Goal: Complete application form: Complete application form

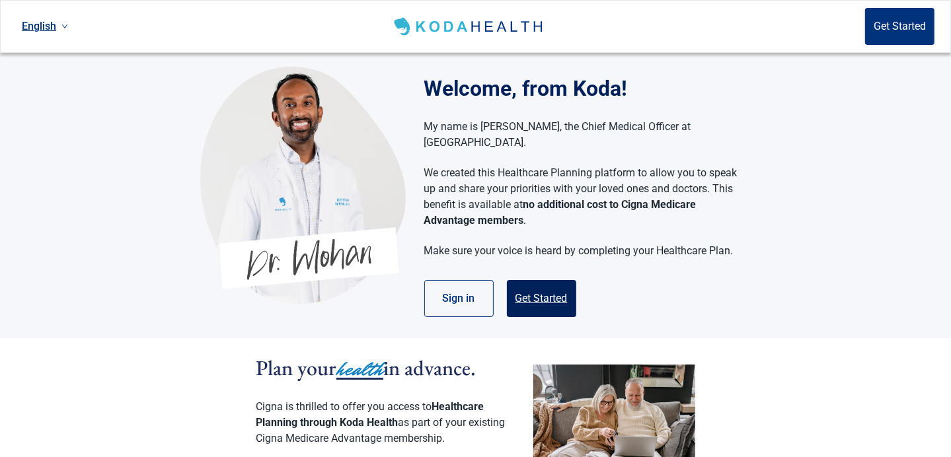
click at [541, 280] on button "Get Started" at bounding box center [541, 298] width 69 height 37
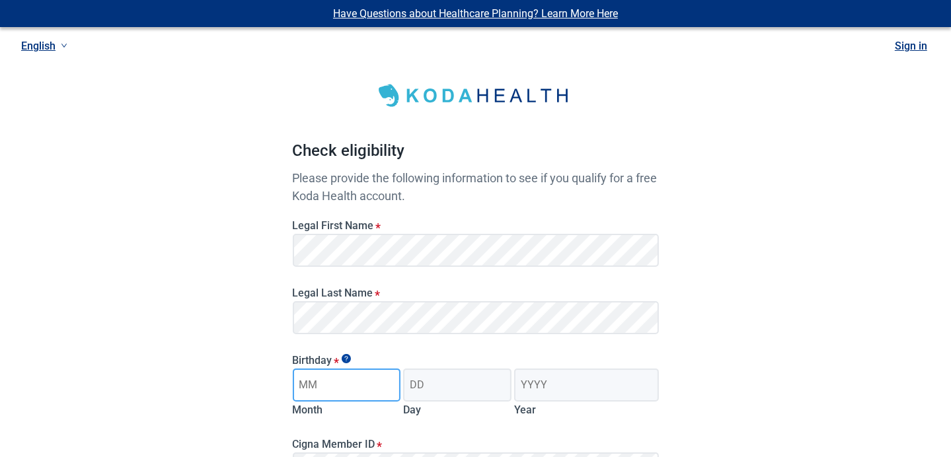
click at [344, 388] on input "Month" at bounding box center [347, 385] width 108 height 33
type input "12"
click at [432, 387] on input "Day" at bounding box center [457, 385] width 108 height 33
type input "17"
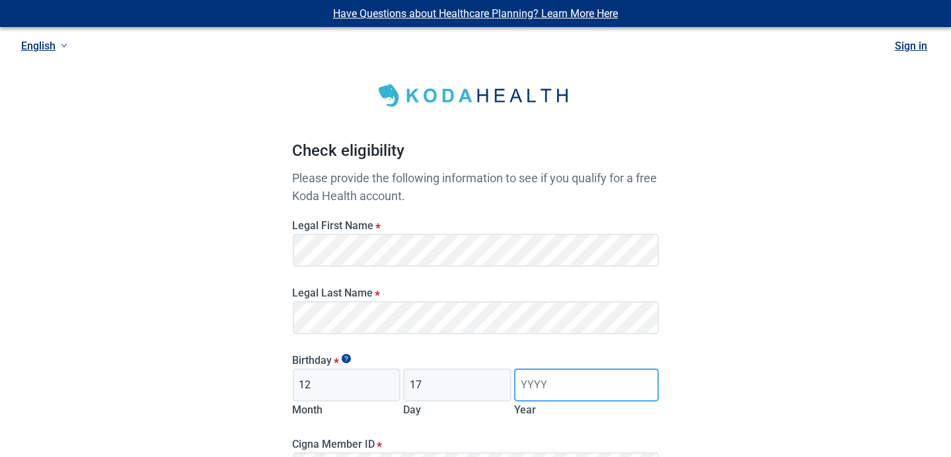
click at [548, 383] on input "Year" at bounding box center [586, 385] width 144 height 33
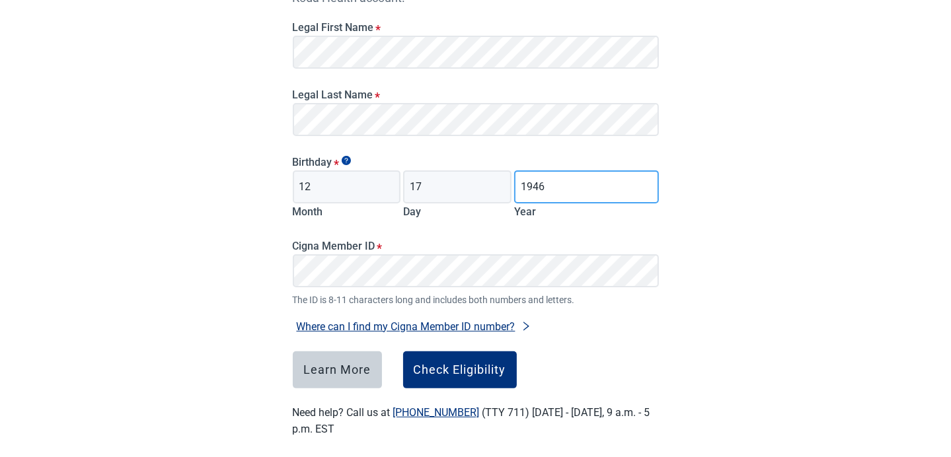
scroll to position [210, 0]
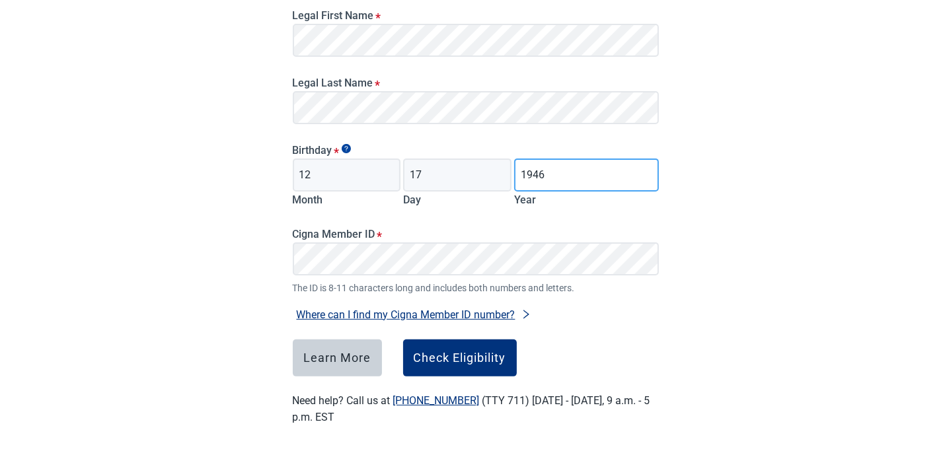
type input "1946"
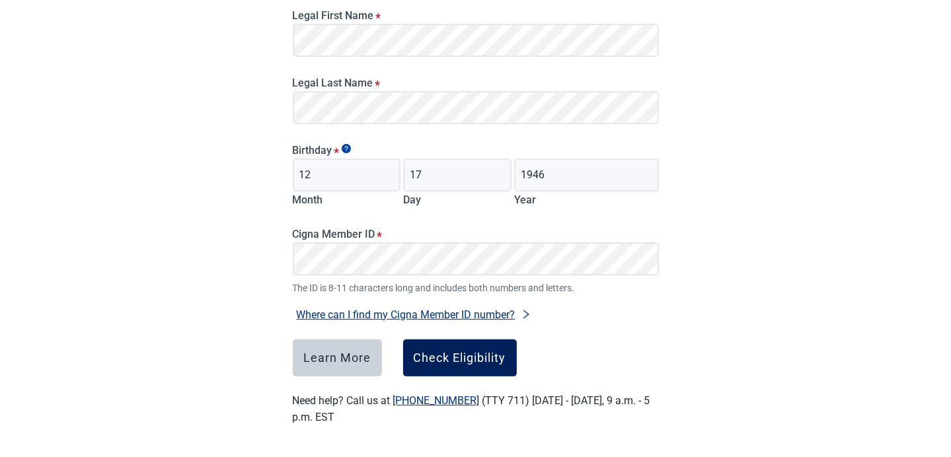
click at [457, 360] on div "Check Eligibility" at bounding box center [460, 358] width 93 height 13
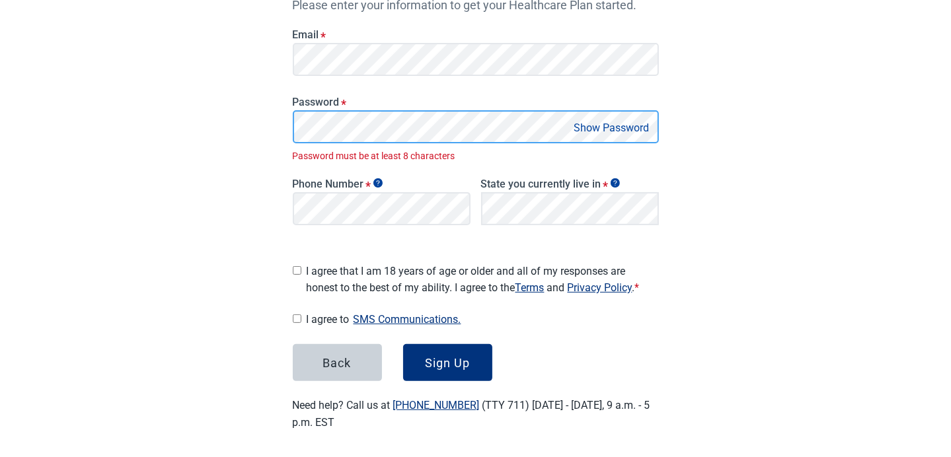
scroll to position [219, 0]
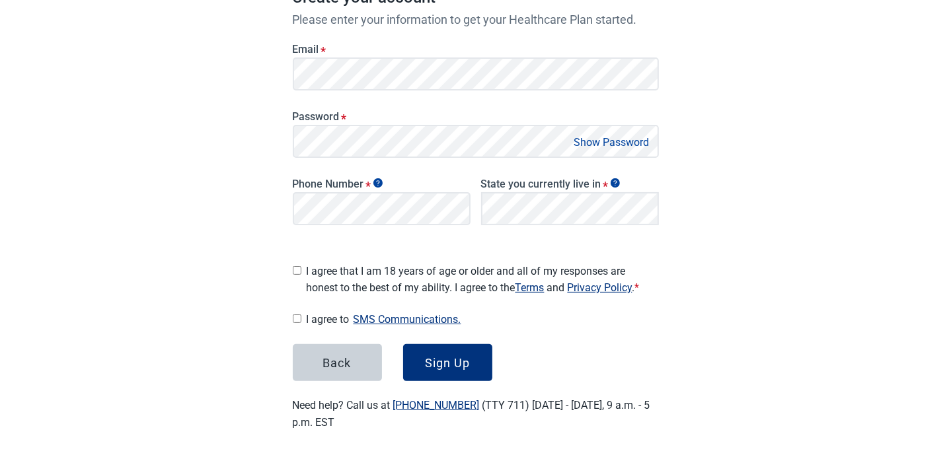
click at [300, 266] on input "I agree that I am 18 years of age or older and all of my responses are honest t…" at bounding box center [297, 270] width 9 height 9
click at [457, 347] on button "Sign Up" at bounding box center [447, 362] width 89 height 37
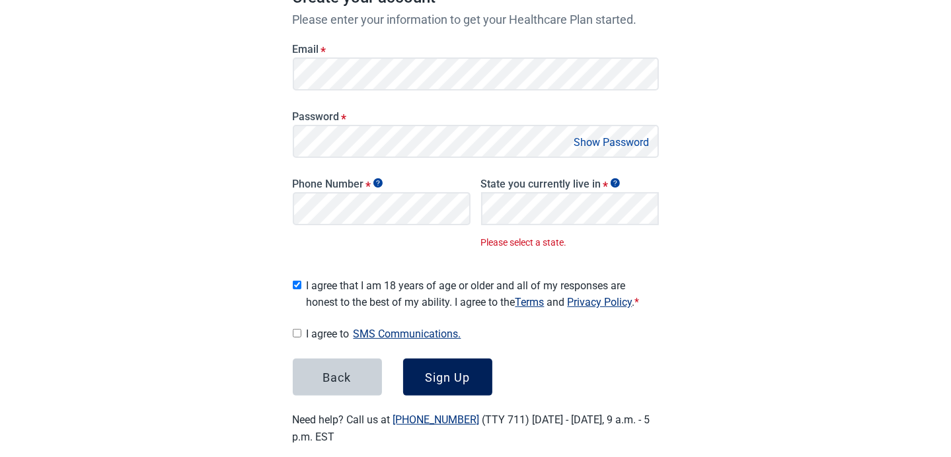
scroll to position [233, 0]
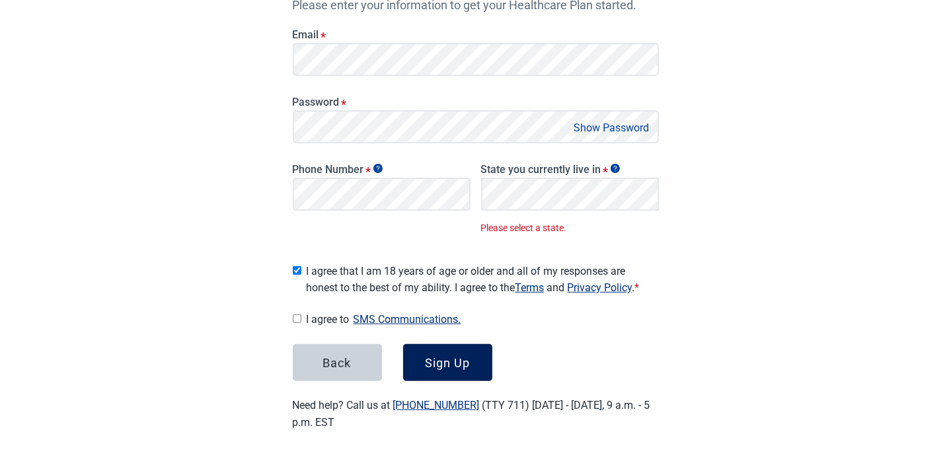
click at [437, 356] on div "Sign Up" at bounding box center [447, 362] width 45 height 13
drag, startPoint x: 437, startPoint y: 355, endPoint x: 422, endPoint y: 346, distance: 17.5
click at [422, 346] on button "Sign Up" at bounding box center [447, 362] width 89 height 37
click at [442, 365] on button "Sign Up" at bounding box center [447, 362] width 89 height 37
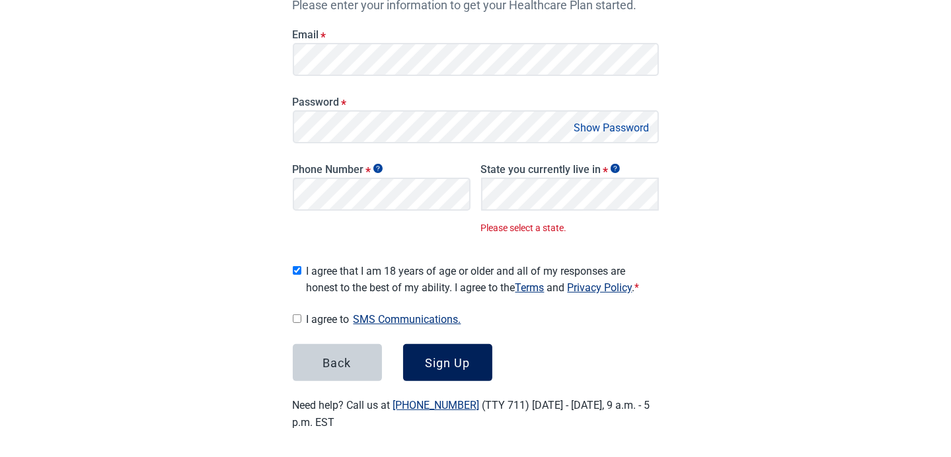
click at [442, 356] on div "Sign Up" at bounding box center [447, 362] width 45 height 13
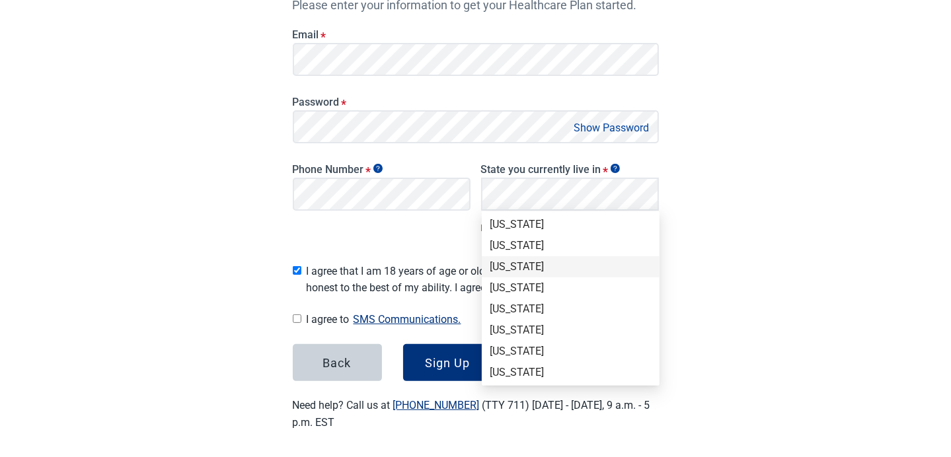
click at [652, 259] on div "[US_STATE]" at bounding box center [571, 266] width 178 height 21
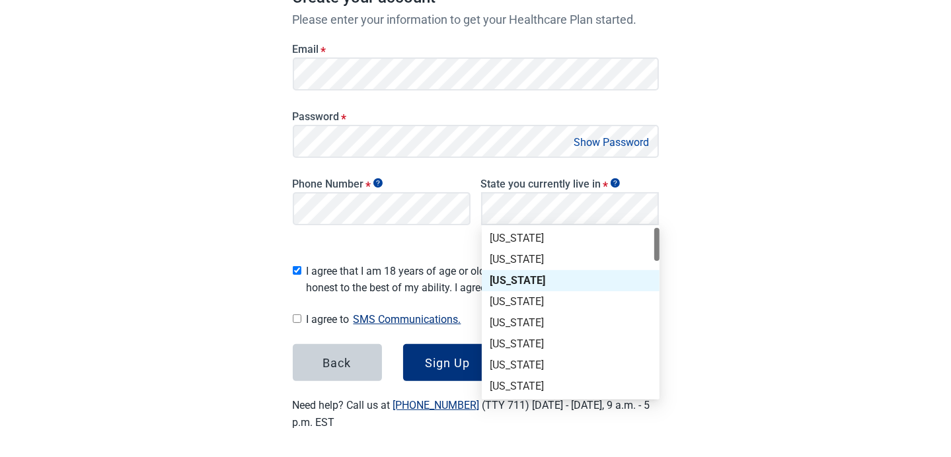
click at [658, 294] on div at bounding box center [656, 312] width 5 height 169
click at [655, 324] on div at bounding box center [656, 312] width 5 height 169
drag, startPoint x: 655, startPoint y: 324, endPoint x: 652, endPoint y: 344, distance: 20.1
click at [652, 344] on div "[US_STATE] [US_STATE] [US_STATE] [US_STATE] [US_STATE] [US_STATE] [US_STATE] [U…" at bounding box center [571, 312] width 178 height 169
click at [652, 344] on div "[US_STATE]" at bounding box center [571, 344] width 178 height 21
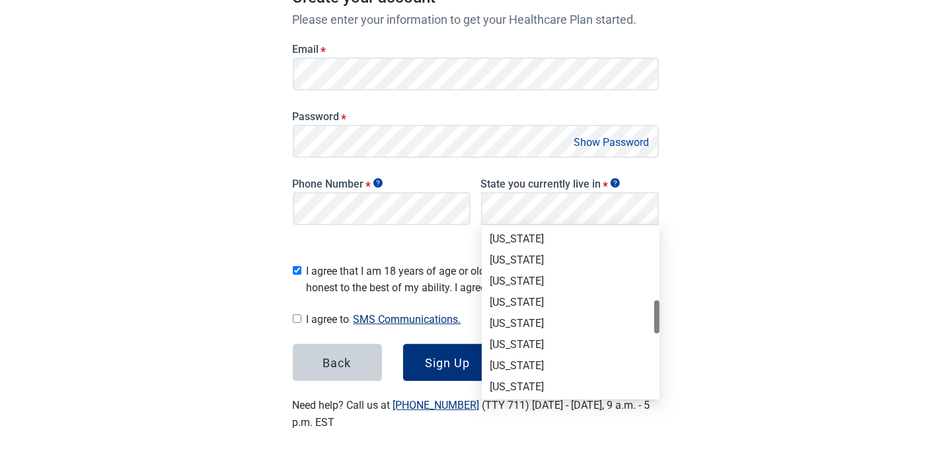
scroll to position [423, 0]
click at [658, 231] on div "[US_STATE]" at bounding box center [571, 238] width 178 height 21
click at [657, 289] on div at bounding box center [656, 312] width 5 height 169
click at [657, 289] on div "[US_STATE]" at bounding box center [571, 280] width 178 height 21
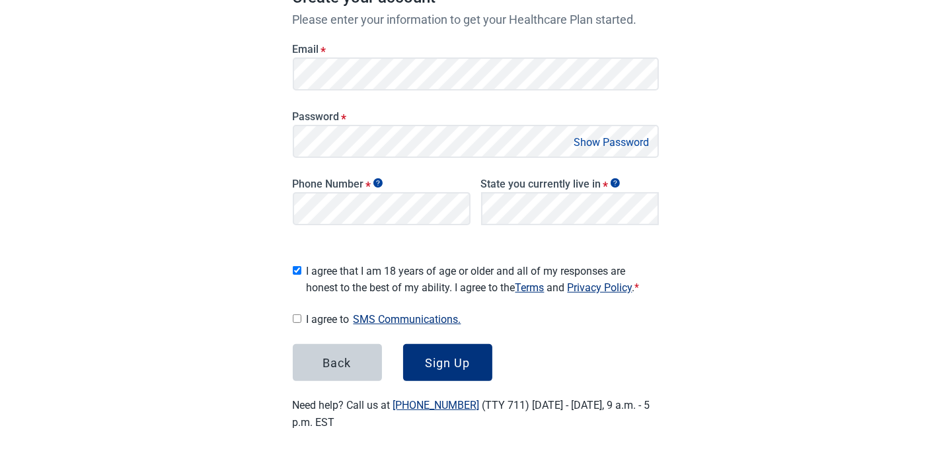
click at [657, 289] on span "I agree that I am 18 years of age or older and all of my responses are honest t…" at bounding box center [483, 279] width 352 height 33
click at [301, 275] on input "I agree that I am 18 years of age or older and all of my responses are honest t…" at bounding box center [297, 270] width 9 height 9
click at [659, 278] on main "Great News! You qualify for a free Koda Health account. Create your account Ple…" at bounding box center [476, 132] width 430 height 660
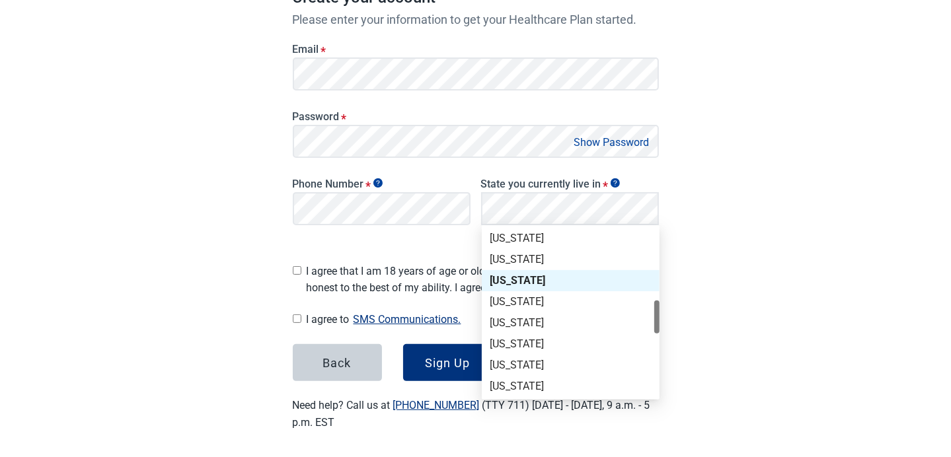
click at [654, 230] on div at bounding box center [656, 312] width 5 height 169
click at [658, 279] on div at bounding box center [656, 312] width 5 height 169
click at [654, 283] on div at bounding box center [656, 312] width 5 height 169
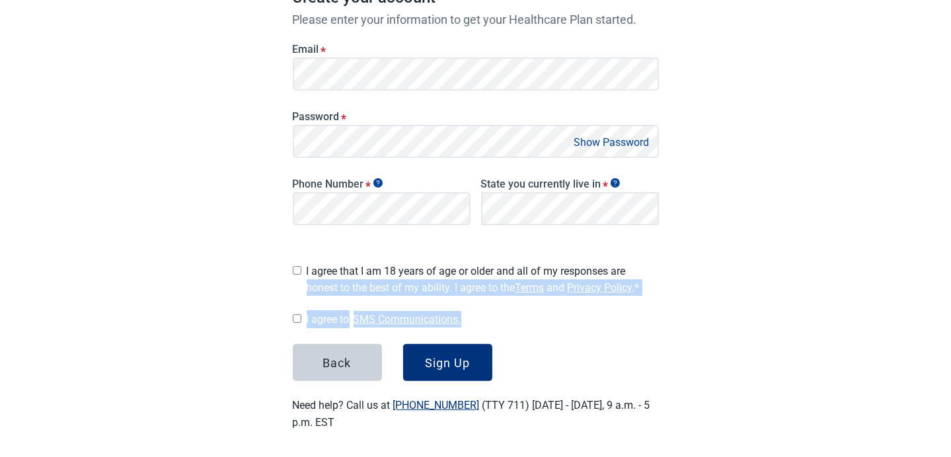
drag, startPoint x: 663, startPoint y: 299, endPoint x: 661, endPoint y: 267, distance: 31.7
click at [661, 267] on main "Great News! You qualify for a free Koda Health account. Create your account Ple…" at bounding box center [476, 132] width 430 height 660
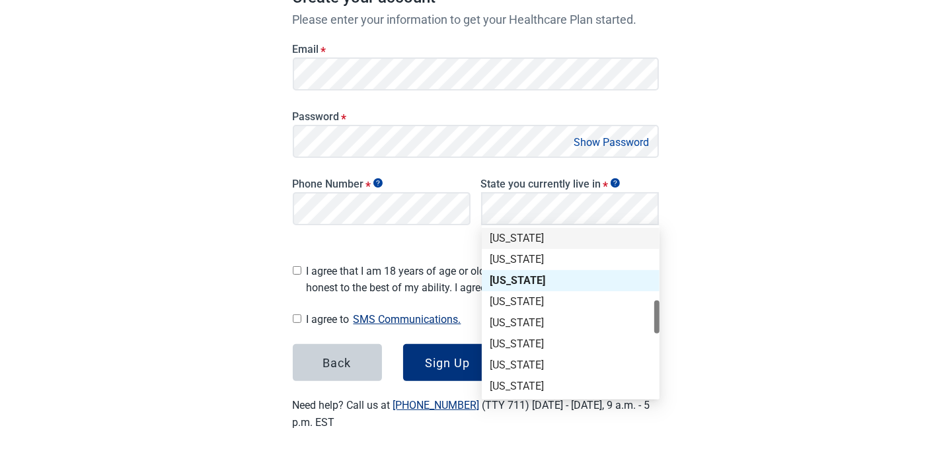
click at [654, 237] on div at bounding box center [656, 312] width 5 height 169
click at [654, 274] on div at bounding box center [656, 312] width 5 height 169
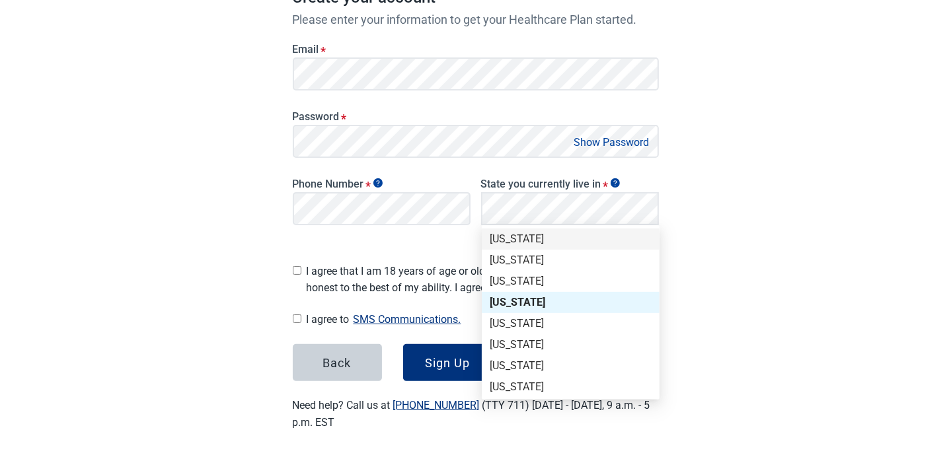
click at [513, 236] on div "[US_STATE]" at bounding box center [571, 239] width 162 height 15
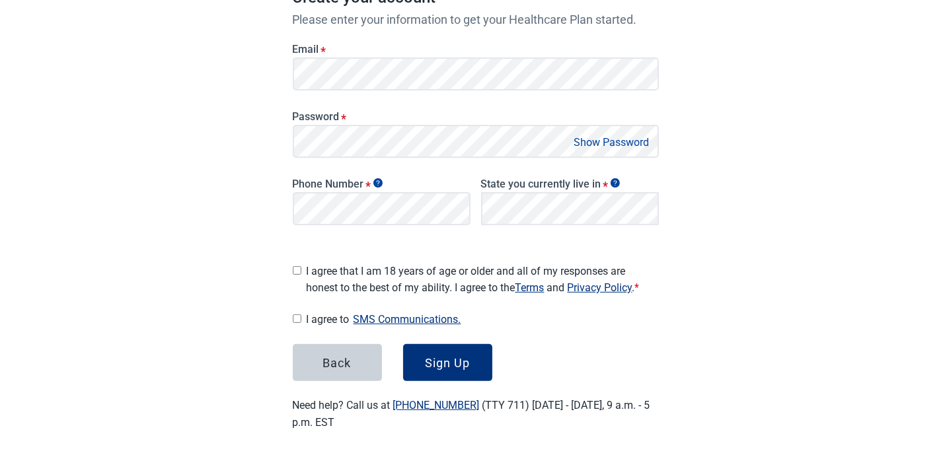
click at [297, 266] on input "I agree that I am 18 years of age or older and all of my responses are honest t…" at bounding box center [297, 270] width 9 height 9
checkbox input "true"
click at [426, 356] on div "Sign Up" at bounding box center [447, 362] width 45 height 13
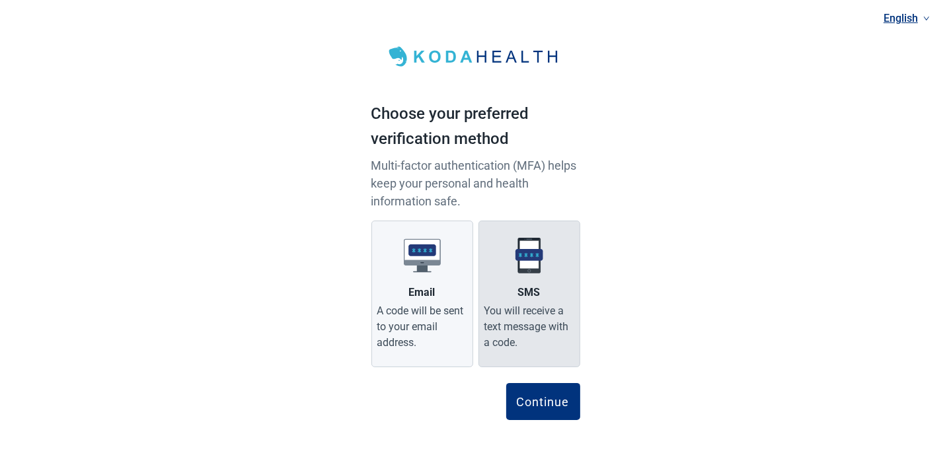
click at [536, 317] on div "You will receive a text message with a code." at bounding box center [529, 327] width 90 height 48
click at [0, 0] on input "SMS You will receive a text message with a code." at bounding box center [0, 0] width 0 height 0
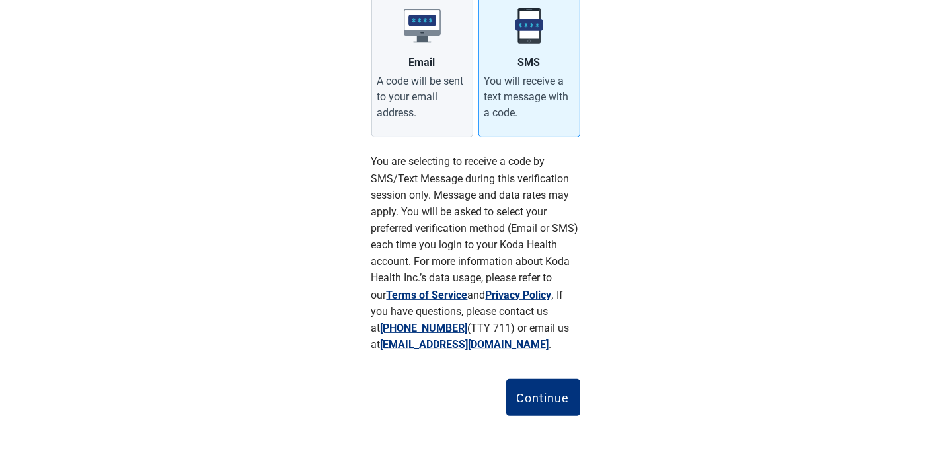
scroll to position [231, 0]
click at [543, 394] on div "Continue" at bounding box center [543, 397] width 53 height 13
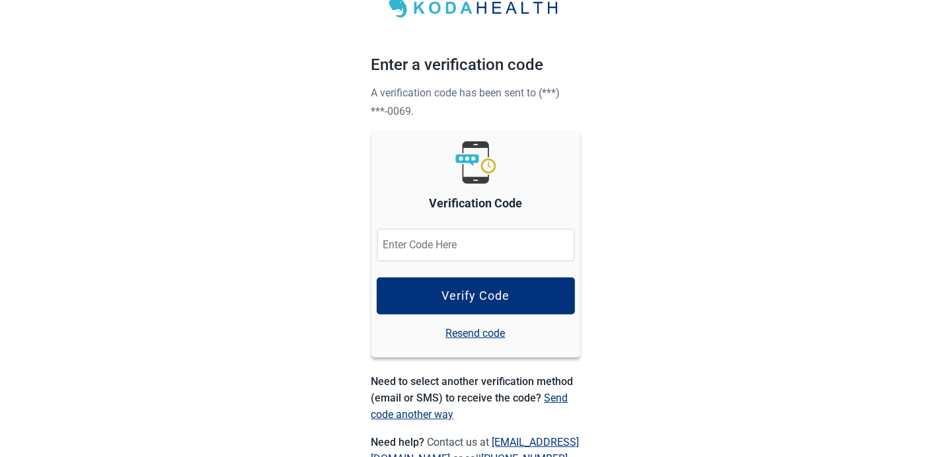
click at [473, 246] on input "Verification Code" at bounding box center [476, 245] width 198 height 33
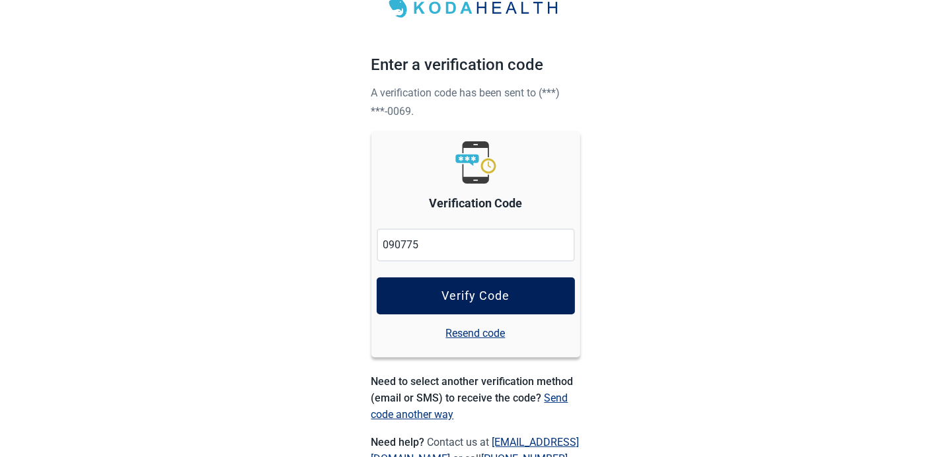
type input "090775"
click at [455, 290] on div "Verify Code" at bounding box center [475, 295] width 68 height 13
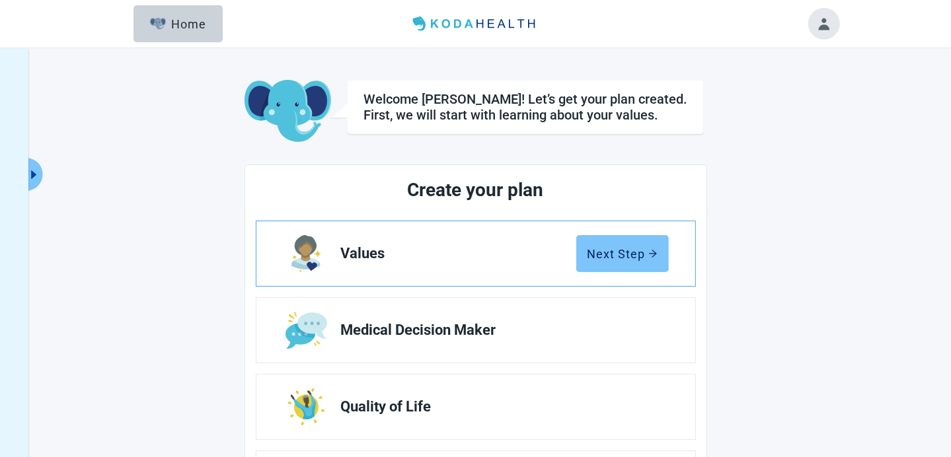
click at [624, 254] on div "Next Step" at bounding box center [622, 253] width 70 height 13
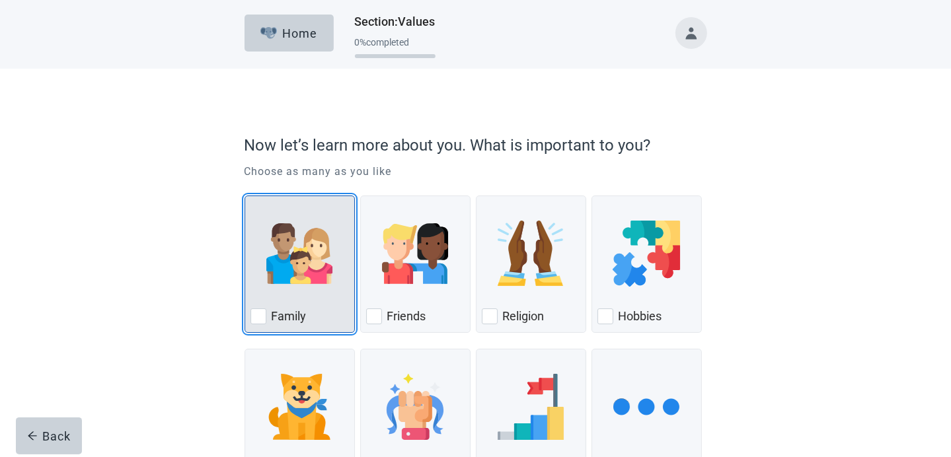
click at [297, 250] on img "Family, checkbox, not checked" at bounding box center [299, 254] width 66 height 66
click at [245, 196] on input "Family" at bounding box center [245, 196] width 1 height 1
checkbox input "true"
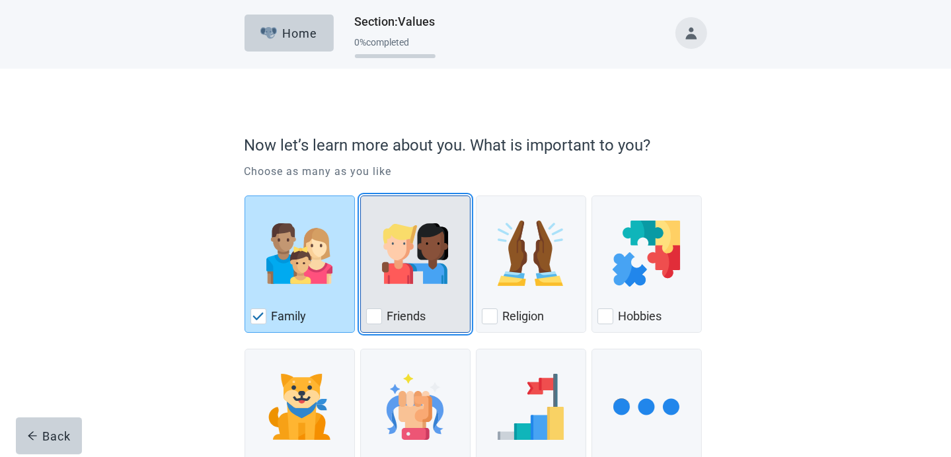
click at [413, 250] on img "Friends, checkbox, not checked" at bounding box center [415, 254] width 66 height 66
click at [361, 196] on input "Friends" at bounding box center [360, 196] width 1 height 1
checkbox input "true"
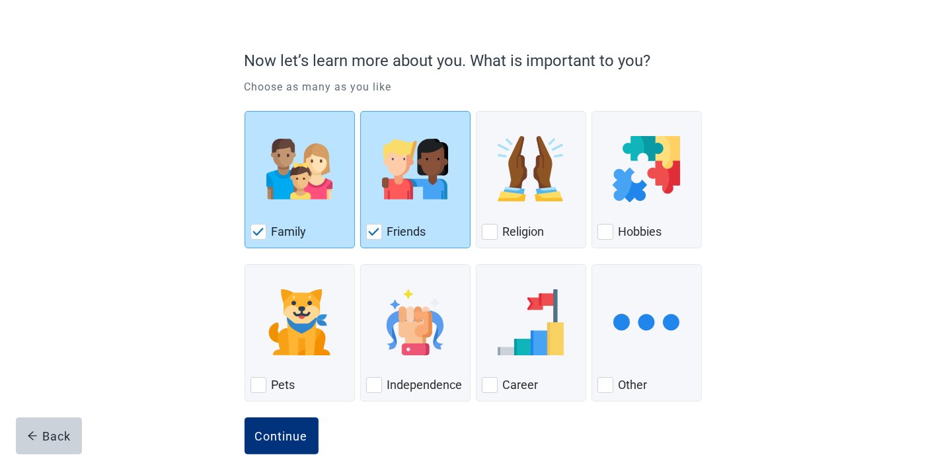
scroll to position [110, 0]
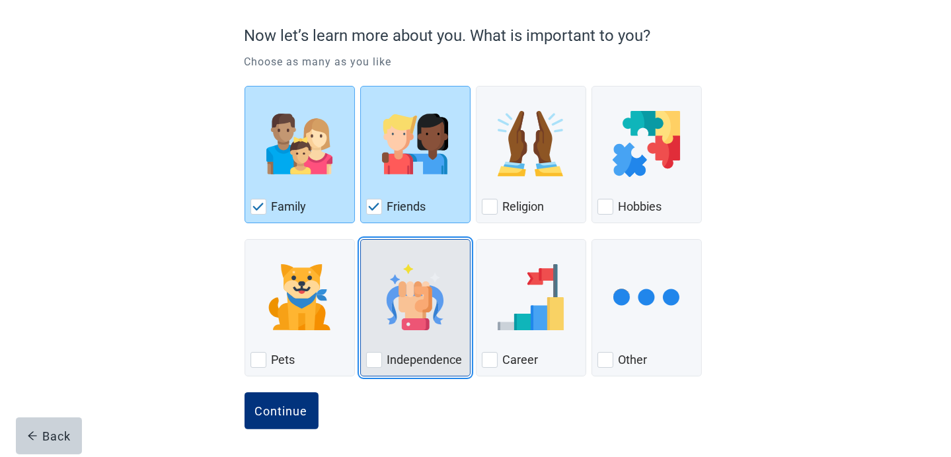
click at [407, 325] on img "Independence, checkbox, not checked" at bounding box center [415, 297] width 66 height 66
click at [361, 240] on input "Independence" at bounding box center [360, 239] width 1 height 1
checkbox input "true"
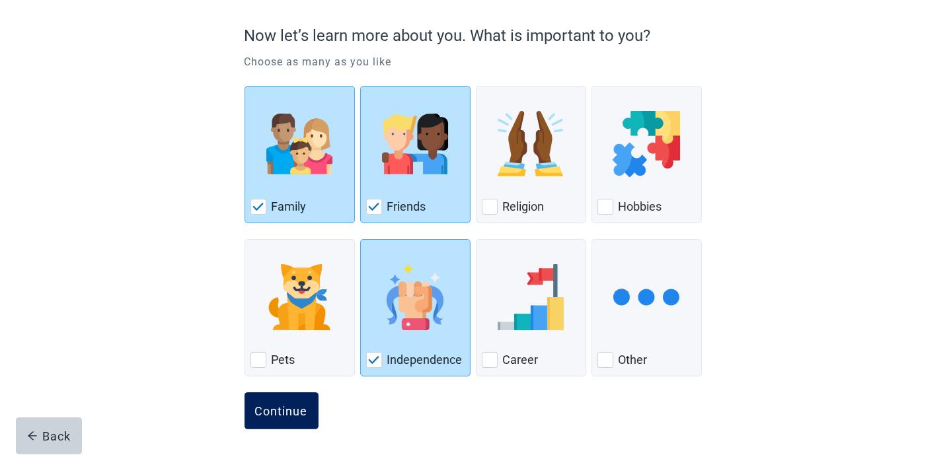
click at [279, 411] on div "Continue" at bounding box center [281, 410] width 53 height 13
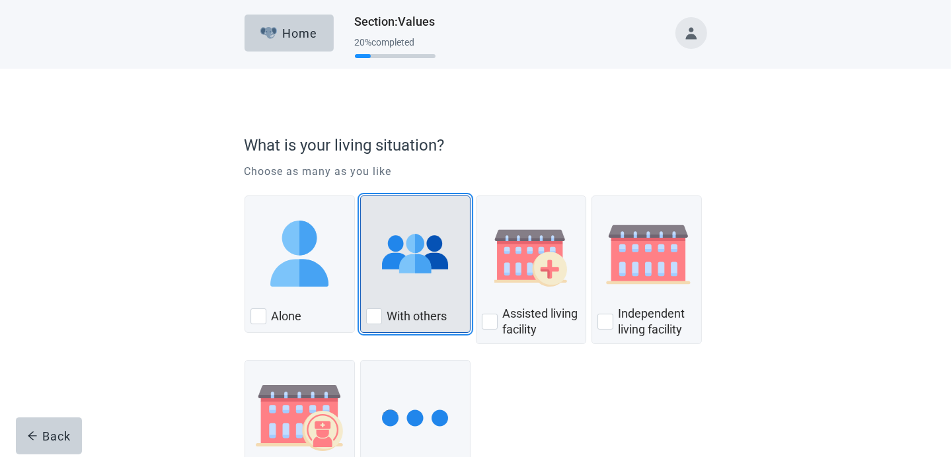
click at [422, 277] on img "With Others, checkbox, not checked" at bounding box center [415, 254] width 66 height 66
click at [361, 196] on input "With others" at bounding box center [360, 196] width 1 height 1
checkbox input "true"
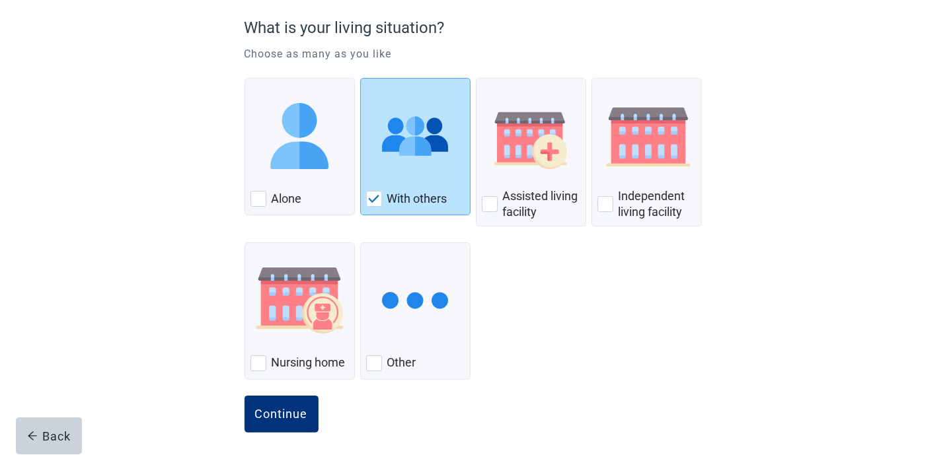
scroll to position [121, 0]
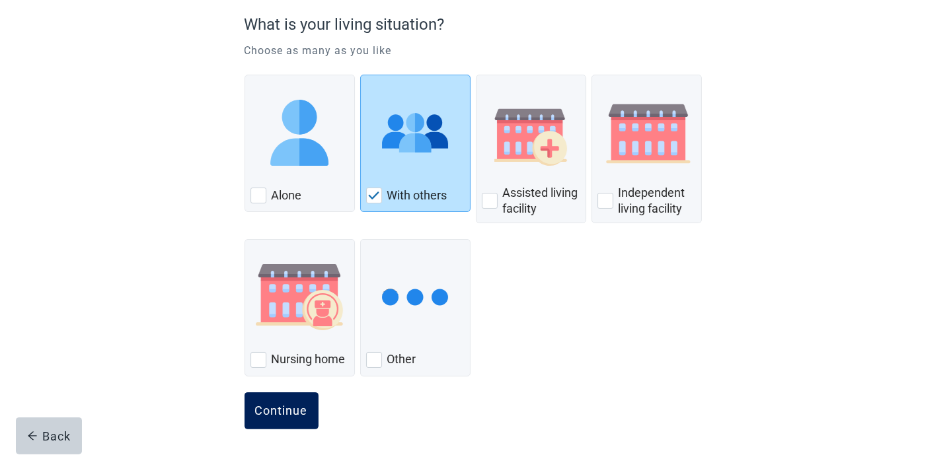
click at [269, 405] on div "Continue" at bounding box center [281, 410] width 53 height 13
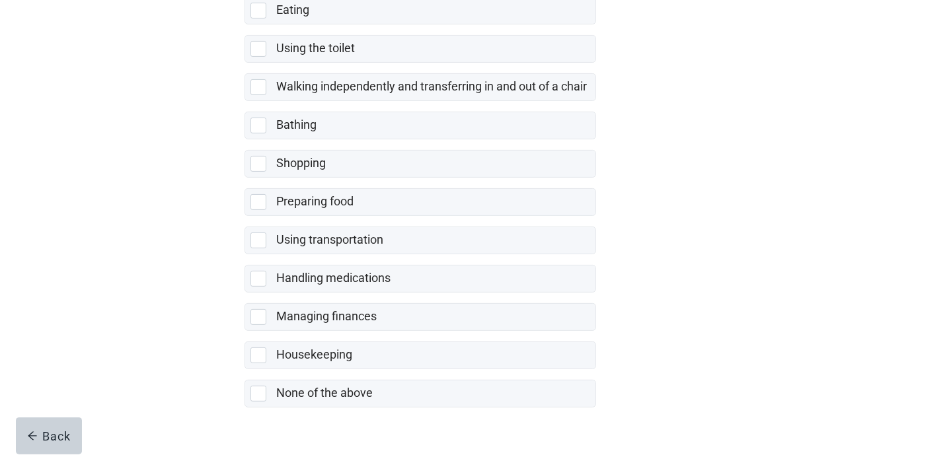
scroll to position [270, 0]
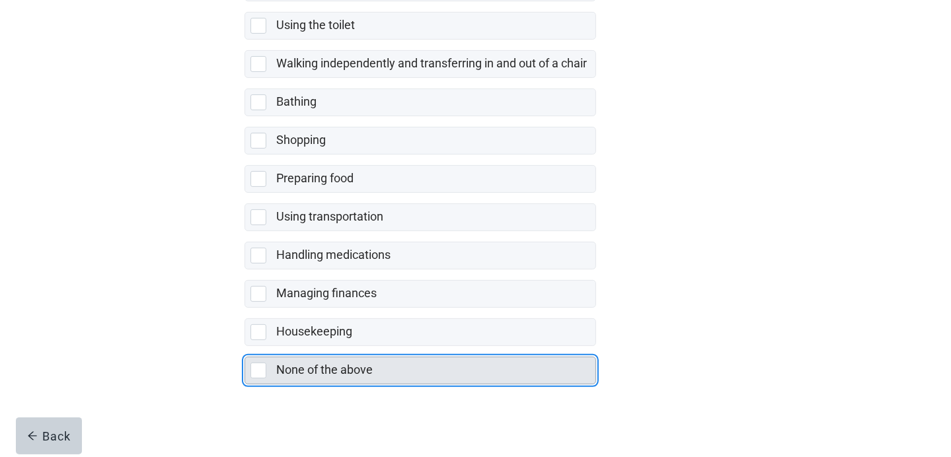
click at [320, 358] on div "None of the above" at bounding box center [436, 371] width 319 height 26
click at [245, 347] on input "None of the above" at bounding box center [245, 346] width 1 height 1
checkbox input "true"
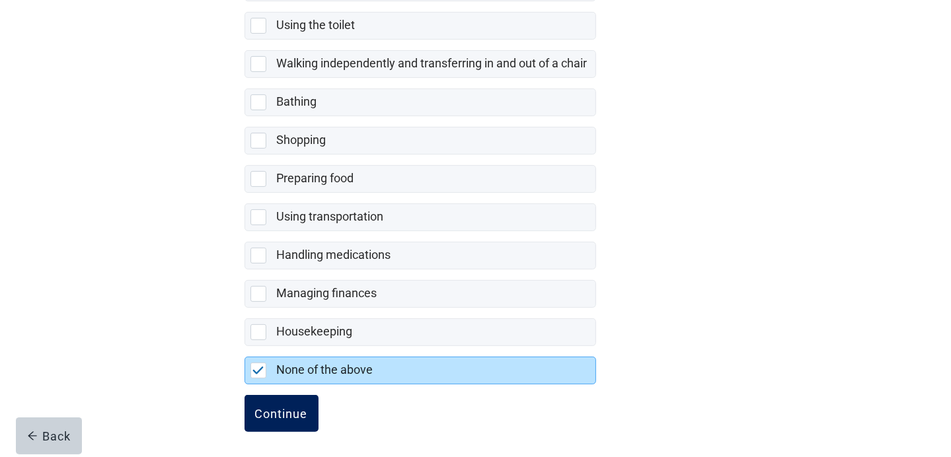
click at [282, 407] on div "Continue" at bounding box center [281, 413] width 53 height 13
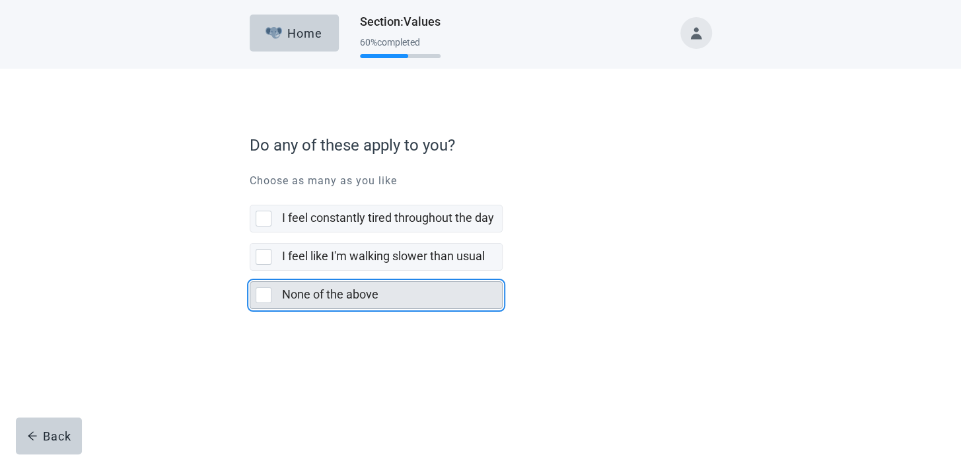
click at [296, 295] on label "None of the above" at bounding box center [330, 294] width 96 height 14
checkbox input "true"
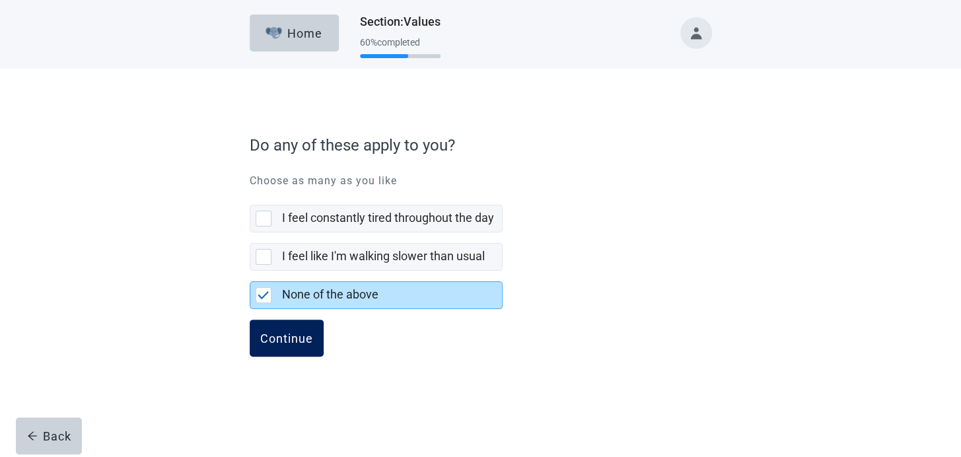
click at [294, 338] on div "Continue" at bounding box center [286, 338] width 53 height 13
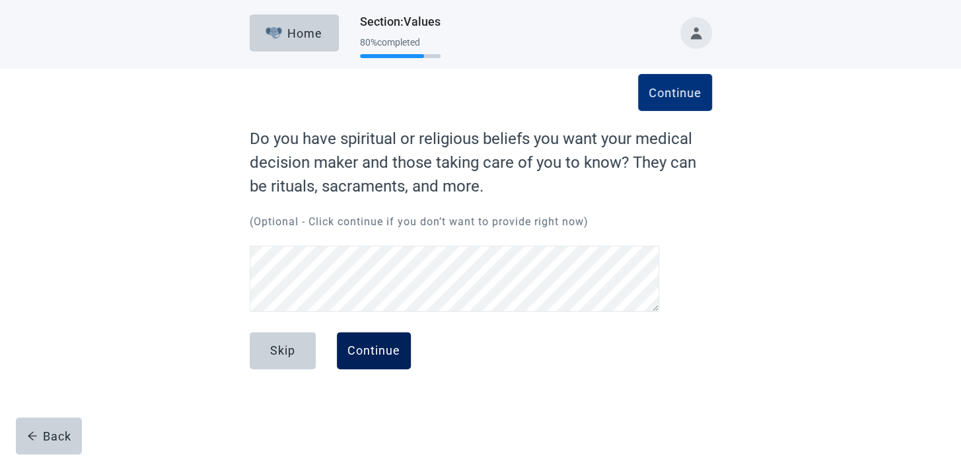
click at [371, 352] on div "Continue" at bounding box center [374, 350] width 53 height 13
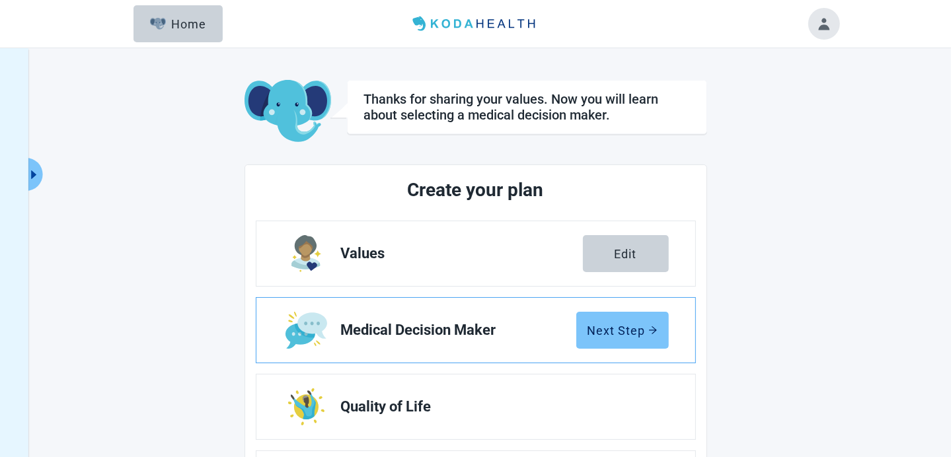
click at [626, 331] on div "Next Step" at bounding box center [622, 330] width 70 height 13
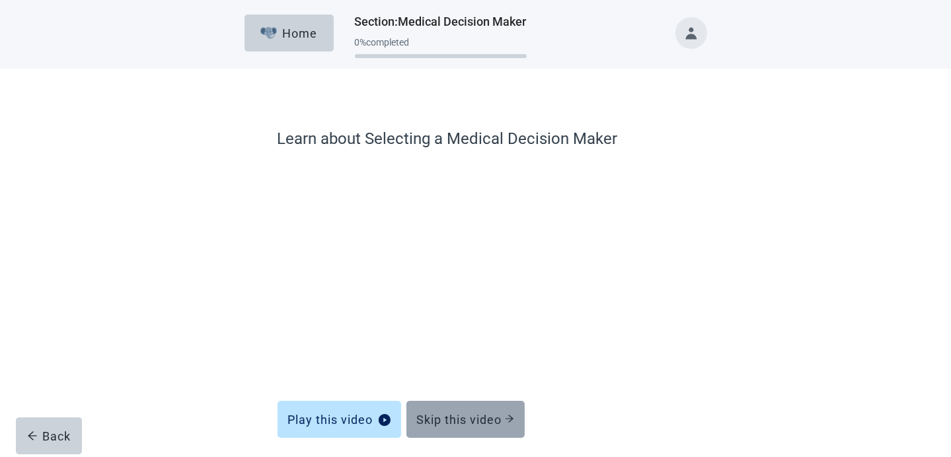
click at [492, 420] on div "Skip this video" at bounding box center [465, 419] width 97 height 13
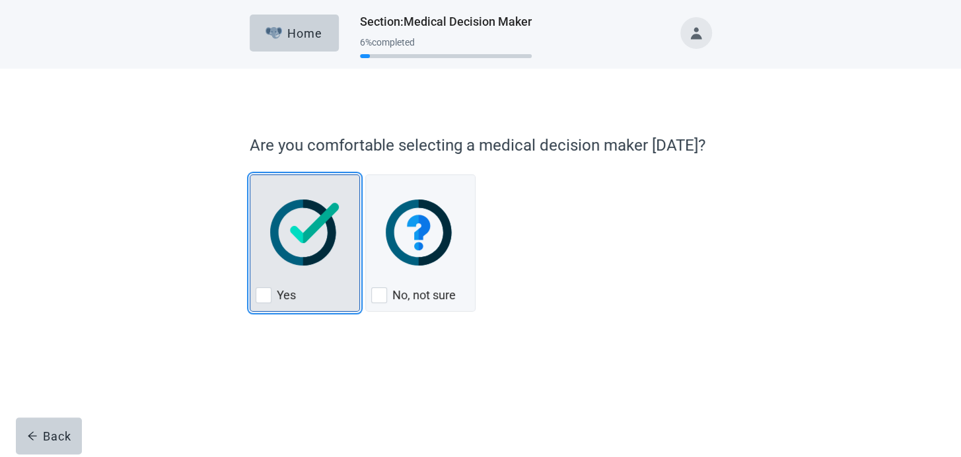
click at [294, 274] on div "Yes, checkbox, not checked" at bounding box center [305, 232] width 98 height 104
click at [250, 175] on input "Yes" at bounding box center [250, 174] width 1 height 1
checkbox input "true"
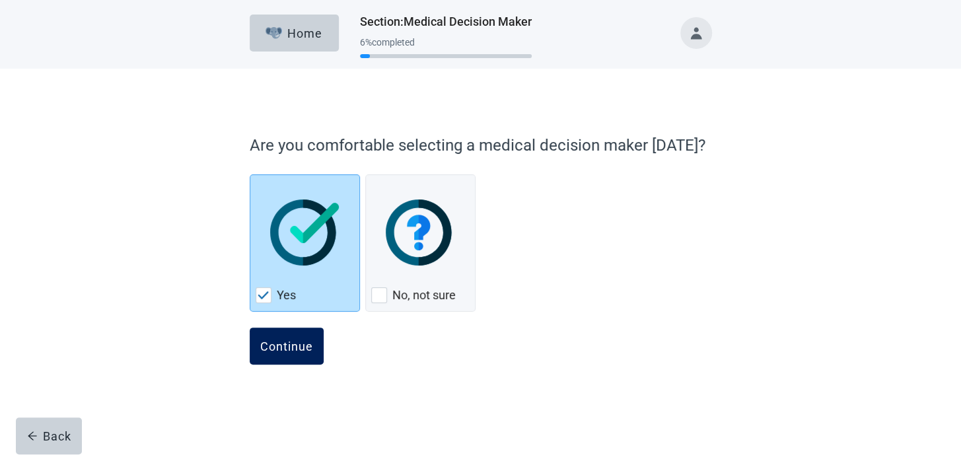
click at [282, 345] on div "Continue" at bounding box center [286, 346] width 53 height 13
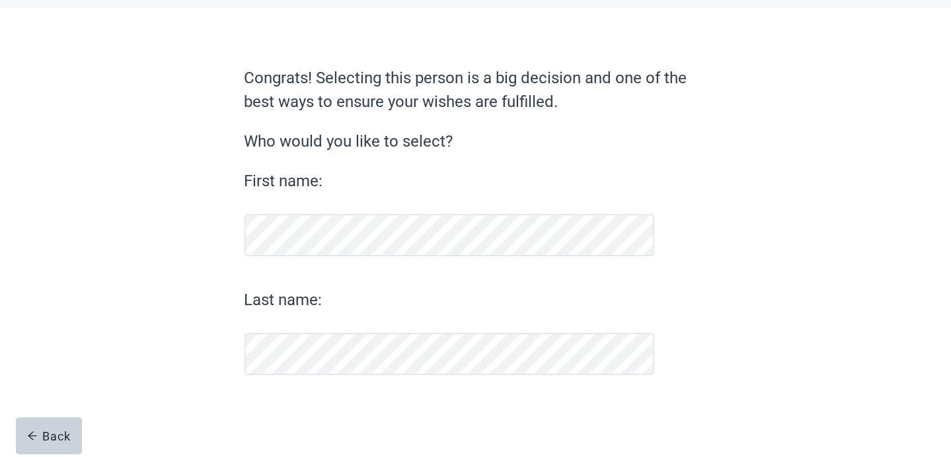
scroll to position [60, 0]
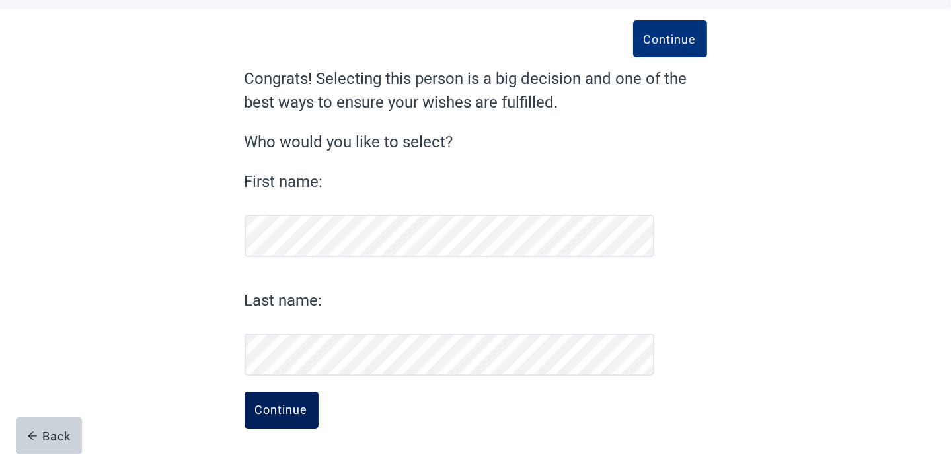
click at [291, 410] on div "Continue" at bounding box center [281, 410] width 53 height 13
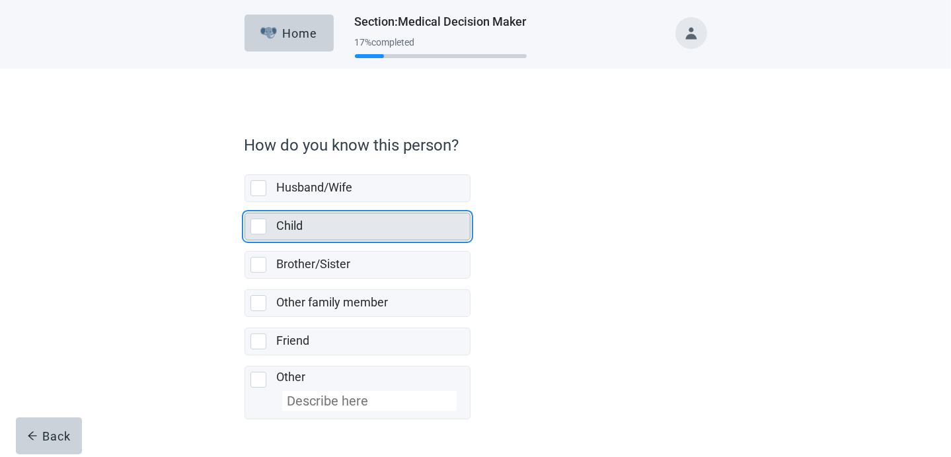
click at [262, 224] on div "Child, checkbox, not selected" at bounding box center [258, 227] width 16 height 16
click at [245, 203] on input "Child" at bounding box center [245, 202] width 1 height 1
checkbox input "true"
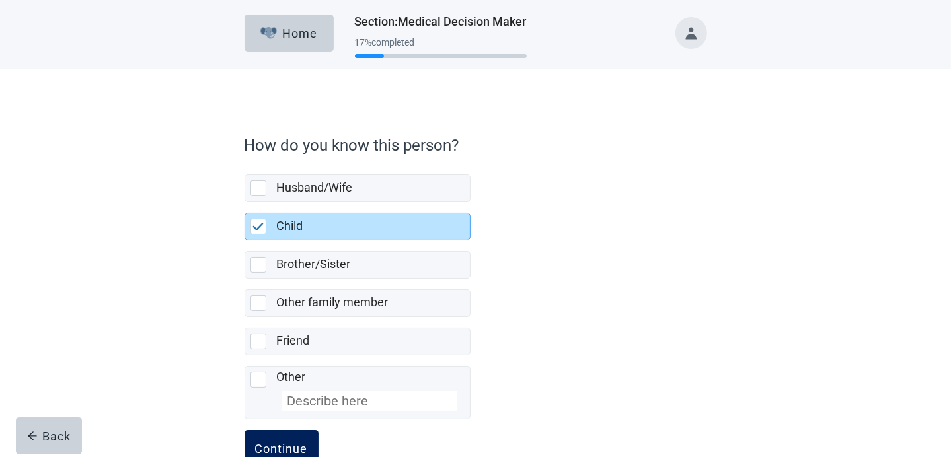
click at [291, 447] on div "Continue" at bounding box center [281, 448] width 53 height 13
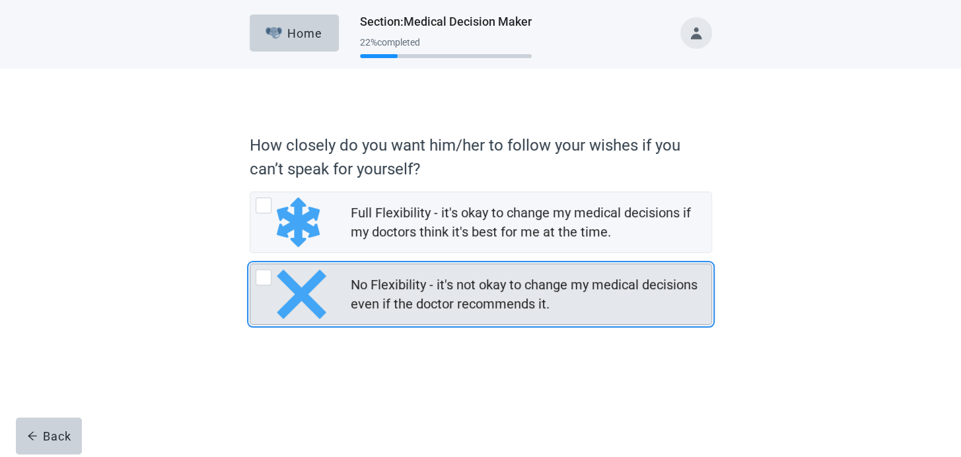
click at [259, 274] on div "No Flexibility - it's not okay to change my medical decisions even if the docto…" at bounding box center [264, 278] width 16 height 16
click at [250, 264] on input "No Flexibility - it's not okay to change my medical decisions even if the docto…" at bounding box center [250, 264] width 1 height 1
radio input "true"
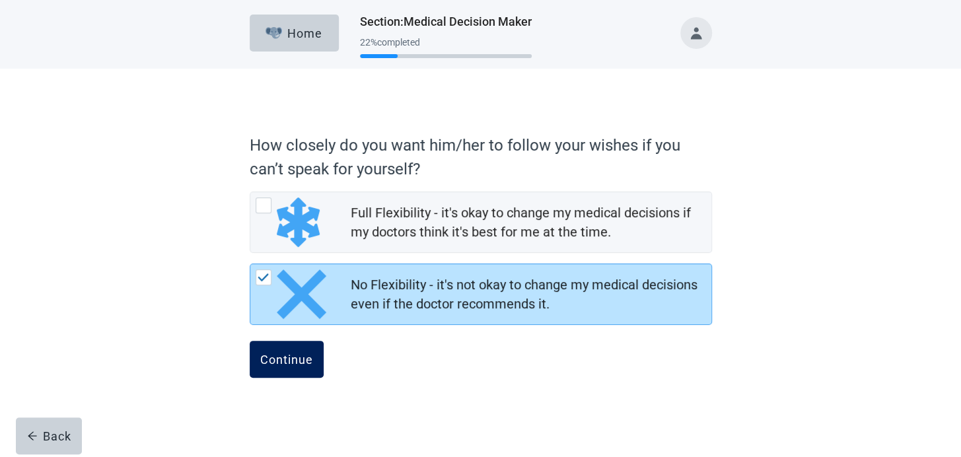
click at [291, 362] on div "Continue" at bounding box center [286, 359] width 53 height 13
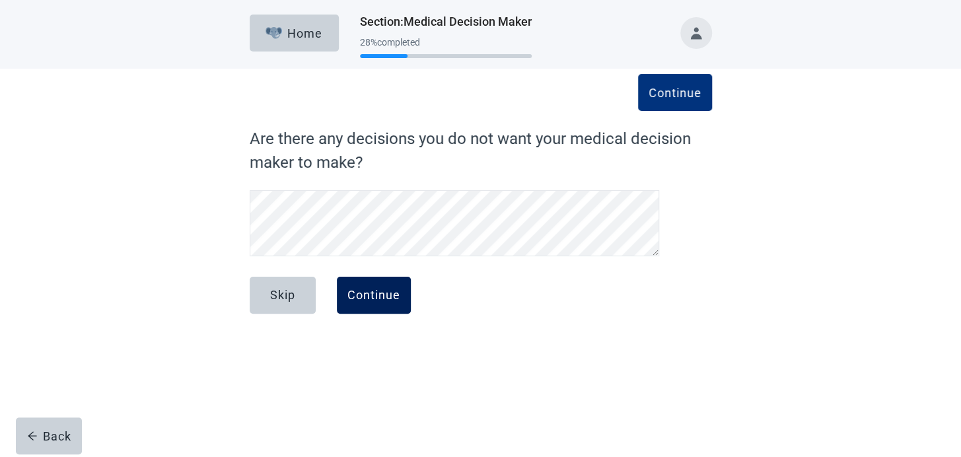
click at [382, 294] on div "Continue" at bounding box center [374, 295] width 53 height 13
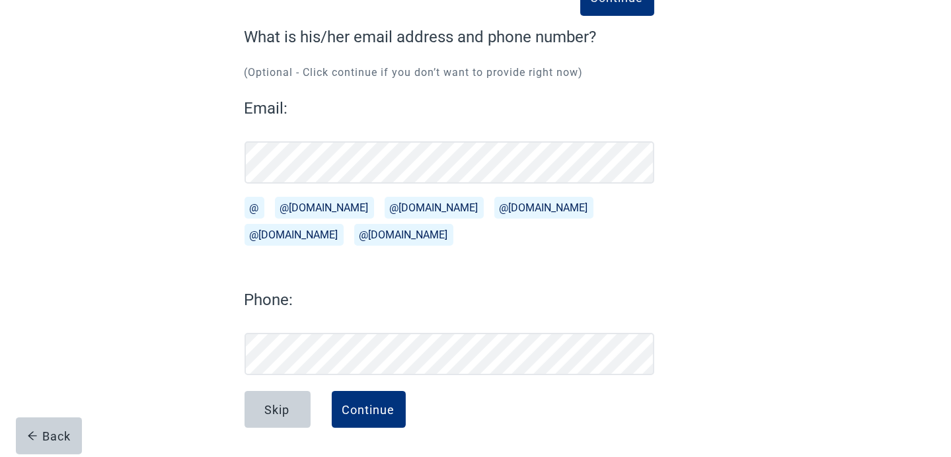
scroll to position [101, 0]
click at [363, 401] on button "Continue" at bounding box center [369, 410] width 74 height 37
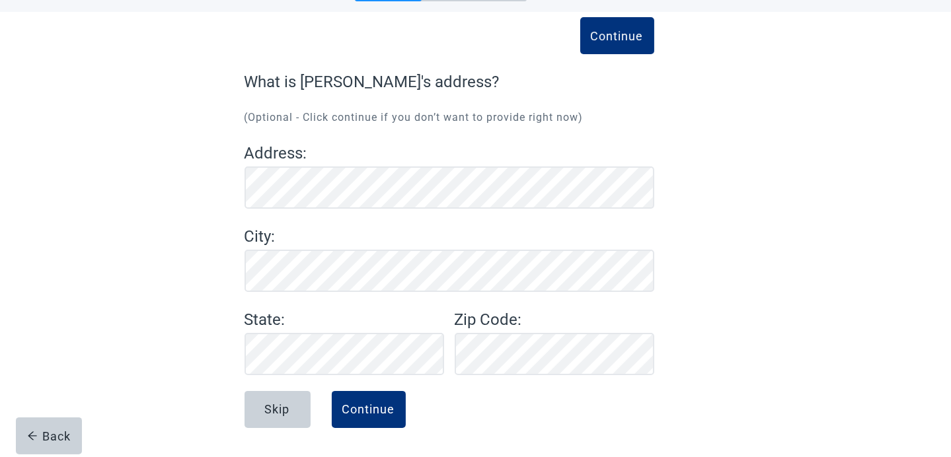
scroll to position [56, 0]
click at [376, 407] on div "Continue" at bounding box center [368, 410] width 53 height 13
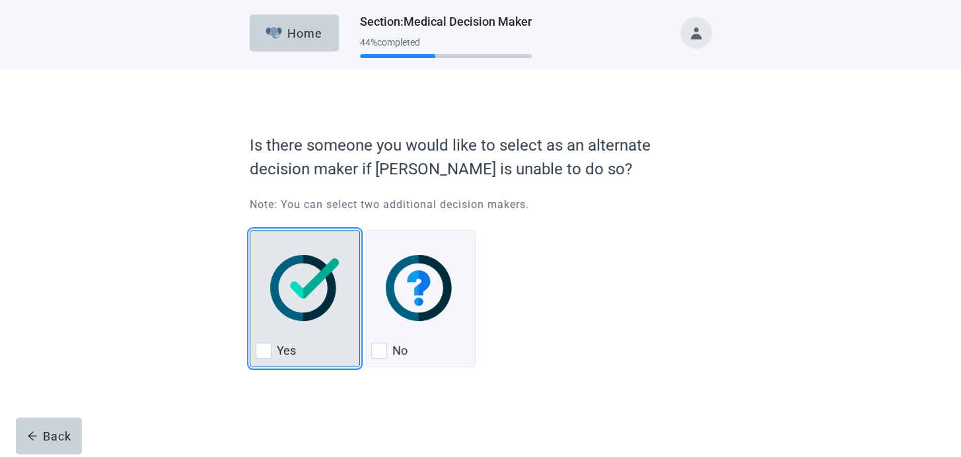
click at [299, 278] on img "Yes, checkbox, not checked" at bounding box center [304, 288] width 69 height 66
click at [250, 231] on input "Yes" at bounding box center [250, 230] width 1 height 1
checkbox input "true"
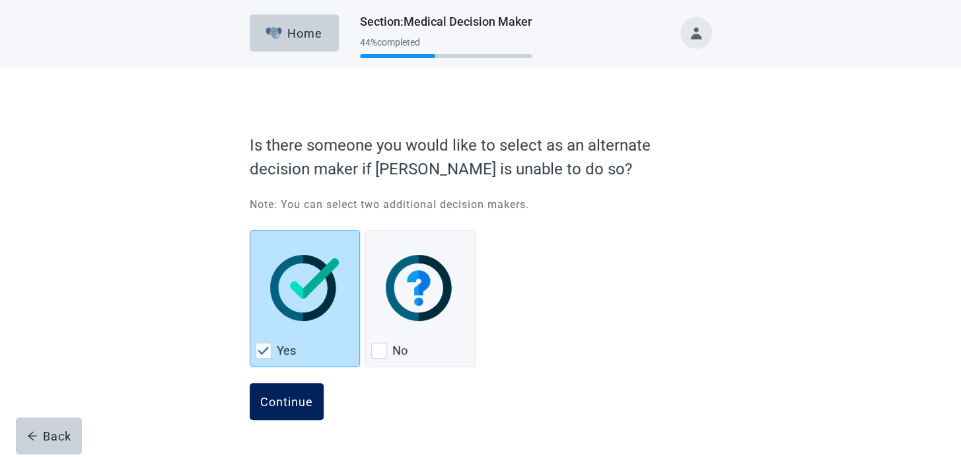
click at [294, 393] on button "Continue" at bounding box center [287, 401] width 74 height 37
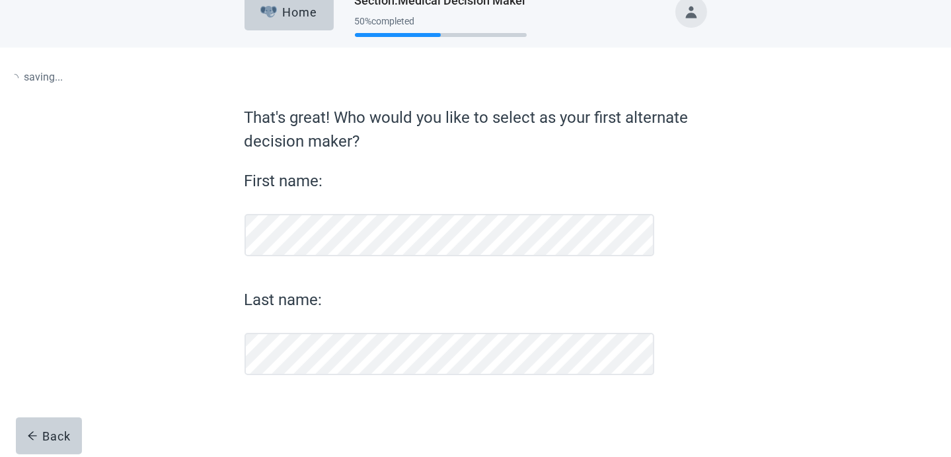
click at [294, 393] on form "That's great! Who would you like to select as your first alternate decision mak…" at bounding box center [476, 282] width 463 height 352
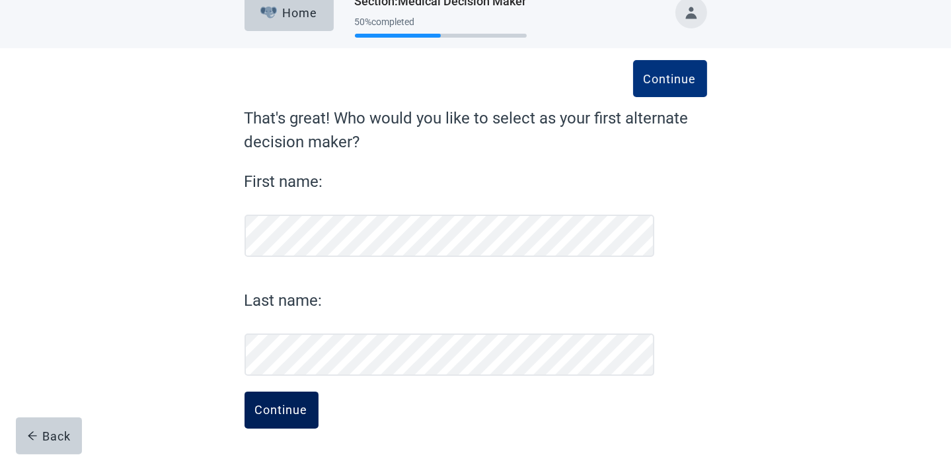
click at [284, 409] on div "Continue" at bounding box center [281, 410] width 53 height 13
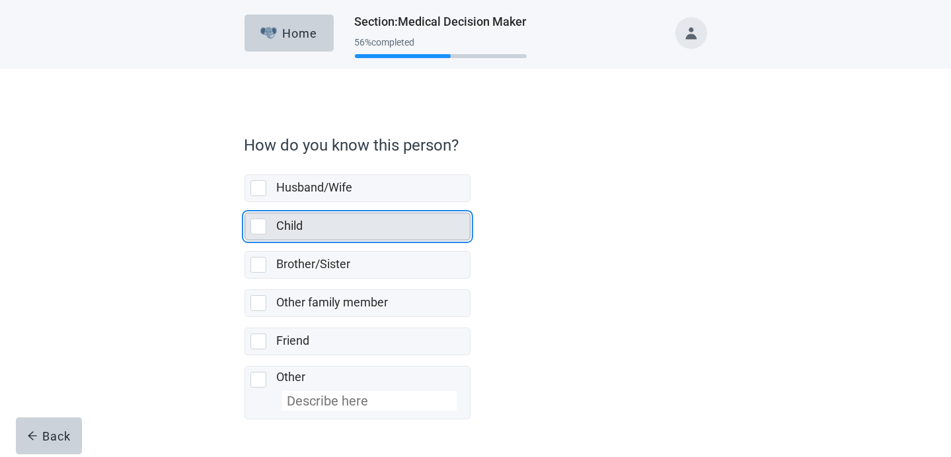
click at [263, 222] on div "Child, checkbox, not selected" at bounding box center [258, 227] width 16 height 16
click at [245, 203] on input "Child" at bounding box center [245, 202] width 1 height 1
checkbox input "true"
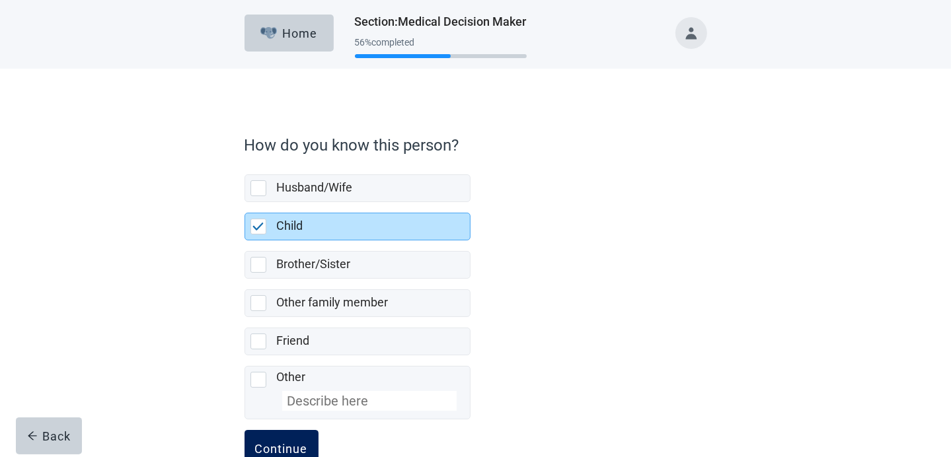
click at [289, 439] on button "Continue" at bounding box center [282, 448] width 74 height 37
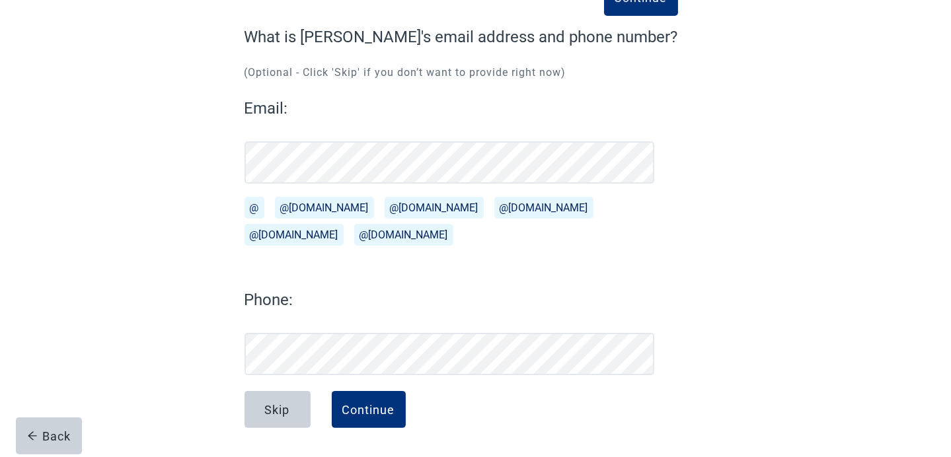
scroll to position [101, 0]
click at [303, 202] on button "@[DOMAIN_NAME]" at bounding box center [324, 209] width 99 height 22
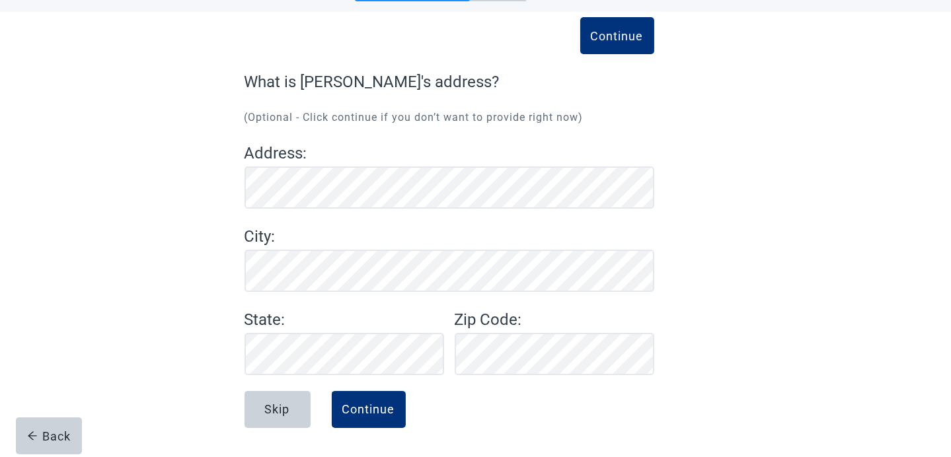
scroll to position [56, 0]
click at [317, 223] on div "Address : City : State : Zip Code :" at bounding box center [450, 259] width 410 height 234
click at [382, 409] on div "Continue" at bounding box center [368, 410] width 53 height 13
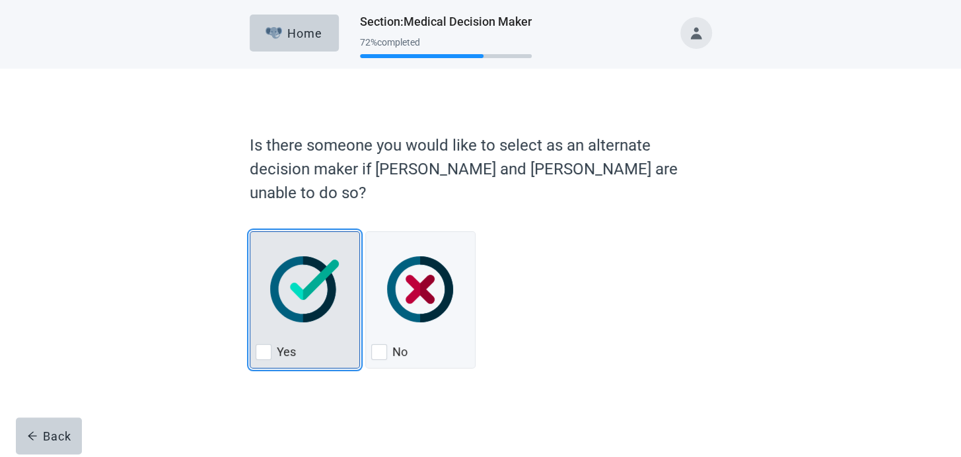
click at [301, 262] on img "Yes, checkbox, not checked" at bounding box center [304, 289] width 69 height 66
click at [250, 232] on input "Yes" at bounding box center [250, 231] width 1 height 1
checkbox input "true"
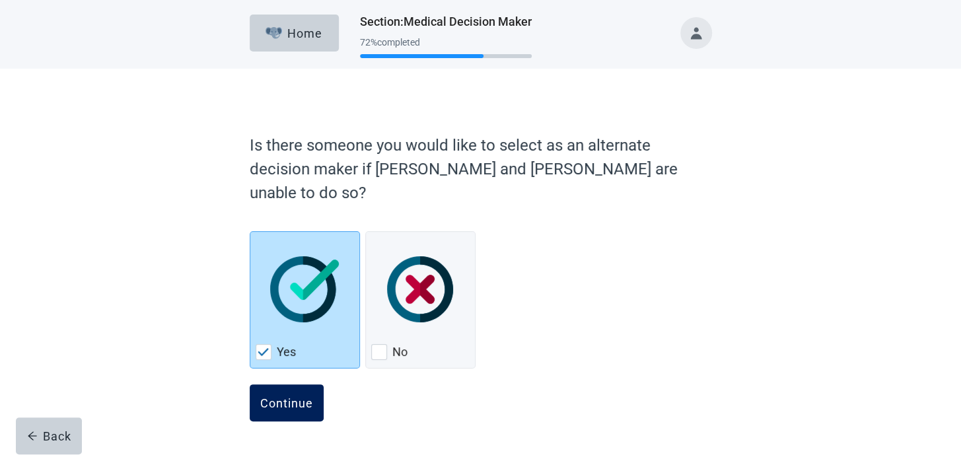
click at [285, 396] on div "Continue" at bounding box center [286, 402] width 53 height 13
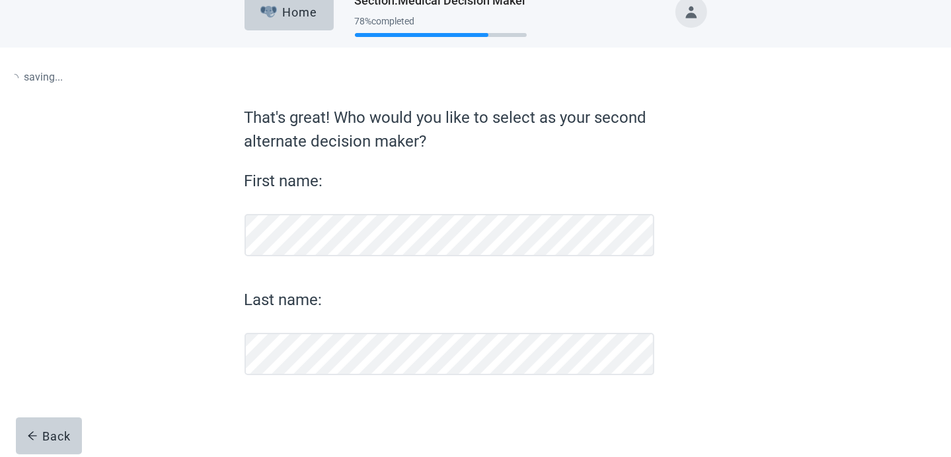
click at [285, 381] on form "That's great! Who would you like to select as your second alternate decision ma…" at bounding box center [476, 282] width 463 height 352
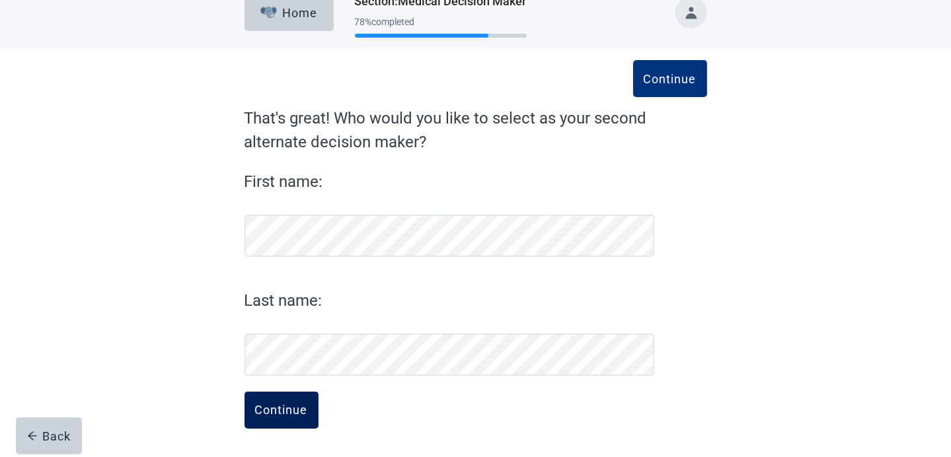
click at [281, 402] on button "Continue" at bounding box center [282, 410] width 74 height 37
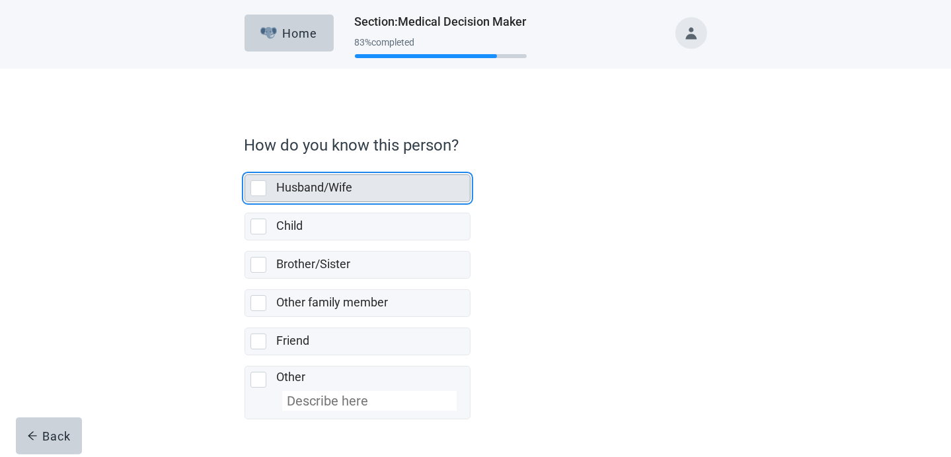
click at [262, 188] on div "Husband/Wife, checkbox, not selected" at bounding box center [258, 188] width 16 height 16
click at [245, 165] on input "Husband/Wife" at bounding box center [245, 164] width 1 height 1
checkbox input "true"
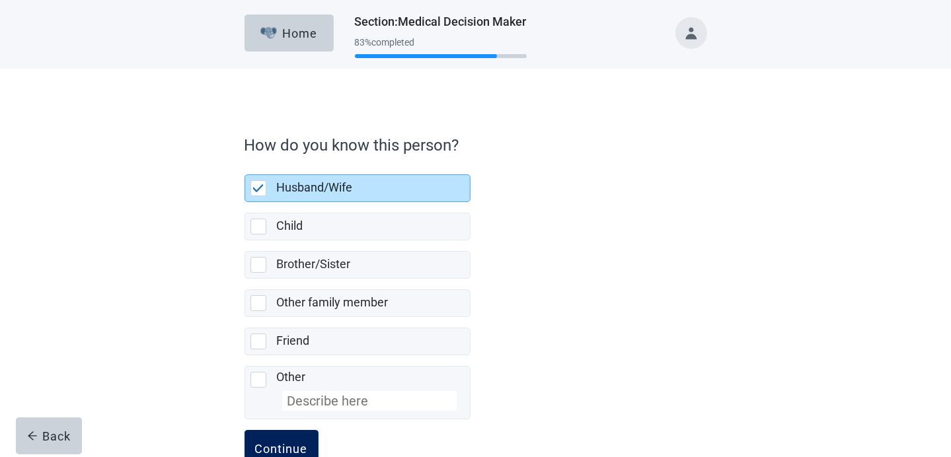
click at [282, 443] on div "Continue" at bounding box center [281, 448] width 53 height 13
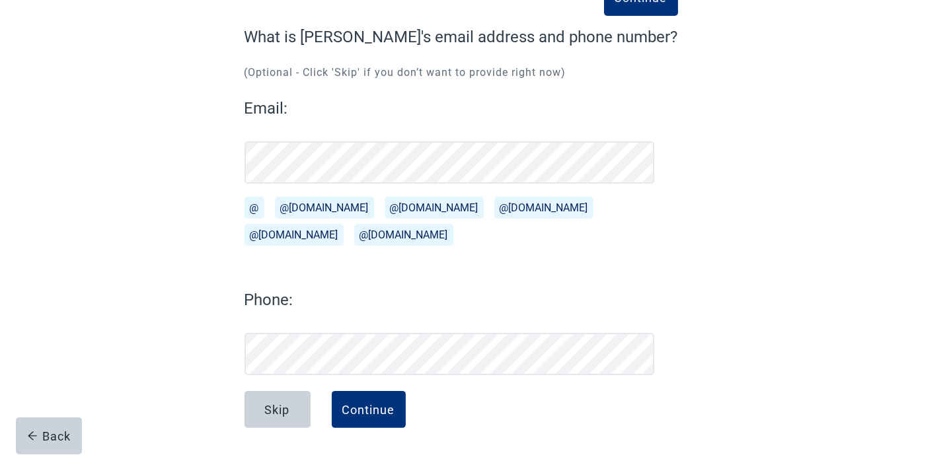
scroll to position [101, 0]
click at [371, 407] on div "Continue" at bounding box center [368, 410] width 53 height 13
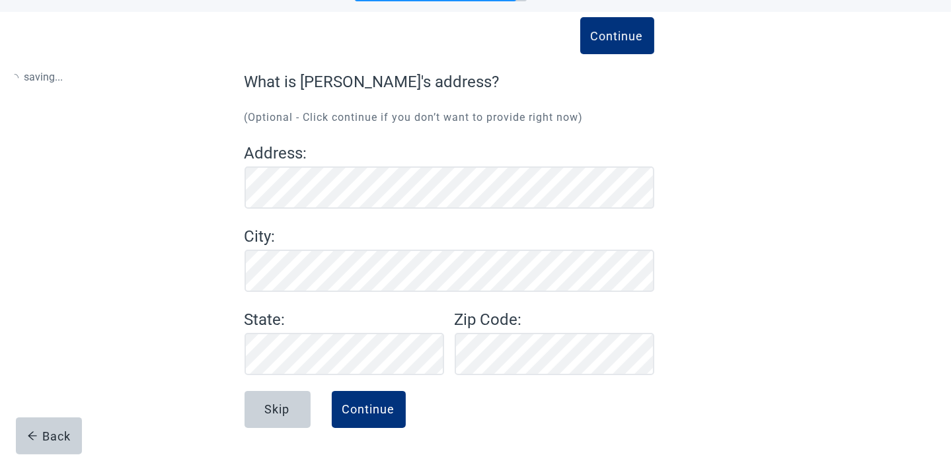
click at [371, 407] on div "Continue" at bounding box center [368, 409] width 53 height 13
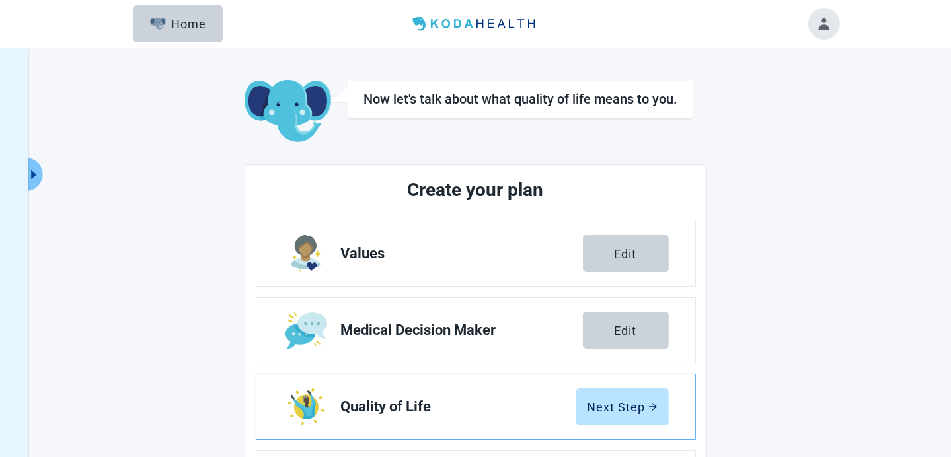
click at [524, 405] on span "Quality of Life" at bounding box center [458, 407] width 235 height 16
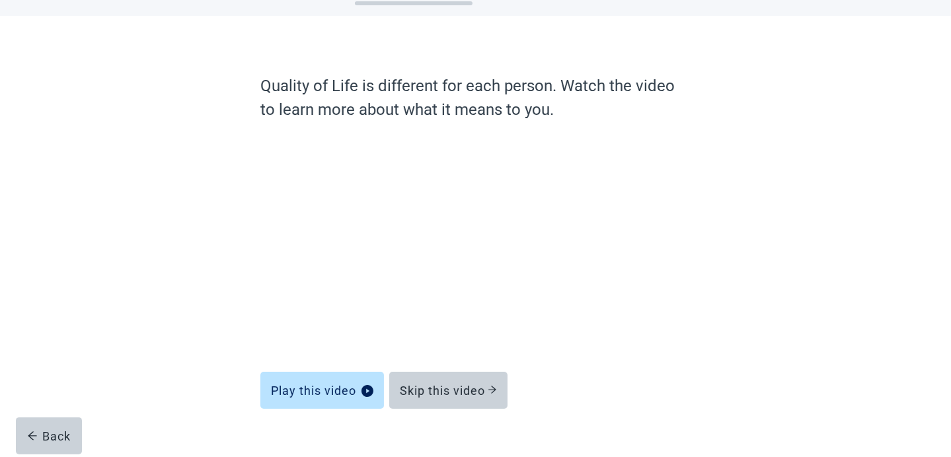
scroll to position [75, 0]
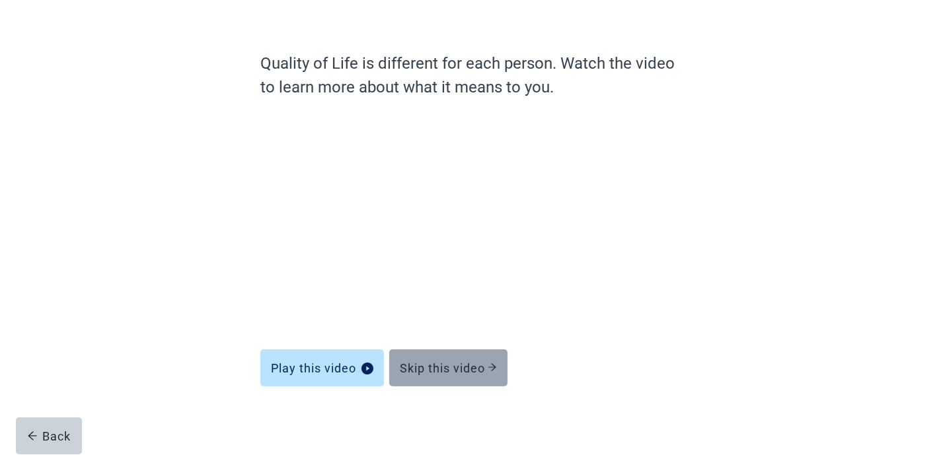
click at [424, 365] on div "Skip this video" at bounding box center [448, 367] width 97 height 13
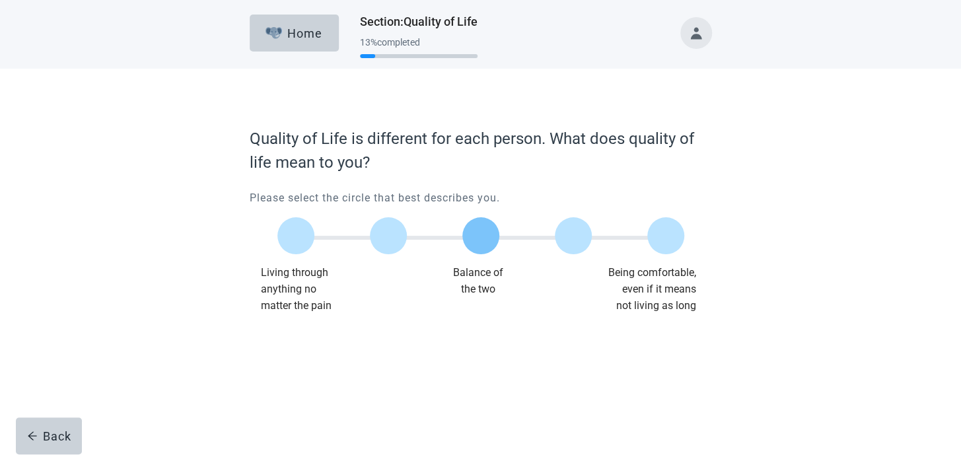
click at [486, 237] on label "Main content" at bounding box center [481, 235] width 37 height 37
click at [481, 236] on input "Quality of life scale: 50 out of 100. Balance of the two" at bounding box center [481, 236] width 0 height 0
click at [278, 340] on div "Continue" at bounding box center [286, 340] width 53 height 13
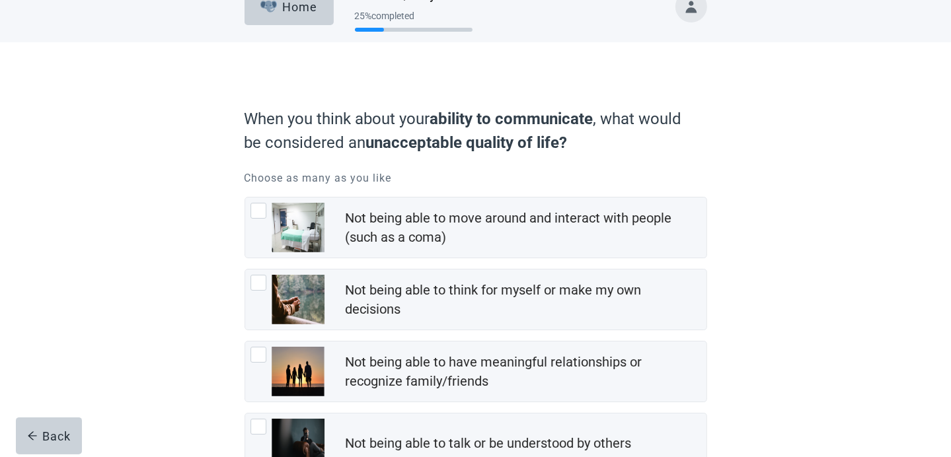
scroll to position [53, 0]
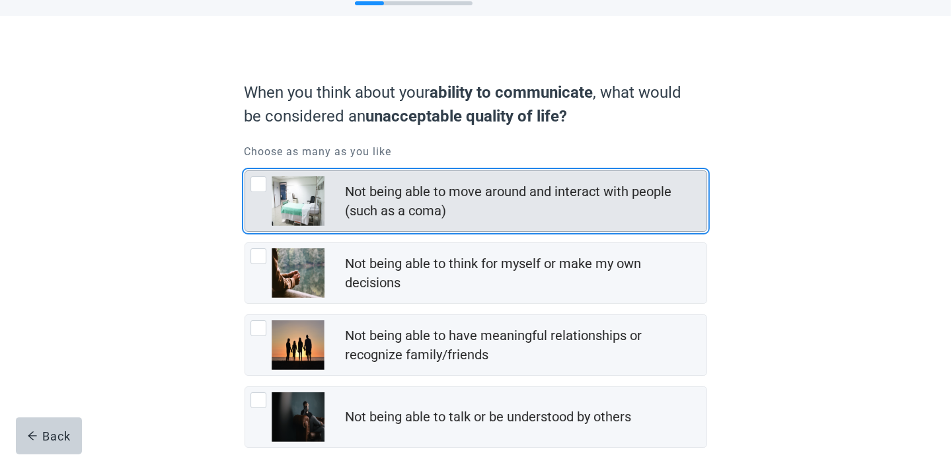
click at [619, 192] on div "Not being able to move around and interact with people (such as a coma)" at bounding box center [522, 201] width 353 height 38
click at [245, 171] on input "Not being able to move around and interact with people (such as a coma)" at bounding box center [245, 170] width 1 height 1
checkbox input "true"
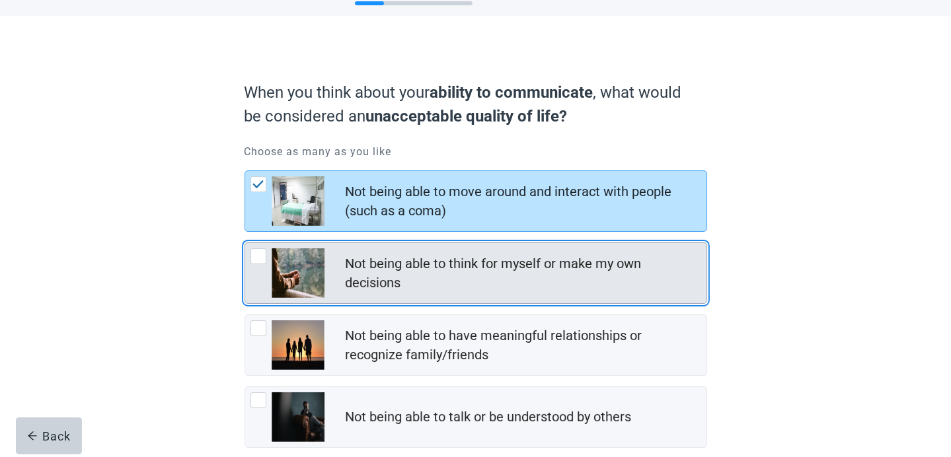
click at [542, 280] on div "Not being able to think for myself or make my own decisions" at bounding box center [522, 273] width 353 height 38
click at [245, 243] on input "Not being able to think for myself or make my own decisions" at bounding box center [245, 243] width 1 height 1
checkbox input "true"
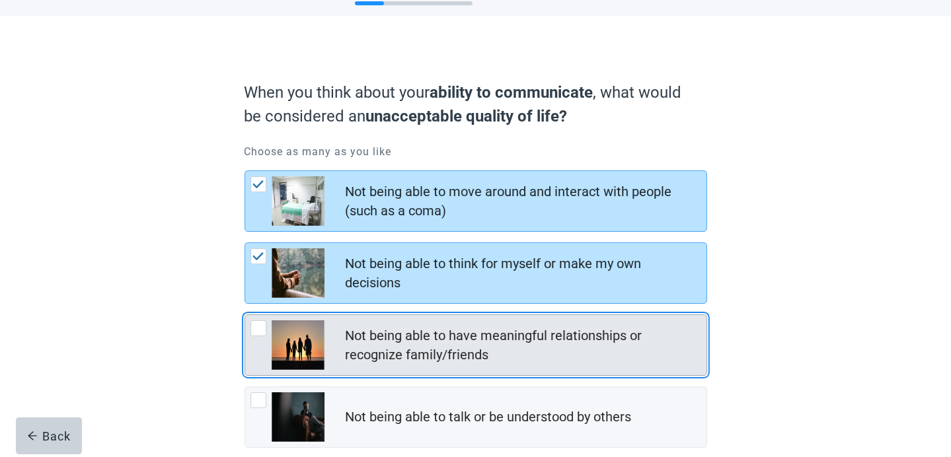
click at [542, 350] on div "Not being able to have meaningful relationships or recognize family/friends" at bounding box center [522, 345] width 353 height 38
click at [245, 315] on input "Not being able to have meaningful relationships or recognize family/friends" at bounding box center [245, 315] width 1 height 1
checkbox input "true"
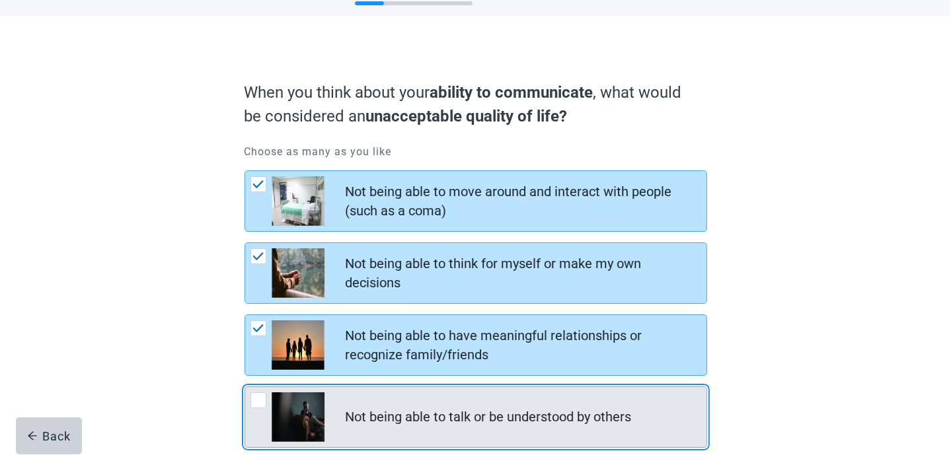
click at [543, 420] on div "Not being able to talk or be understood by others" at bounding box center [489, 417] width 286 height 19
click at [245, 387] on input "Not being able to talk or be understood by others" at bounding box center [245, 387] width 1 height 1
checkbox input "true"
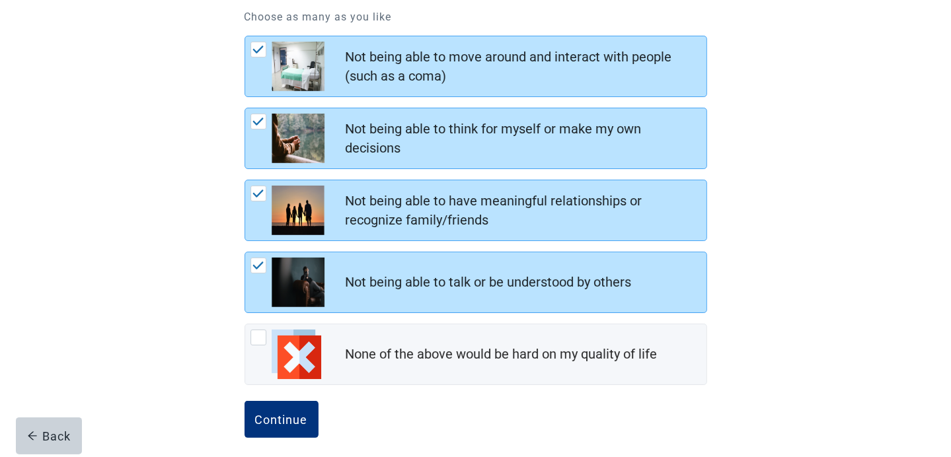
scroll to position [196, 0]
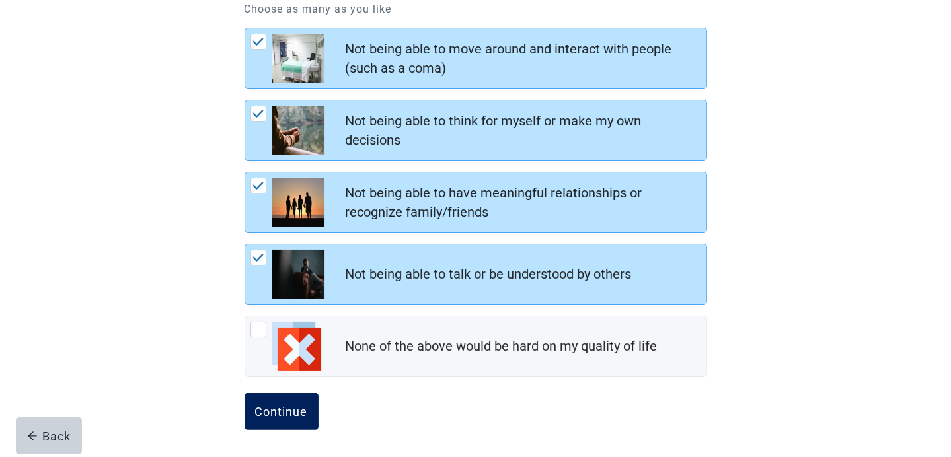
click at [280, 405] on div "Continue" at bounding box center [281, 411] width 53 height 13
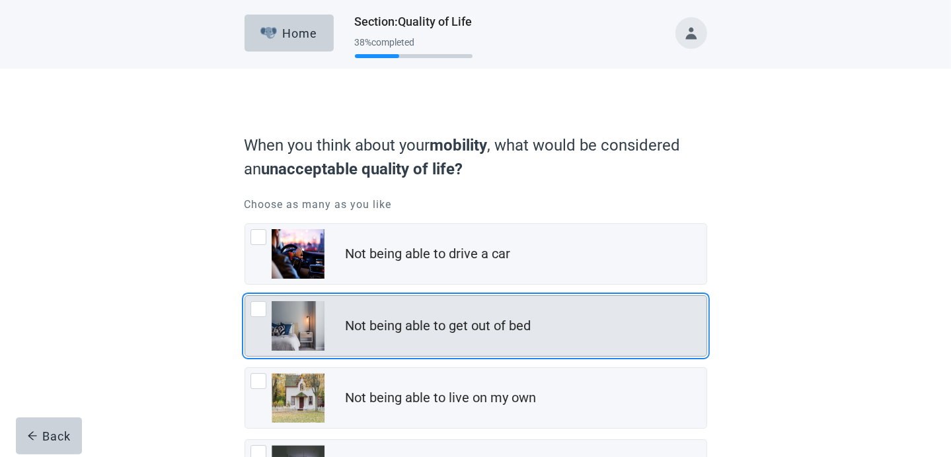
click at [402, 342] on div "Not being able to get out of bed" at bounding box center [475, 326] width 461 height 60
click at [245, 296] on input "Not being able to get out of bed" at bounding box center [245, 295] width 1 height 1
checkbox input "true"
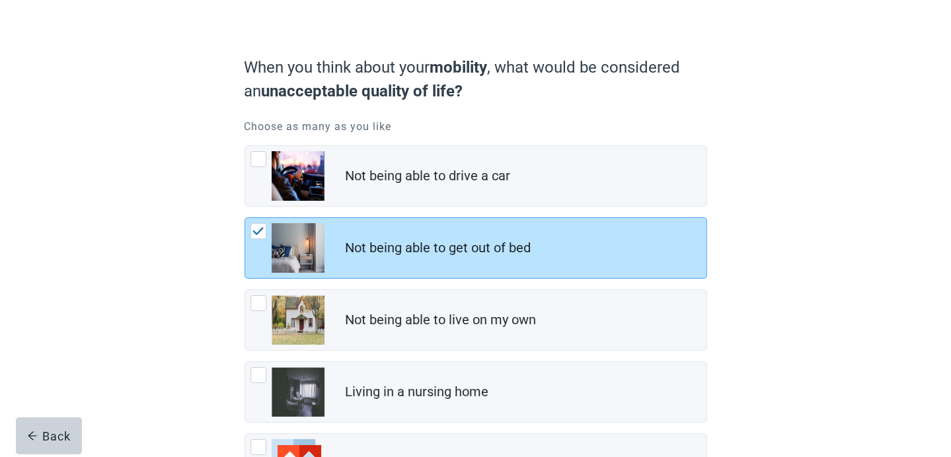
scroll to position [79, 0]
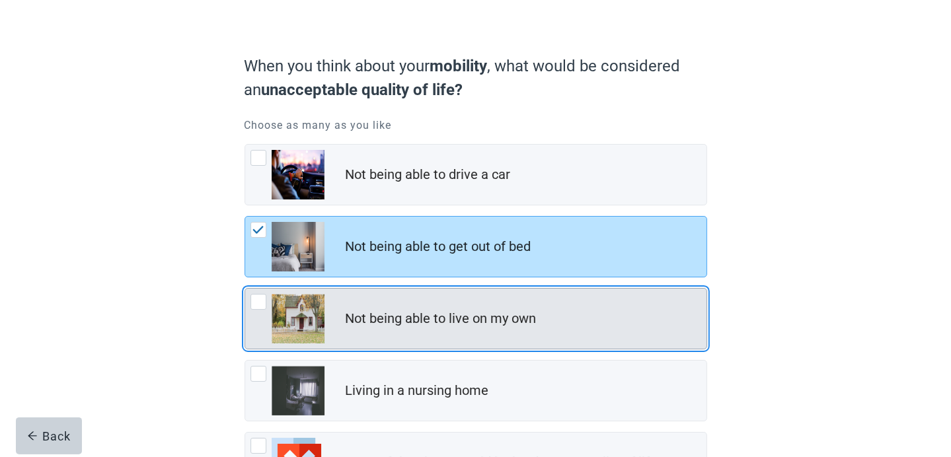
click at [574, 326] on div "Not being able to live on my own" at bounding box center [526, 319] width 361 height 26
click at [245, 289] on input "Not being able to live on my own" at bounding box center [245, 288] width 1 height 1
checkbox input "true"
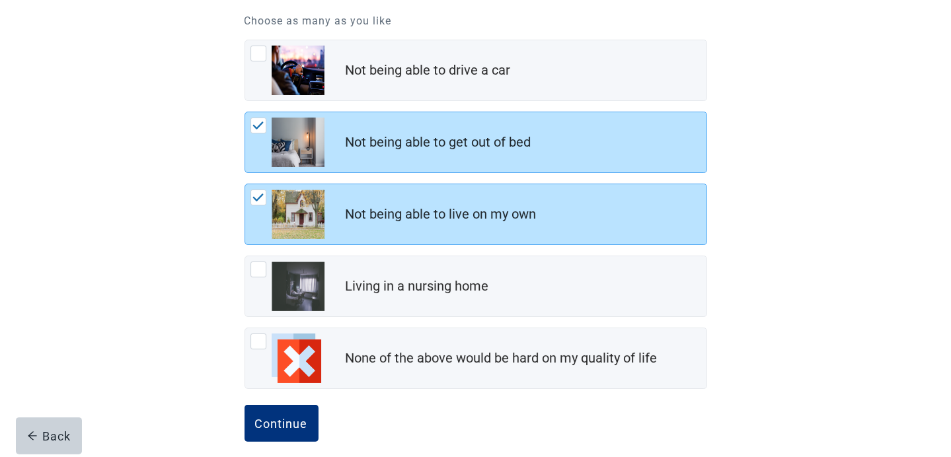
scroll to position [185, 0]
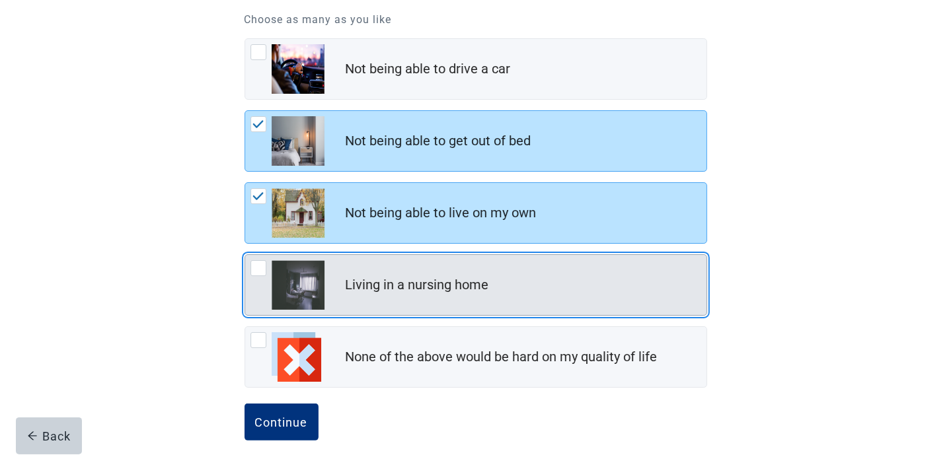
click at [591, 289] on div "Living in a nursing home" at bounding box center [526, 285] width 361 height 26
click at [245, 255] on input "Living in a nursing home" at bounding box center [245, 254] width 1 height 1
checkbox input "true"
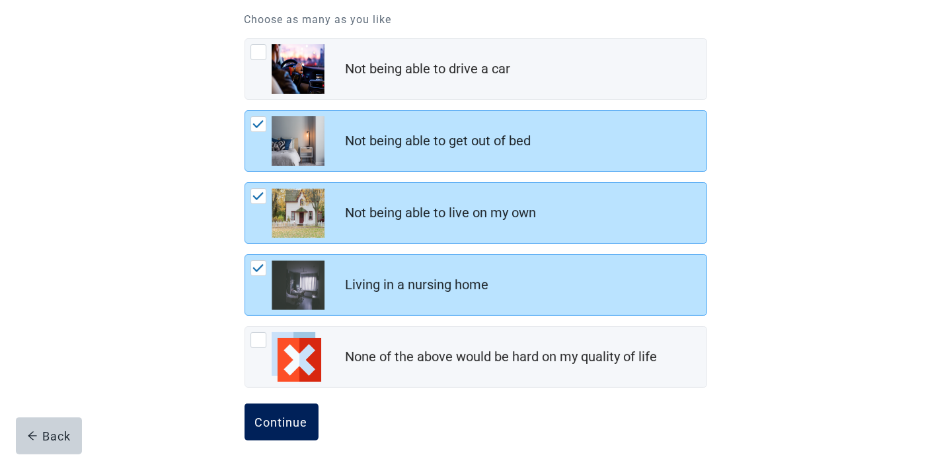
click at [274, 416] on div "Continue" at bounding box center [281, 422] width 53 height 13
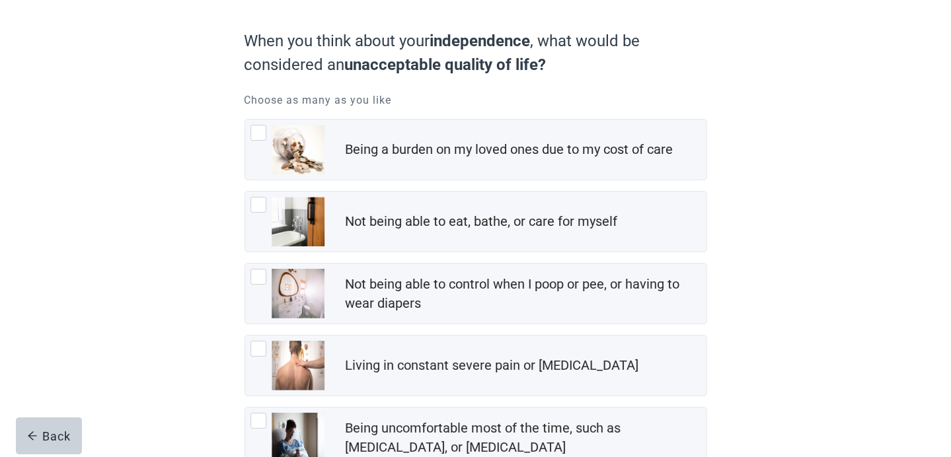
scroll to position [106, 0]
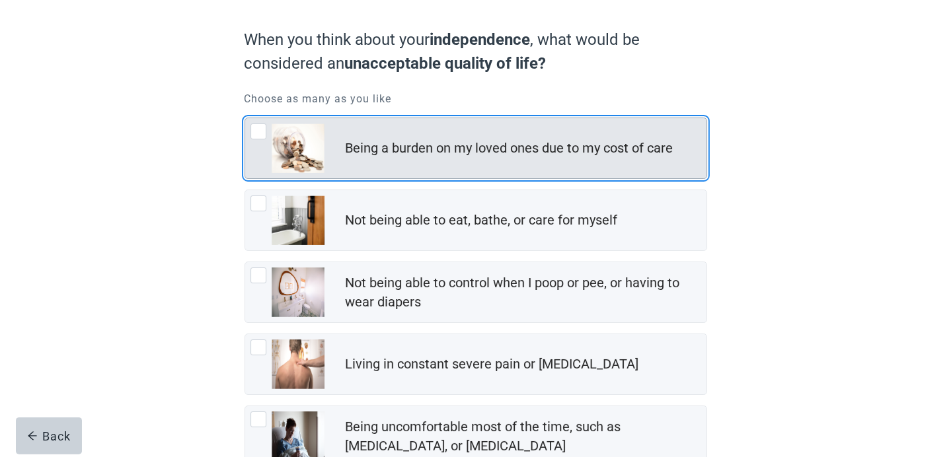
click at [469, 160] on div "Being a burden on my loved ones due to my cost of care" at bounding box center [526, 148] width 361 height 26
click at [245, 118] on input "Being a burden on my loved ones due to my cost of care" at bounding box center [245, 118] width 1 height 1
checkbox input "true"
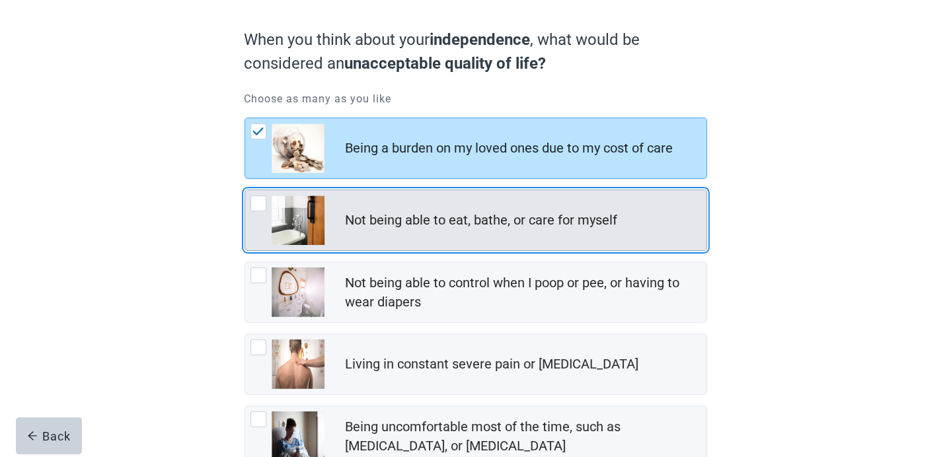
click at [468, 226] on div "Not being able to eat, bathe, or care for myself" at bounding box center [482, 220] width 272 height 19
click at [245, 190] on input "Not being able to eat, bathe, or care for myself" at bounding box center [245, 190] width 1 height 1
checkbox input "true"
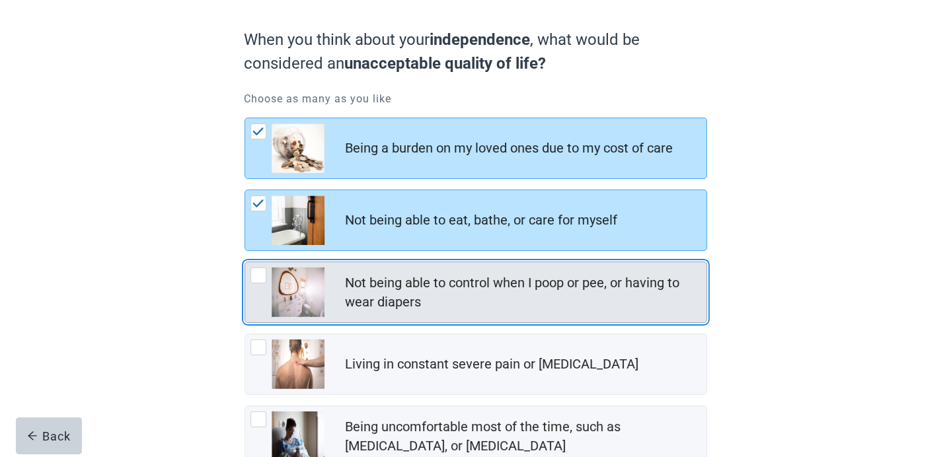
click at [479, 304] on div "Not being able to control when I poop or pee, or having to wear diapers" at bounding box center [522, 293] width 353 height 38
click at [245, 262] on input "Not being able to control when I poop or pee, or having to wear diapers" at bounding box center [245, 262] width 1 height 1
checkbox input "true"
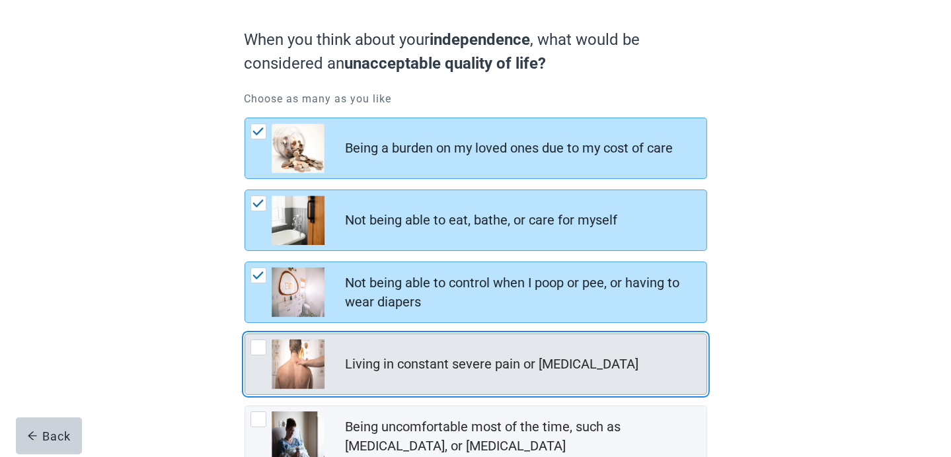
click at [486, 370] on div "Living in constant severe pain or [MEDICAL_DATA]" at bounding box center [492, 364] width 293 height 19
click at [245, 334] on input "Living in constant severe pain or [MEDICAL_DATA]" at bounding box center [245, 334] width 1 height 1
checkbox input "true"
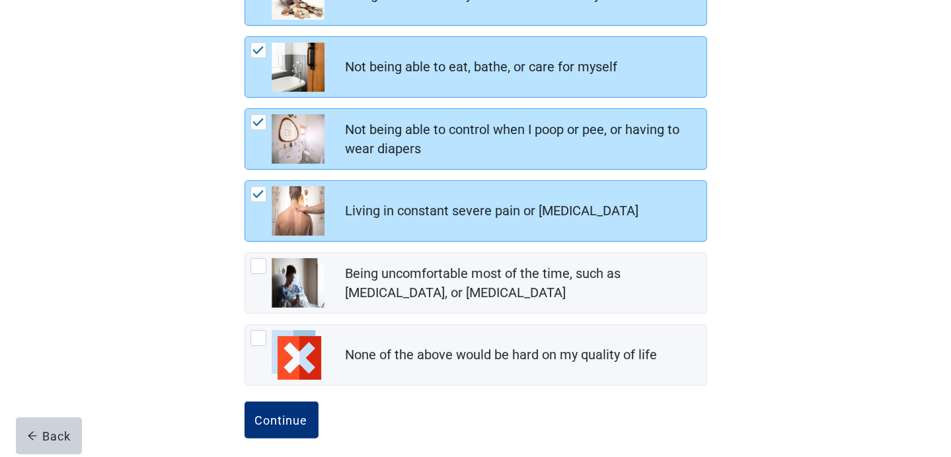
scroll to position [267, 0]
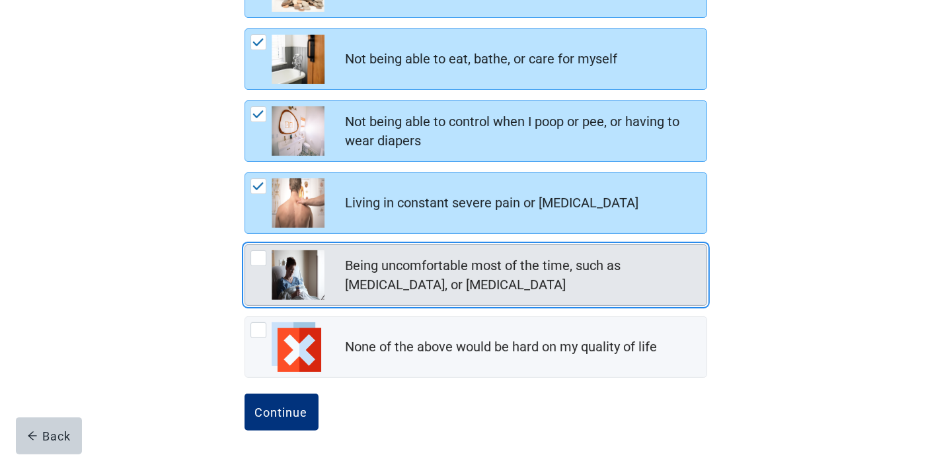
click at [616, 281] on div "Being uncomfortable most of the time, such as [MEDICAL_DATA], or [MEDICAL_DATA]" at bounding box center [522, 275] width 353 height 38
click at [245, 245] on input "Being uncomfortable most of the time, such as [MEDICAL_DATA], or [MEDICAL_DATA]" at bounding box center [245, 245] width 1 height 1
checkbox input "true"
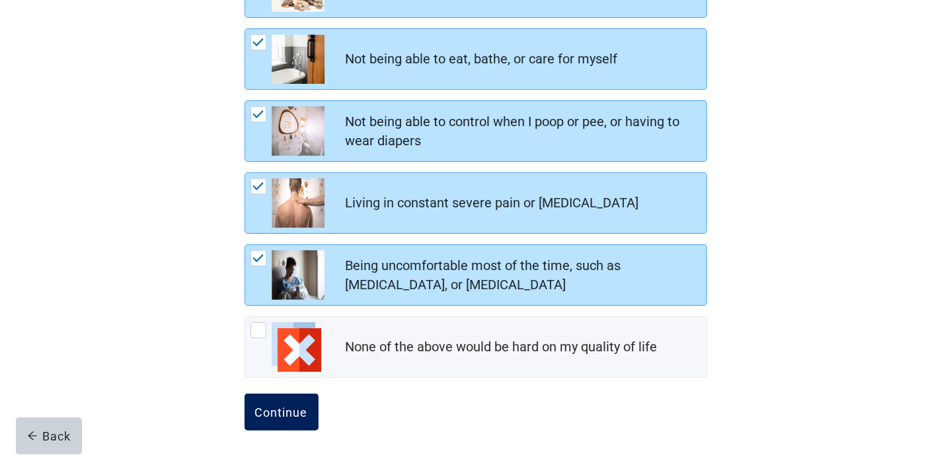
click at [283, 406] on div "Continue" at bounding box center [281, 412] width 53 height 13
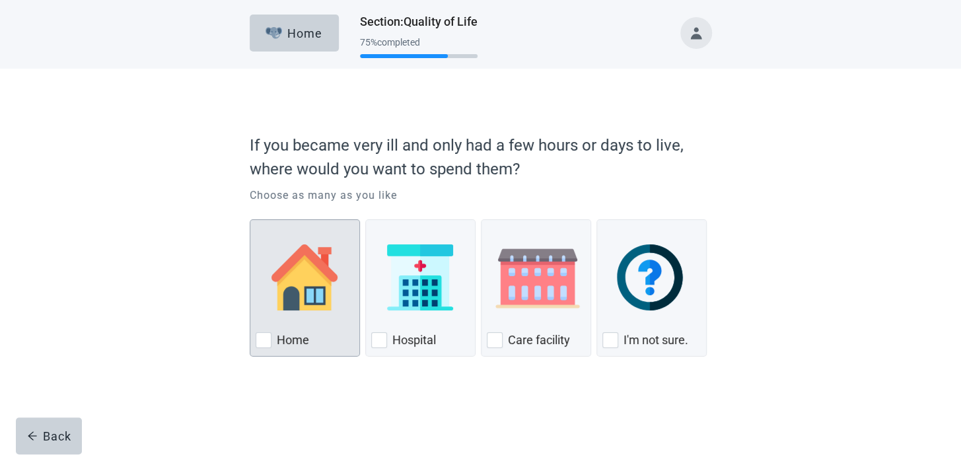
click at [322, 289] on img "Home, checkbox, not checked" at bounding box center [305, 278] width 66 height 66
click at [250, 220] on input "Home" at bounding box center [250, 219] width 1 height 1
checkbox input "true"
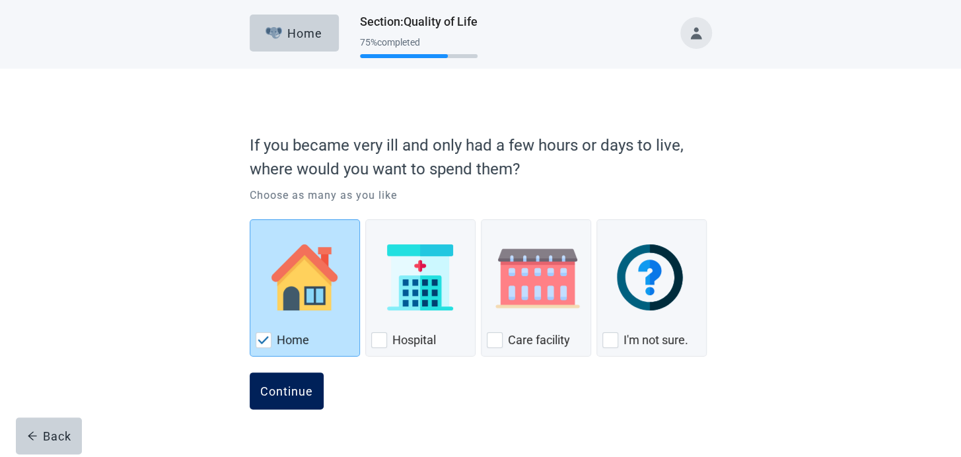
click at [293, 389] on div "Continue" at bounding box center [286, 391] width 53 height 13
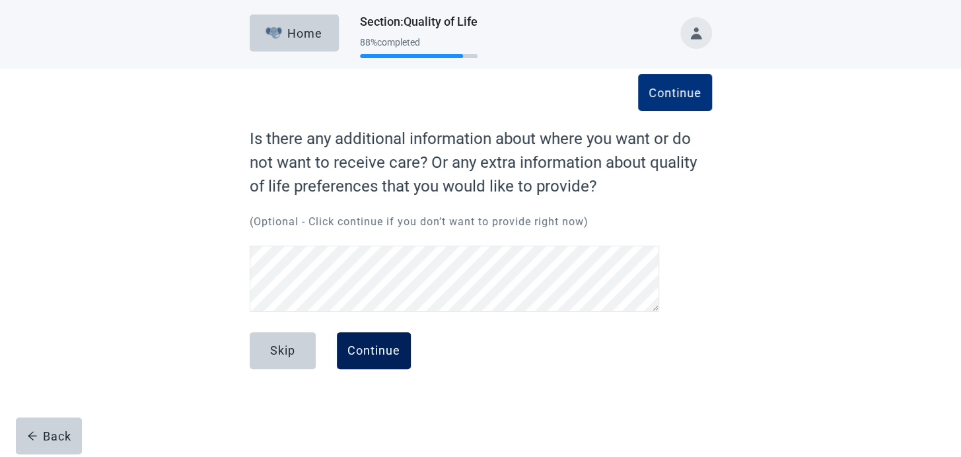
click at [391, 352] on div "Continue" at bounding box center [374, 350] width 53 height 13
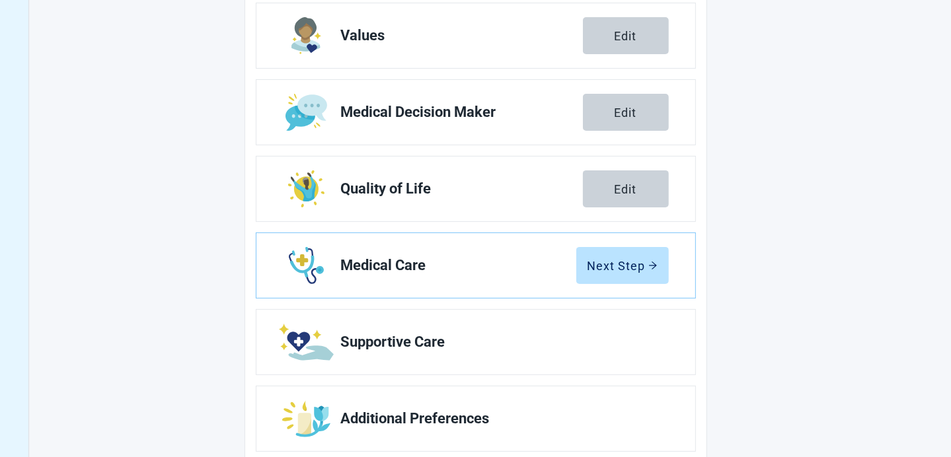
scroll to position [238, 0]
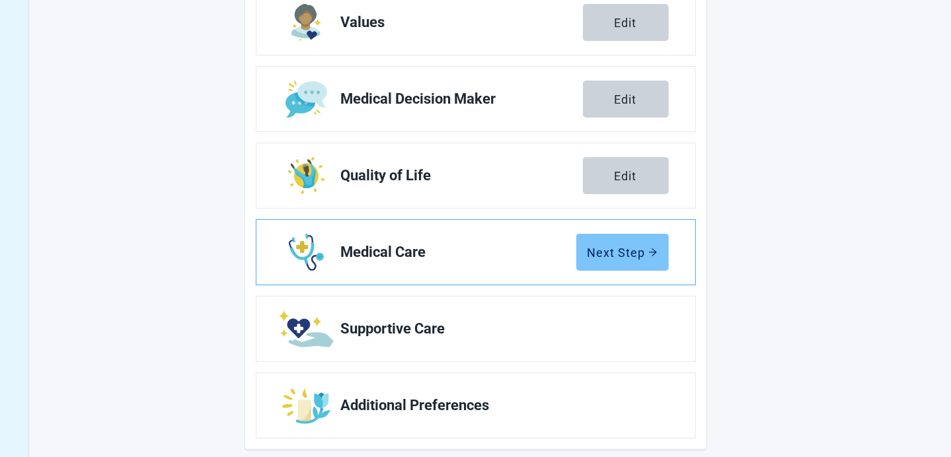
click at [634, 252] on div "Next Step" at bounding box center [622, 252] width 70 height 13
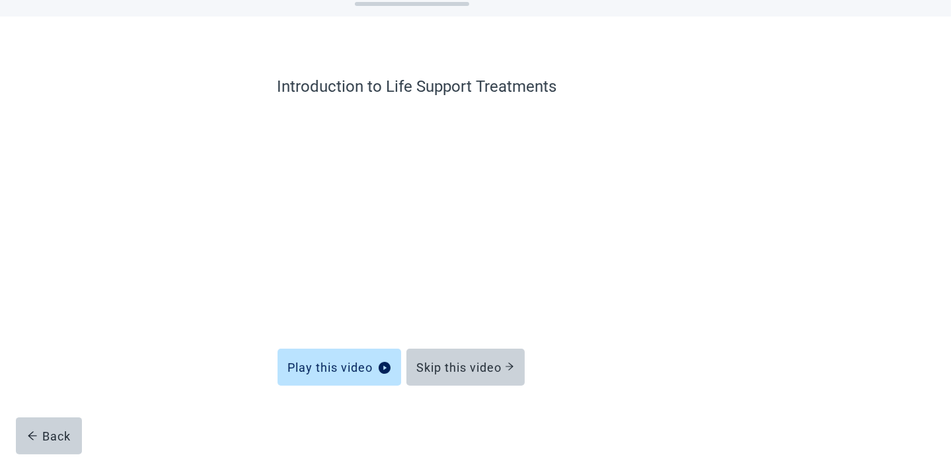
scroll to position [52, 0]
click at [482, 369] on div "Skip this video" at bounding box center [465, 367] width 97 height 13
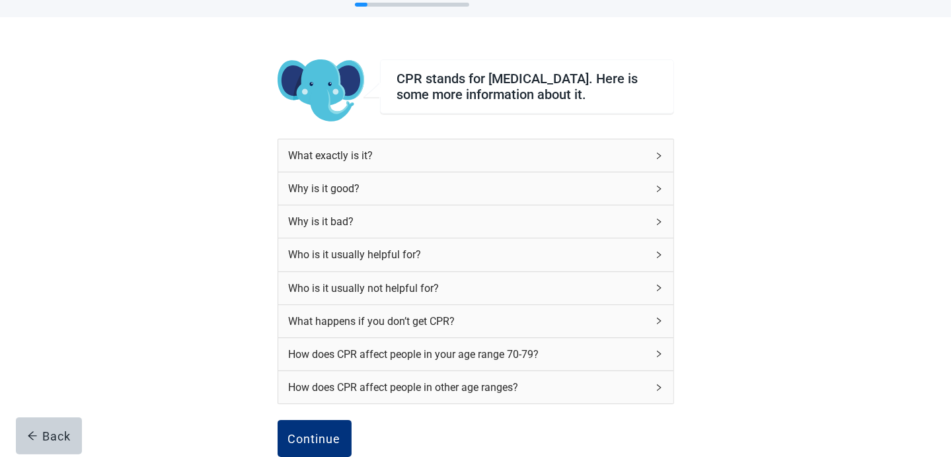
click at [535, 356] on div "How does CPR affect people in your age range 70-79?" at bounding box center [468, 354] width 358 height 17
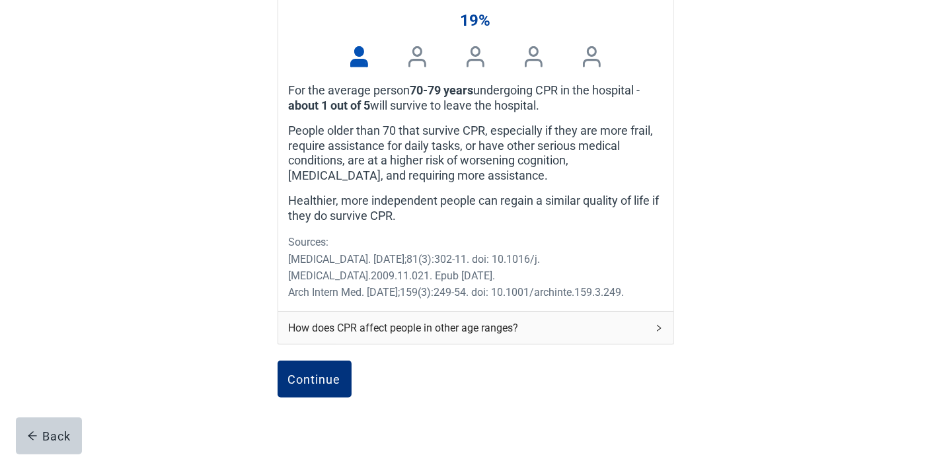
scroll to position [474, 0]
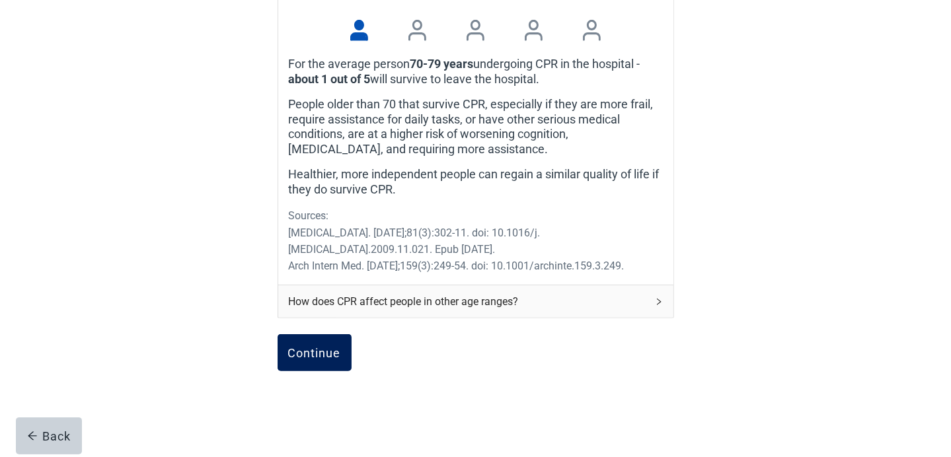
click at [334, 359] on div "Continue" at bounding box center [314, 352] width 53 height 13
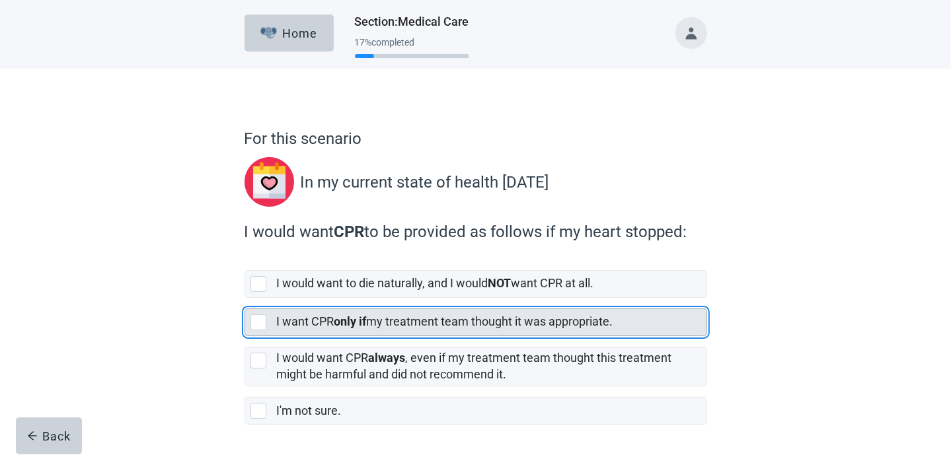
click at [260, 315] on div "[object Object], checkbox, not selected" at bounding box center [258, 323] width 16 height 16
click at [245, 299] on input "I want CPR only if my treatment team thought it was appropriate." at bounding box center [245, 298] width 1 height 1
checkbox input "true"
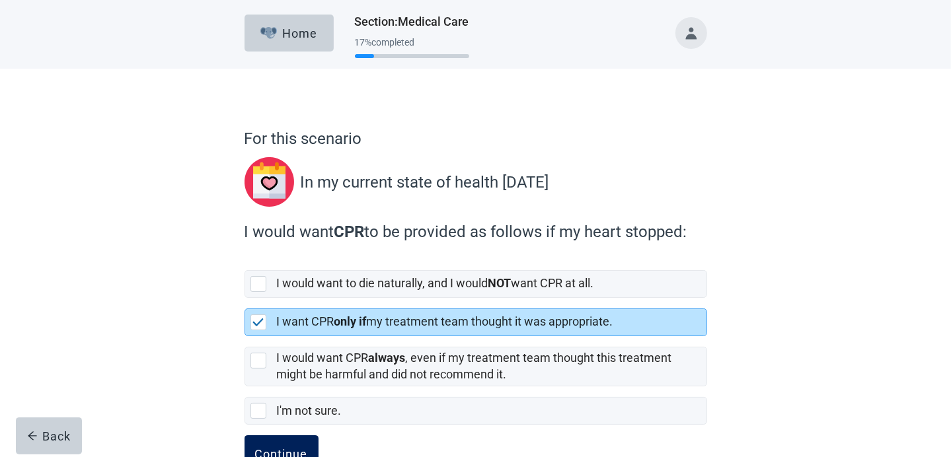
click at [288, 445] on button "Continue" at bounding box center [282, 453] width 74 height 37
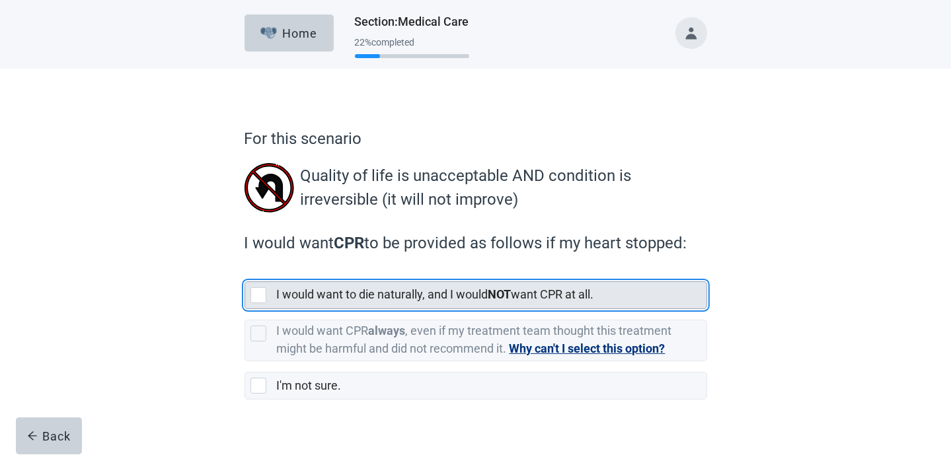
click at [259, 292] on div "[object Object], checkbox, not selected" at bounding box center [258, 295] width 16 height 16
click at [245, 272] on input "I would want to die naturally, and I would NOT want CPR at all." at bounding box center [245, 271] width 1 height 1
checkbox input "true"
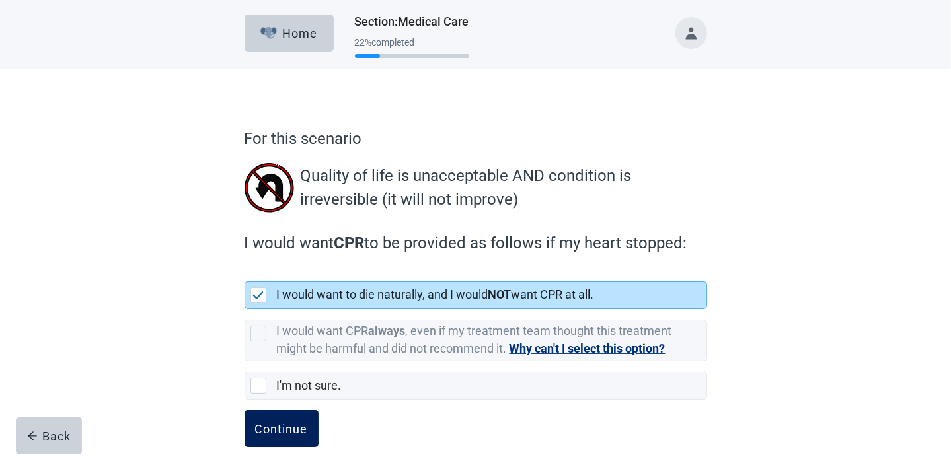
click at [284, 425] on div "Continue" at bounding box center [281, 428] width 53 height 13
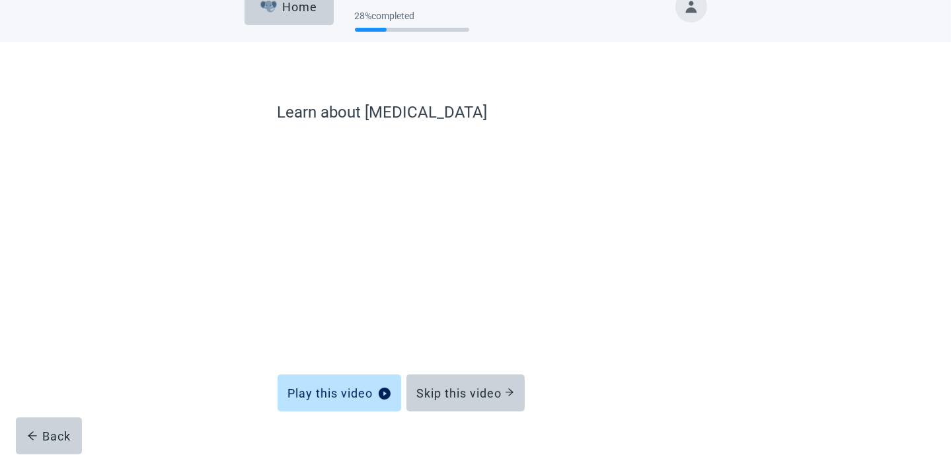
scroll to position [52, 0]
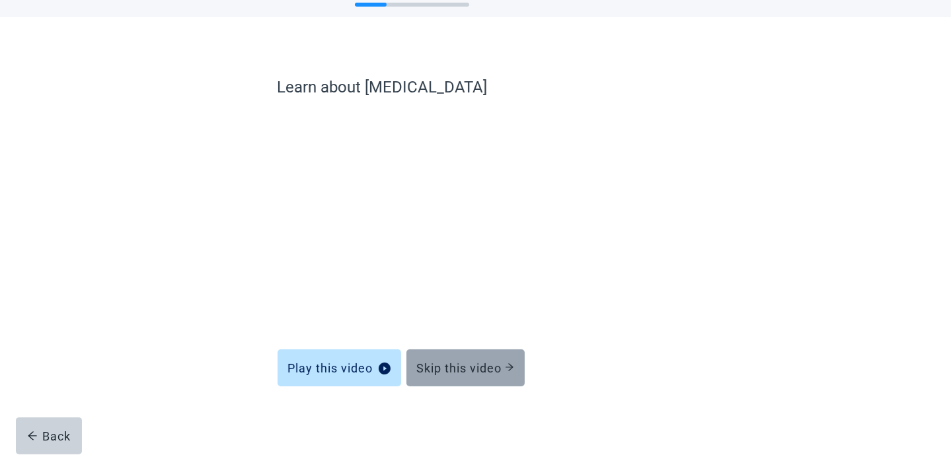
click at [455, 363] on div "Skip this video" at bounding box center [465, 367] width 97 height 13
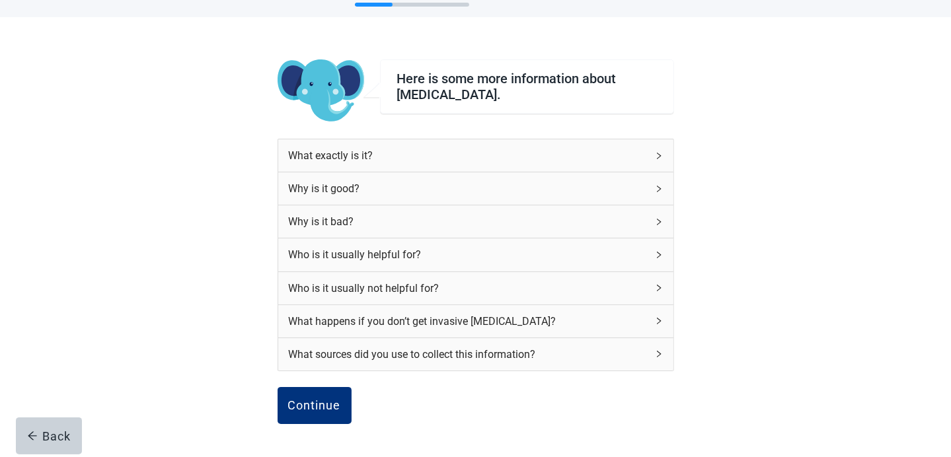
click at [461, 319] on div "What happens if you don’t get invasive [MEDICAL_DATA]?" at bounding box center [468, 321] width 358 height 17
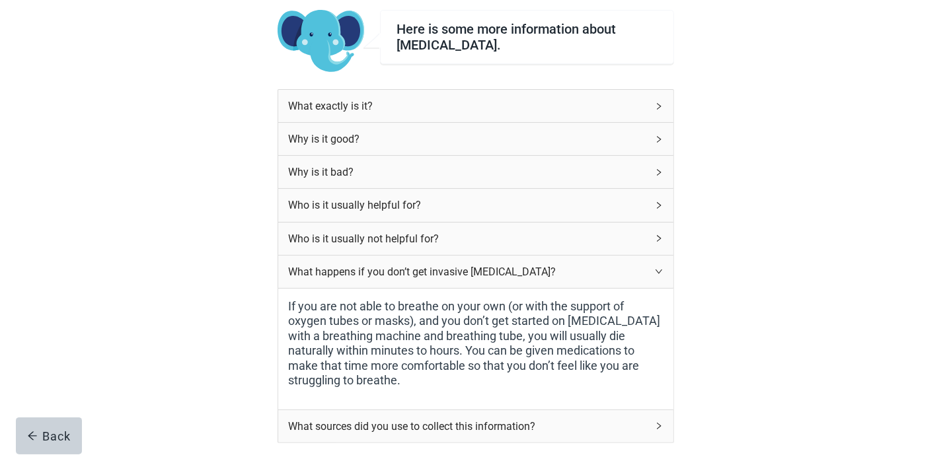
scroll to position [104, 0]
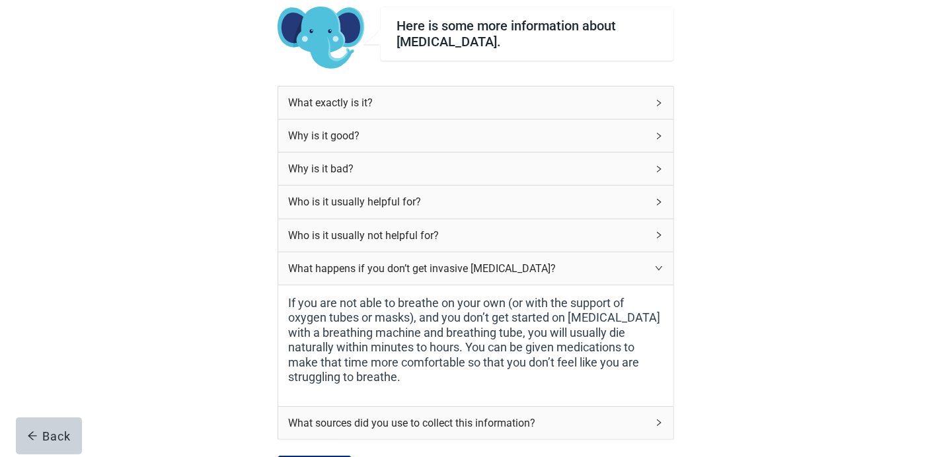
click at [624, 237] on div "Who is it usually not helpful for?" at bounding box center [468, 235] width 358 height 17
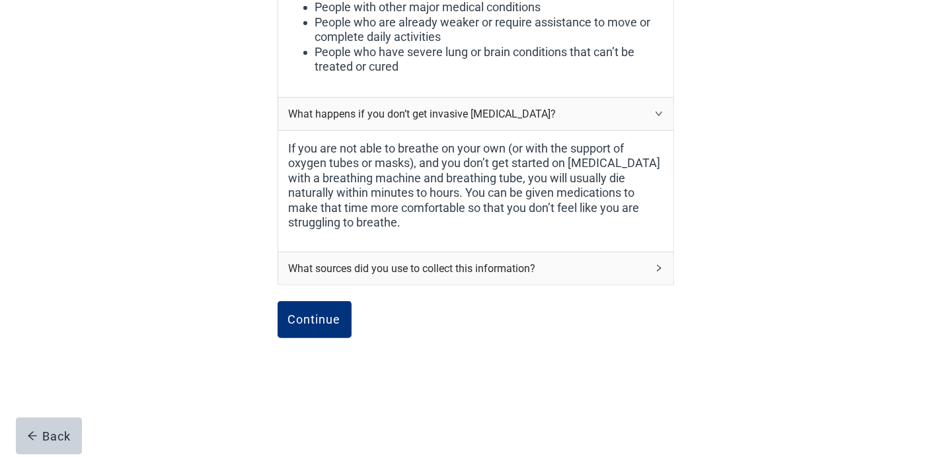
scroll to position [383, 0]
click at [299, 331] on button "Continue" at bounding box center [315, 319] width 74 height 37
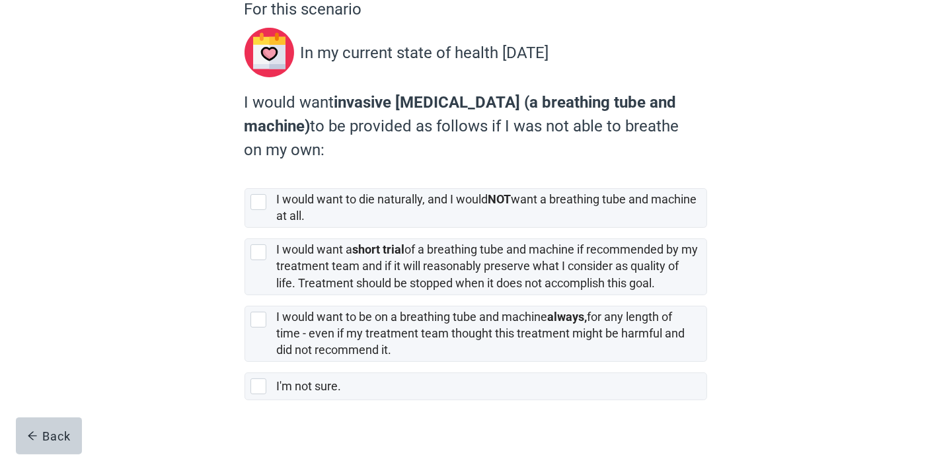
scroll to position [132, 0]
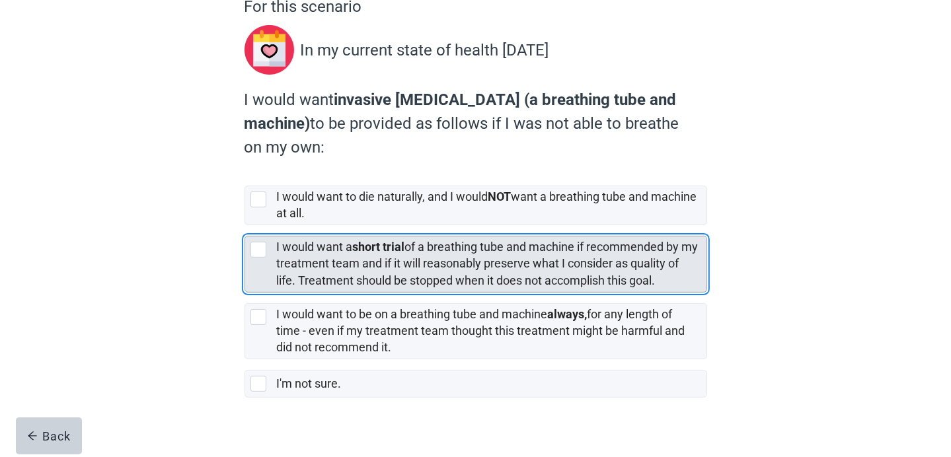
click at [255, 246] on div "[object Object], checkbox, not selected" at bounding box center [258, 250] width 16 height 16
click at [245, 226] on input "I would want a short trial of a breathing tube and machine if recommended by my…" at bounding box center [245, 225] width 1 height 1
checkbox input "true"
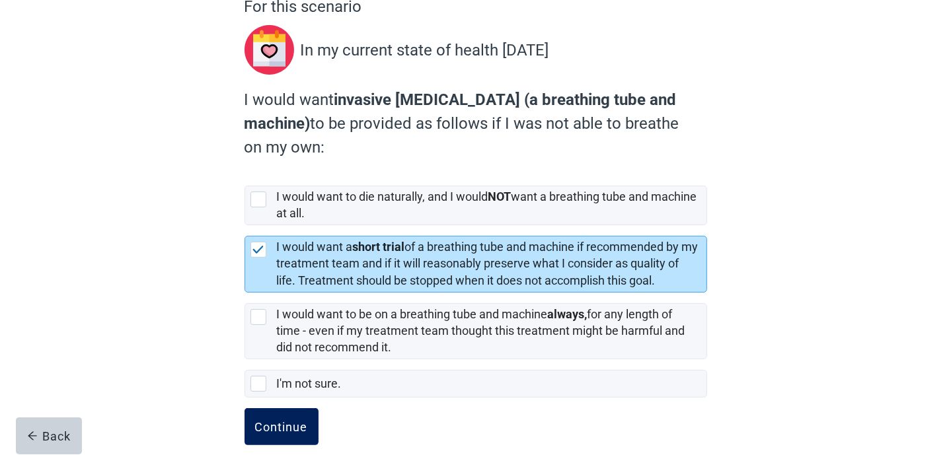
click at [278, 422] on div "Continue" at bounding box center [281, 426] width 53 height 13
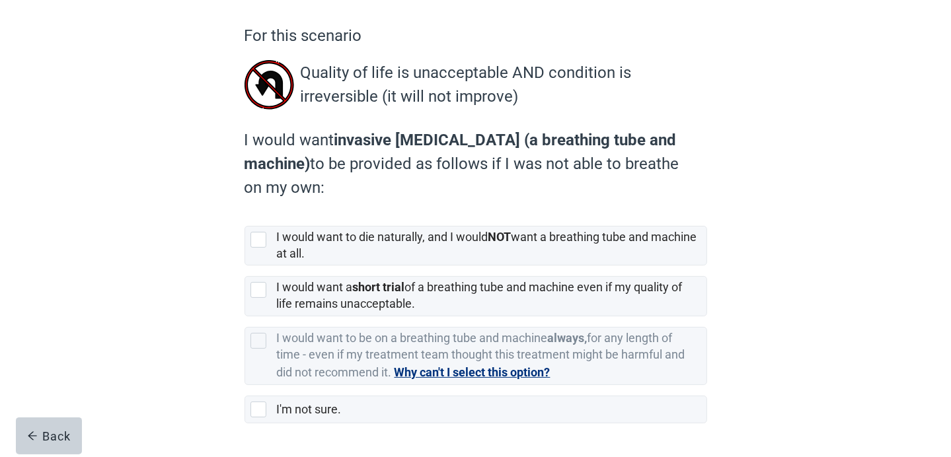
scroll to position [106, 0]
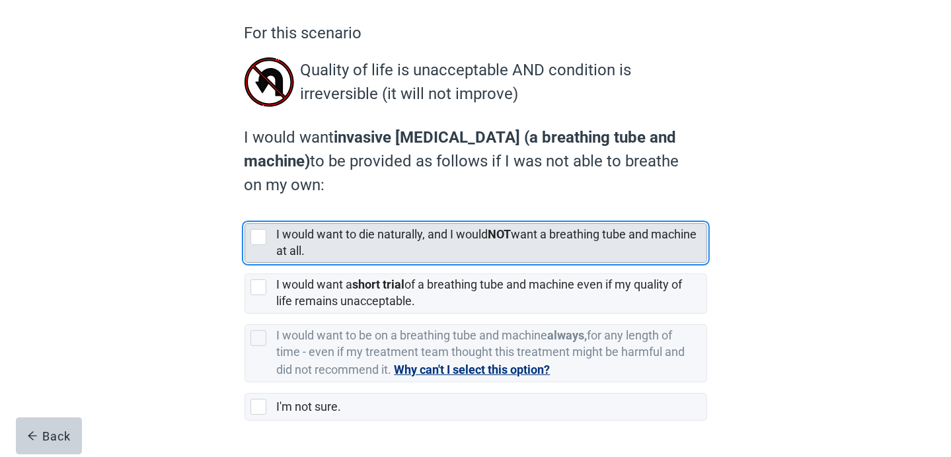
click at [262, 235] on div "[object Object], checkbox, not selected" at bounding box center [258, 237] width 16 height 16
click at [245, 213] on input "I would want to die naturally, and I would NOT want a breathing tube and machin…" at bounding box center [245, 213] width 1 height 1
checkbox input "true"
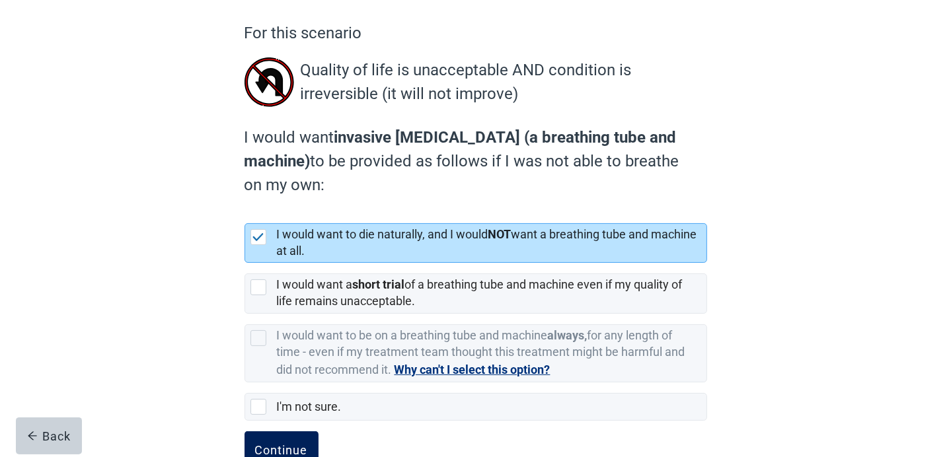
click at [300, 435] on button "Continue" at bounding box center [282, 450] width 74 height 37
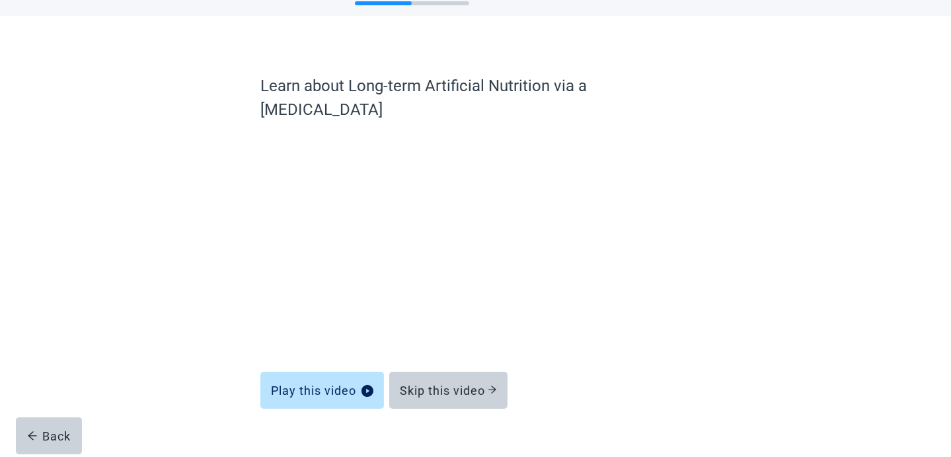
scroll to position [52, 0]
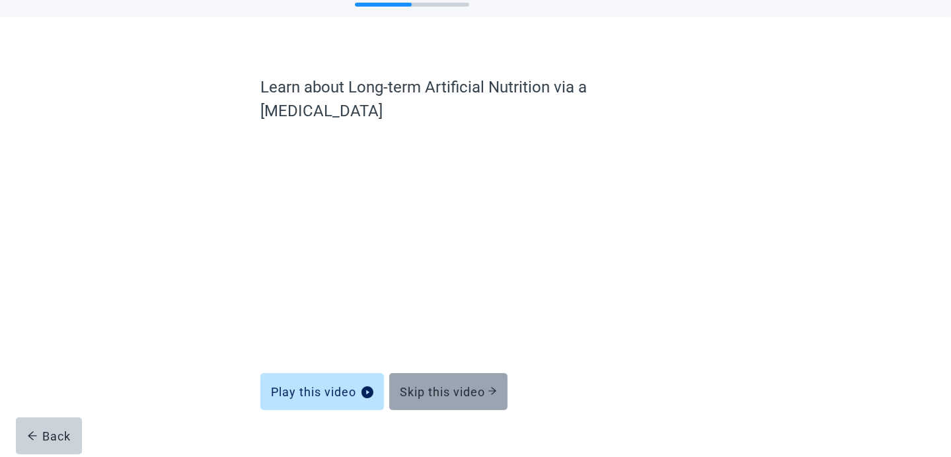
click at [465, 385] on div "Skip this video" at bounding box center [448, 391] width 97 height 13
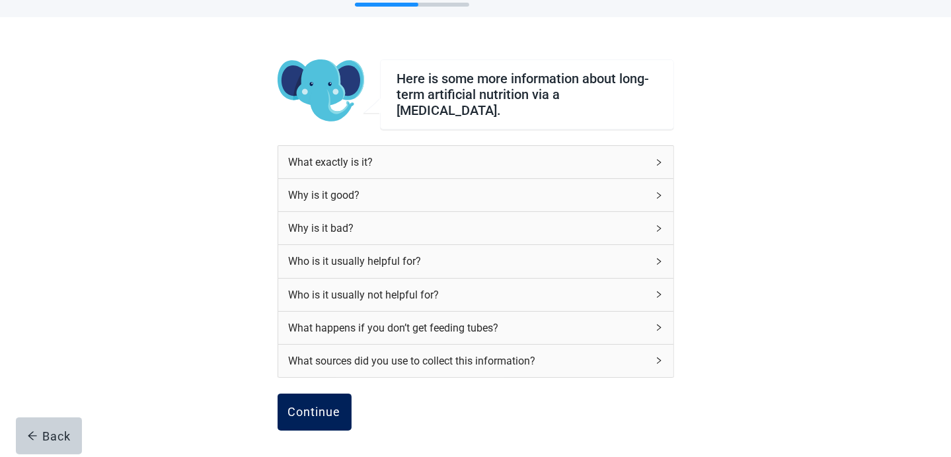
click at [319, 406] on div "Continue" at bounding box center [314, 412] width 53 height 13
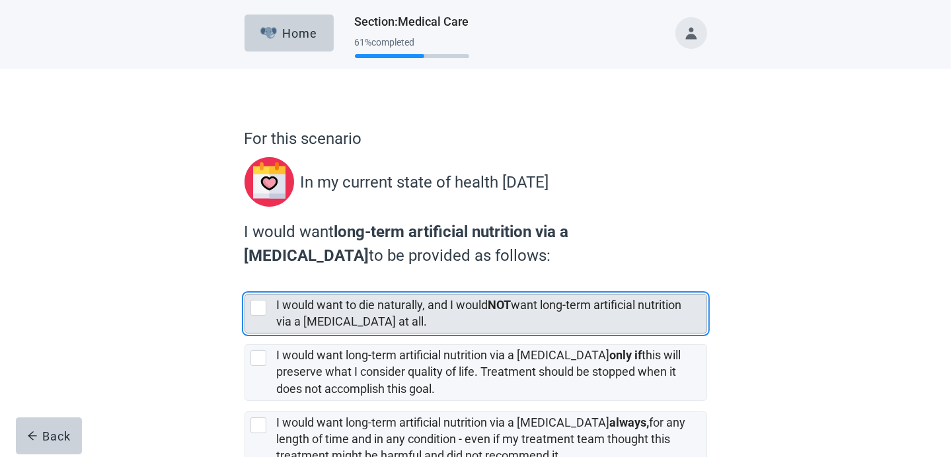
click at [268, 309] on div "[object Object], checkbox, not selected" at bounding box center [260, 308] width 21 height 16
click at [245, 284] on input "I would want to die naturally, and I would NOT want long-term artificial nutrit…" at bounding box center [245, 283] width 1 height 1
checkbox input "true"
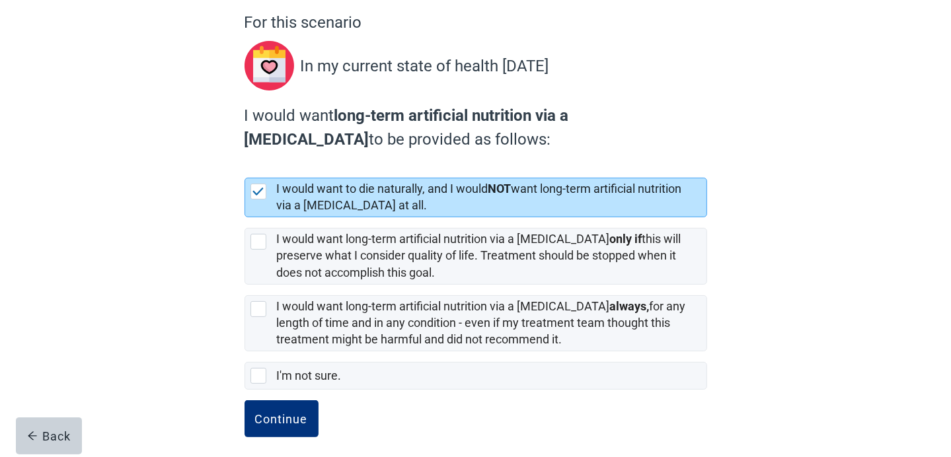
scroll to position [124, 0]
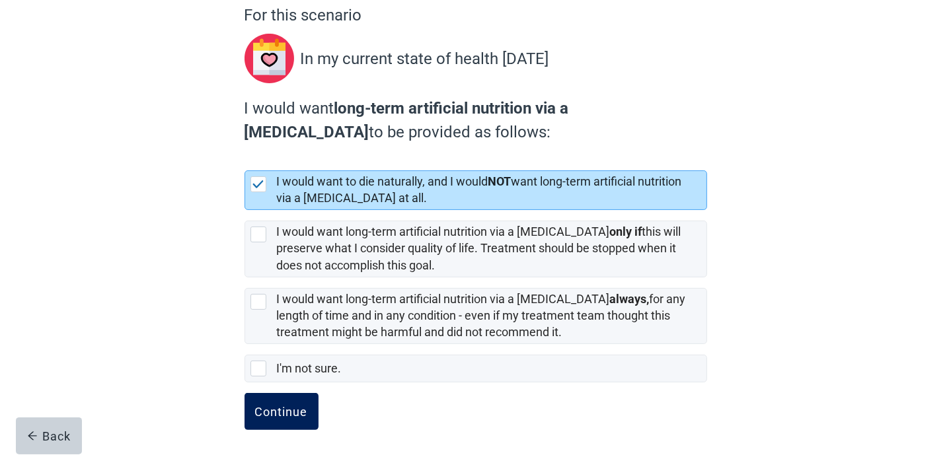
click at [277, 414] on div "Continue" at bounding box center [281, 411] width 53 height 13
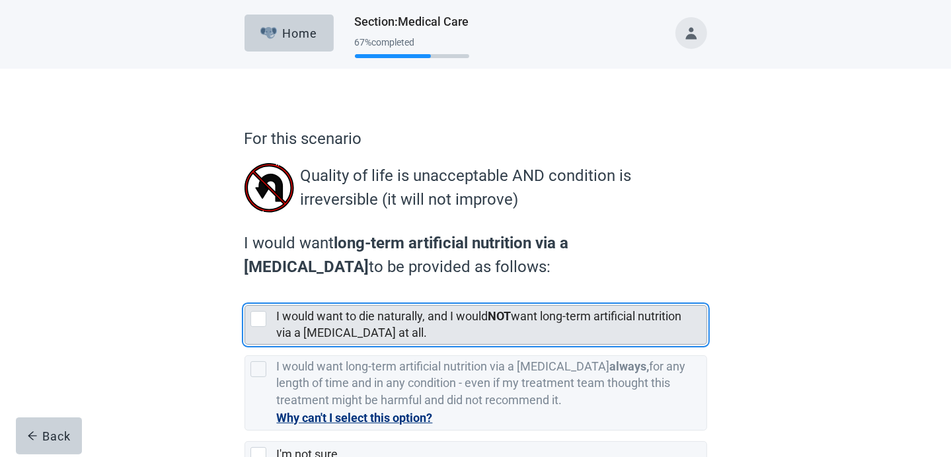
click at [262, 317] on div "[object Object], checkbox, not selected" at bounding box center [258, 319] width 16 height 16
click at [245, 295] on input "I would want to die naturally, and I would NOT want long-term artificial nutrit…" at bounding box center [245, 295] width 1 height 1
checkbox input "true"
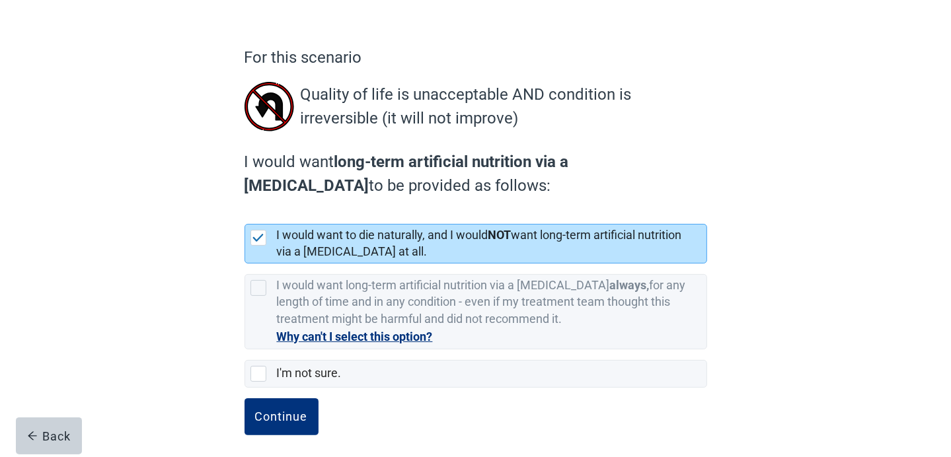
scroll to position [87, 0]
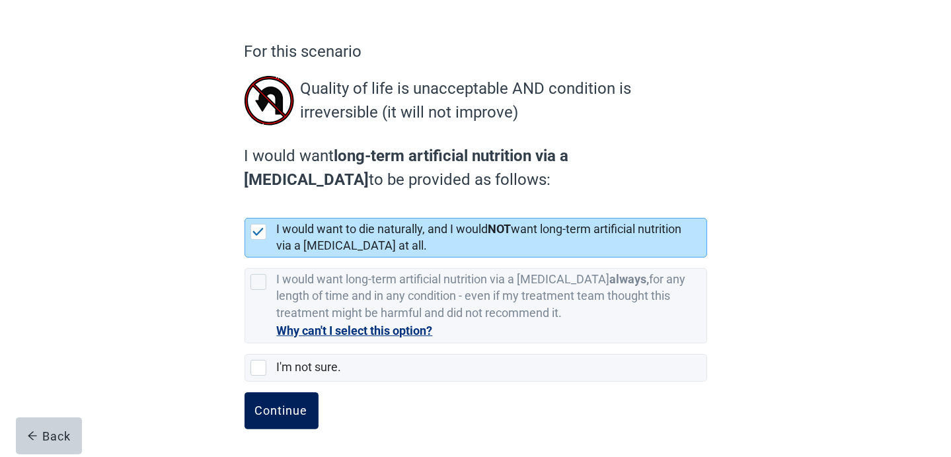
click at [275, 407] on div "Continue" at bounding box center [281, 410] width 53 height 13
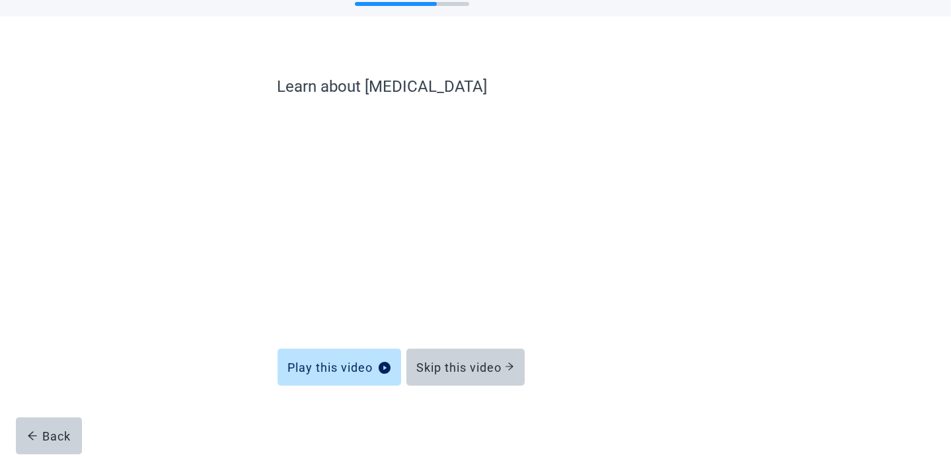
scroll to position [52, 0]
click at [477, 371] on div "Skip this video" at bounding box center [465, 367] width 97 height 13
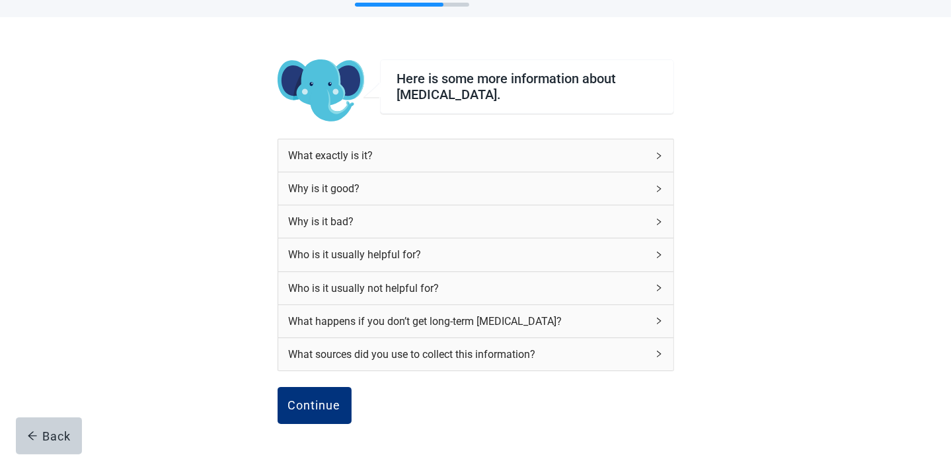
click at [591, 287] on div "Who is it usually not helpful for?" at bounding box center [468, 288] width 358 height 17
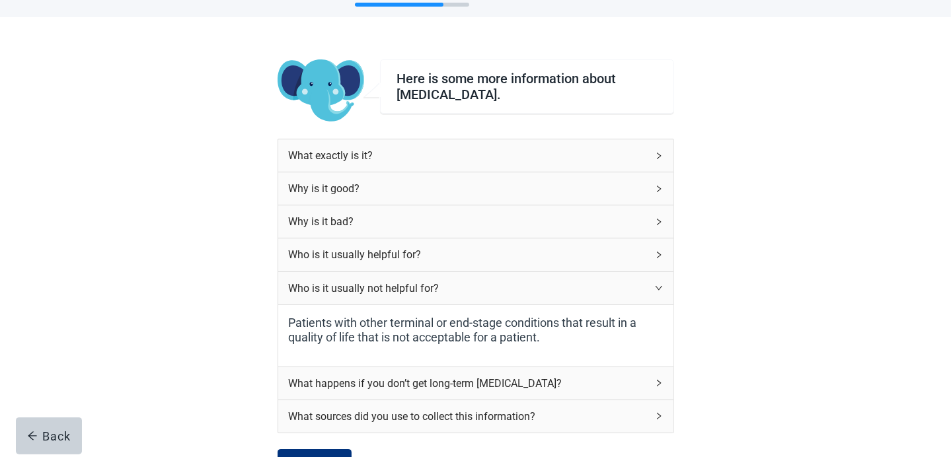
click at [587, 280] on div "Who is it usually not helpful for?" at bounding box center [468, 288] width 358 height 17
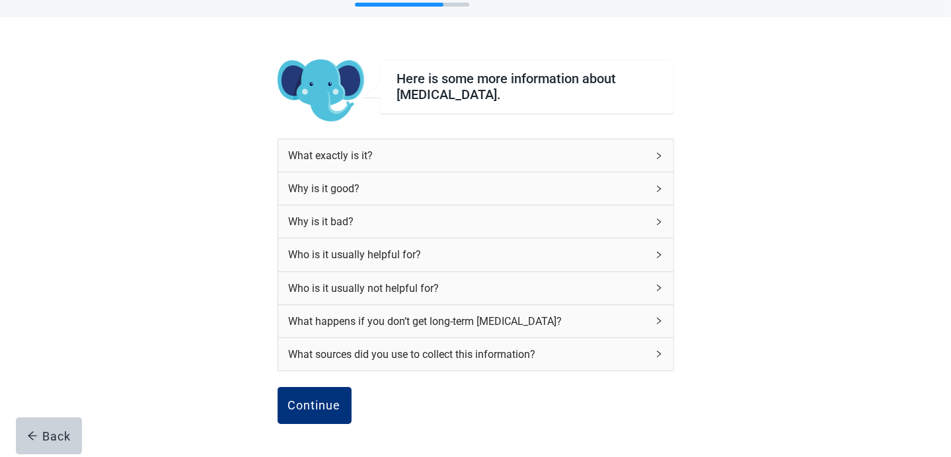
click at [581, 244] on div "Who is it usually helpful for?" at bounding box center [475, 255] width 395 height 32
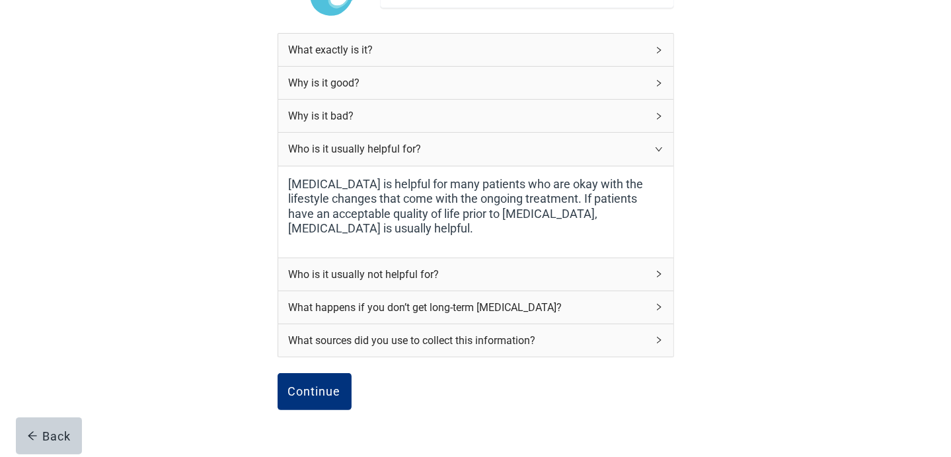
scroll to position [184, 0]
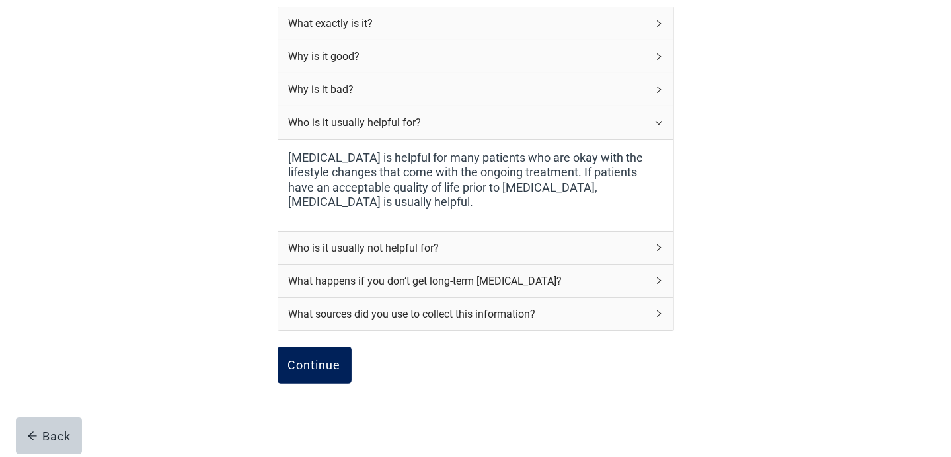
click at [313, 359] on div "Continue" at bounding box center [314, 365] width 53 height 13
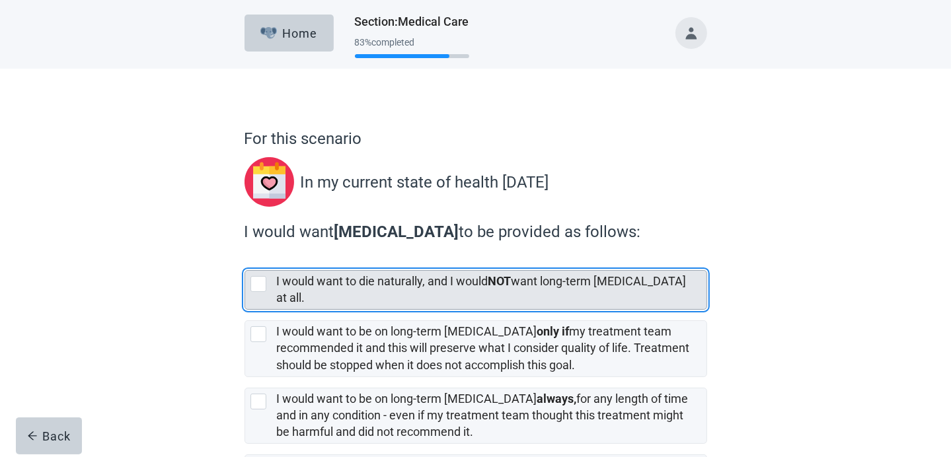
click at [260, 279] on div "[object Object], checkbox, not selected" at bounding box center [258, 284] width 16 height 16
click at [245, 260] on input "I would want to die naturally, and I would NOT want long-term [MEDICAL_DATA] at…" at bounding box center [245, 260] width 1 height 1
checkbox input "true"
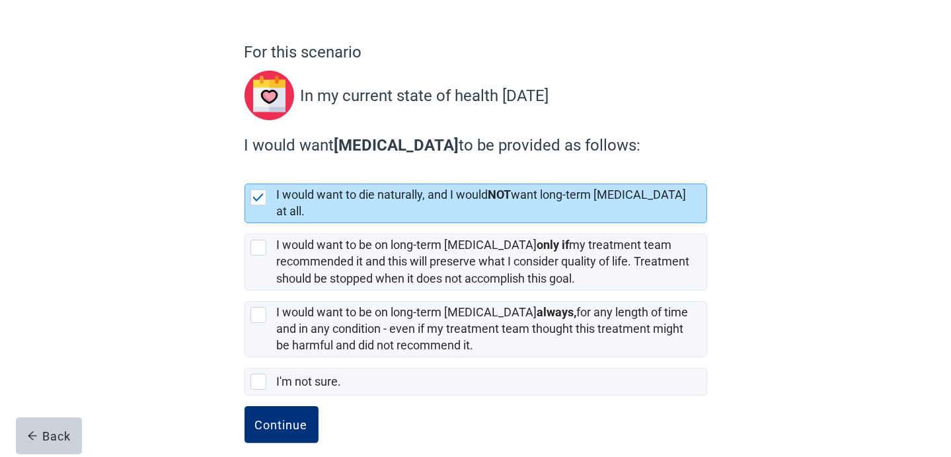
scroll to position [88, 0]
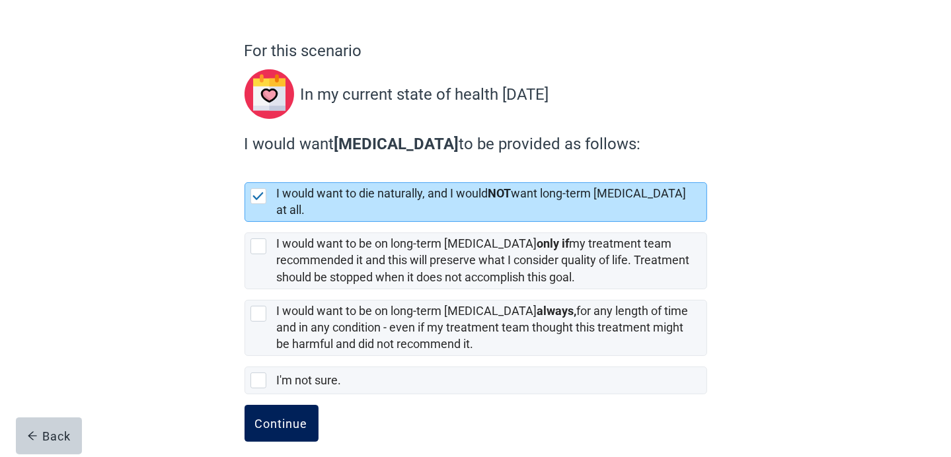
click at [289, 417] on div "Continue" at bounding box center [281, 423] width 53 height 13
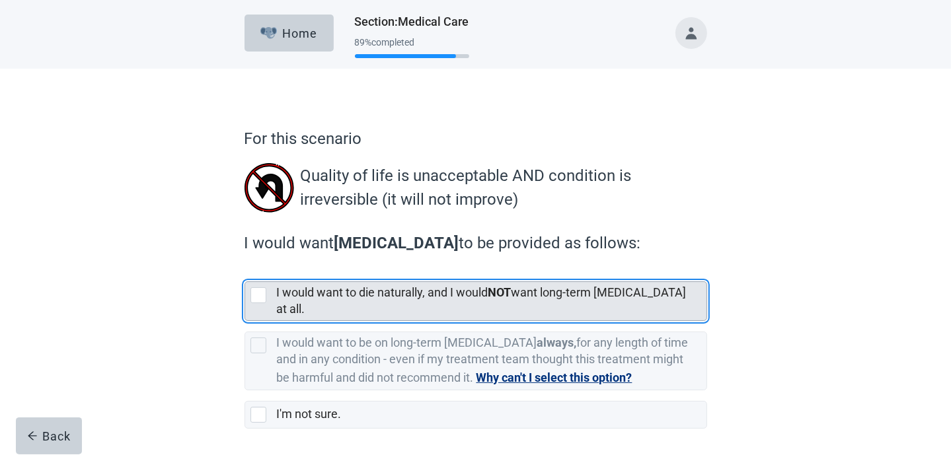
click at [260, 299] on div "[object Object], checkbox, not selected" at bounding box center [258, 295] width 16 height 16
click at [245, 272] on input "I would want to die naturally, and I would NOT want long-term [MEDICAL_DATA] at…" at bounding box center [245, 271] width 1 height 1
checkbox input "true"
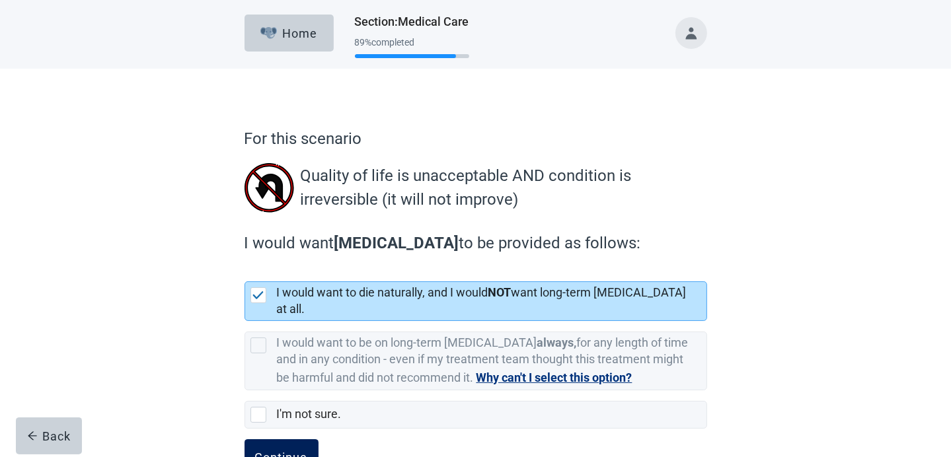
click at [288, 451] on div "Continue" at bounding box center [281, 457] width 53 height 13
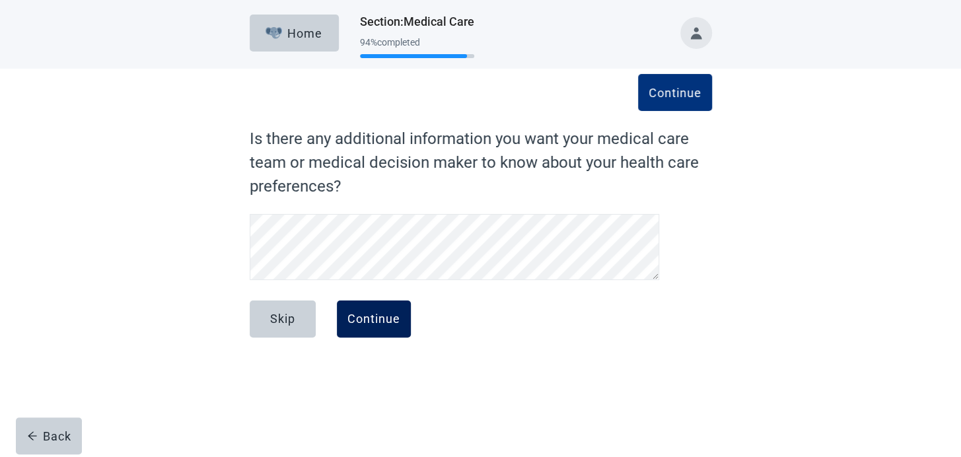
click at [371, 315] on div "Continue" at bounding box center [374, 319] width 53 height 13
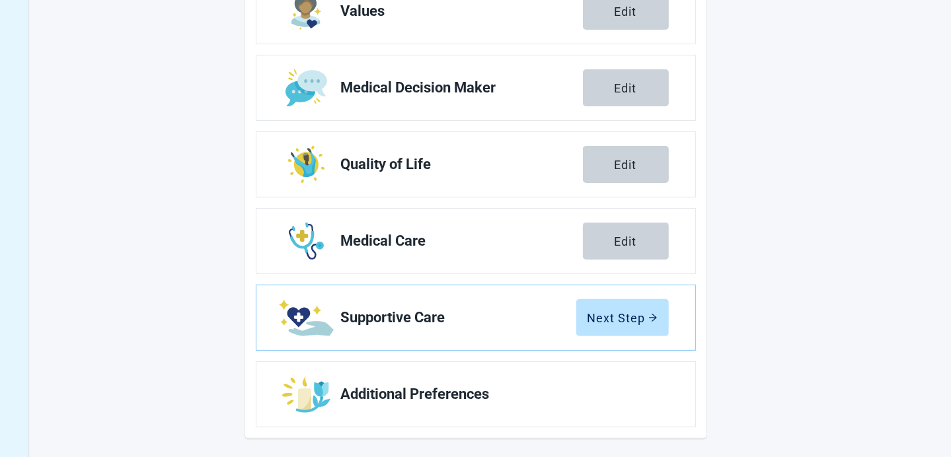
scroll to position [245, 0]
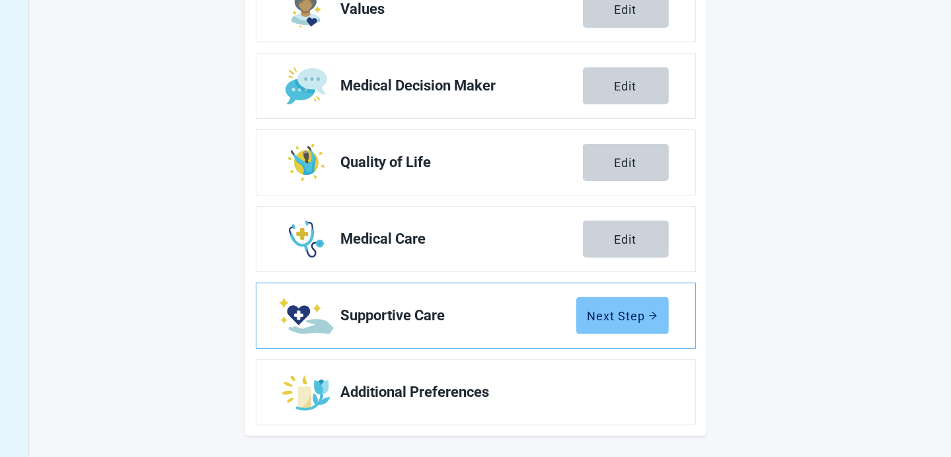
click at [643, 316] on div "Next Step" at bounding box center [622, 315] width 70 height 13
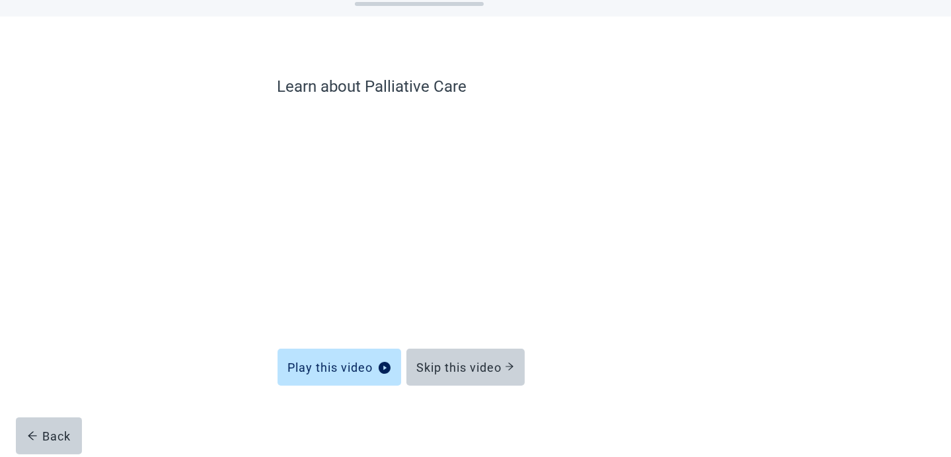
scroll to position [52, 0]
click at [476, 365] on div "Skip this video" at bounding box center [465, 367] width 97 height 13
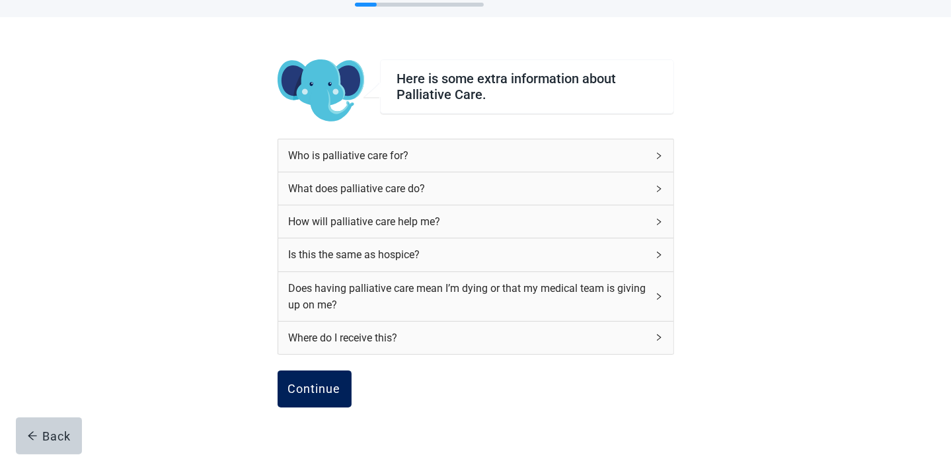
click at [318, 384] on div "Continue" at bounding box center [314, 389] width 53 height 13
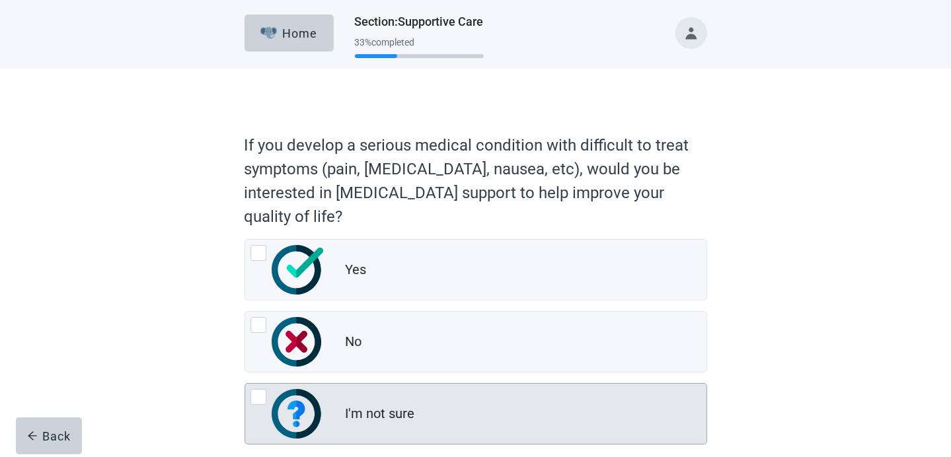
click at [394, 420] on div "I'm not sure" at bounding box center [380, 413] width 69 height 19
click at [245, 384] on input "I'm not sure" at bounding box center [245, 383] width 1 height 1
radio input "true"
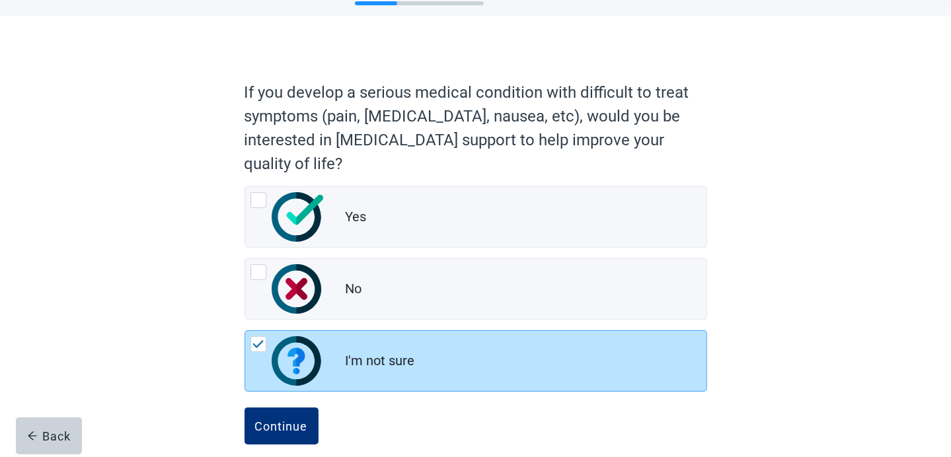
scroll to position [68, 0]
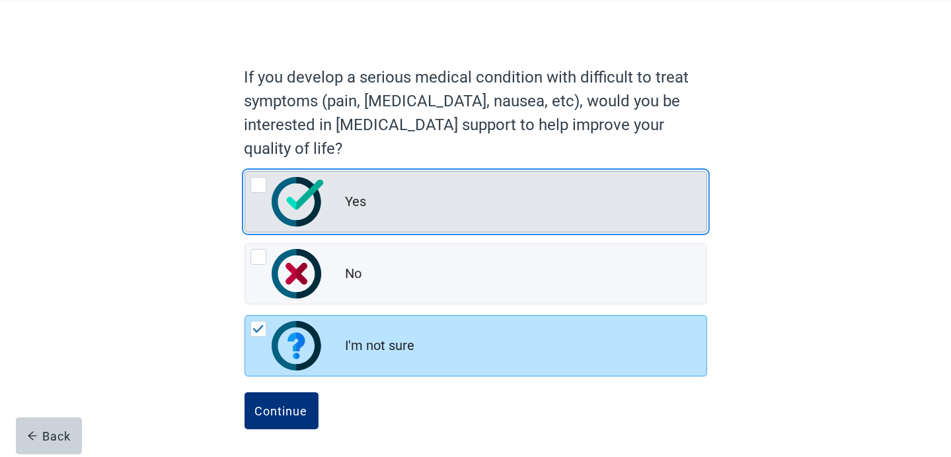
click at [385, 217] on div "Yes" at bounding box center [475, 202] width 461 height 60
click at [245, 172] on input "Yes" at bounding box center [245, 171] width 1 height 1
radio input "true"
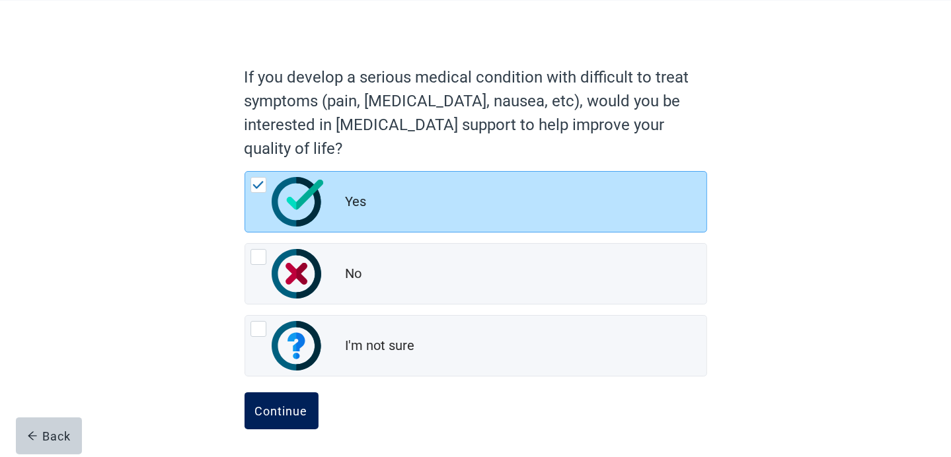
click at [284, 404] on div "Continue" at bounding box center [281, 410] width 53 height 13
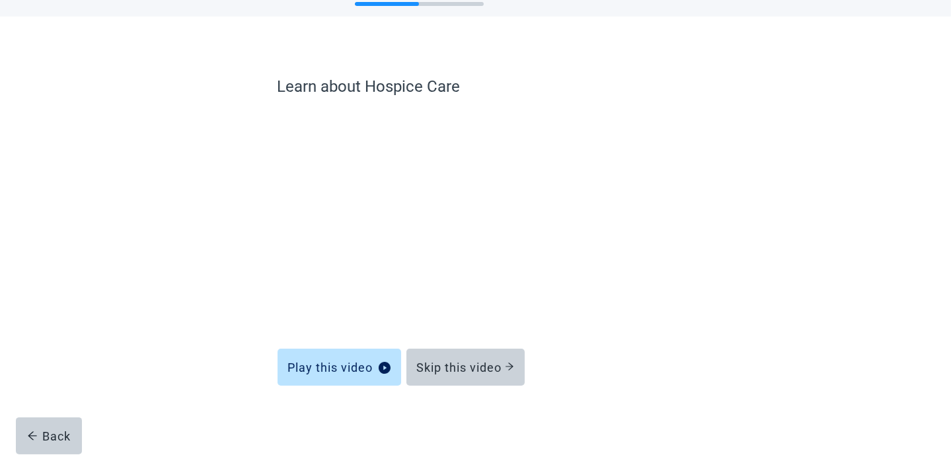
scroll to position [52, 0]
click at [464, 367] on div "Skip this video" at bounding box center [465, 367] width 97 height 13
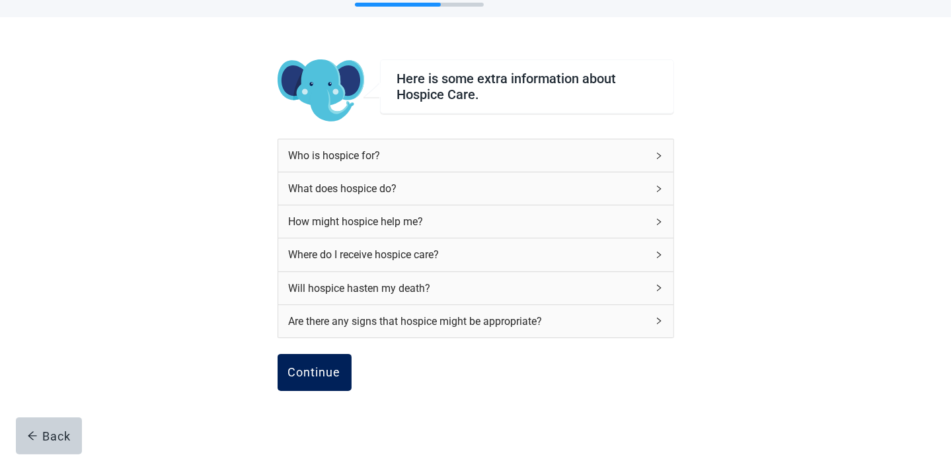
click at [331, 369] on div "Continue" at bounding box center [314, 372] width 53 height 13
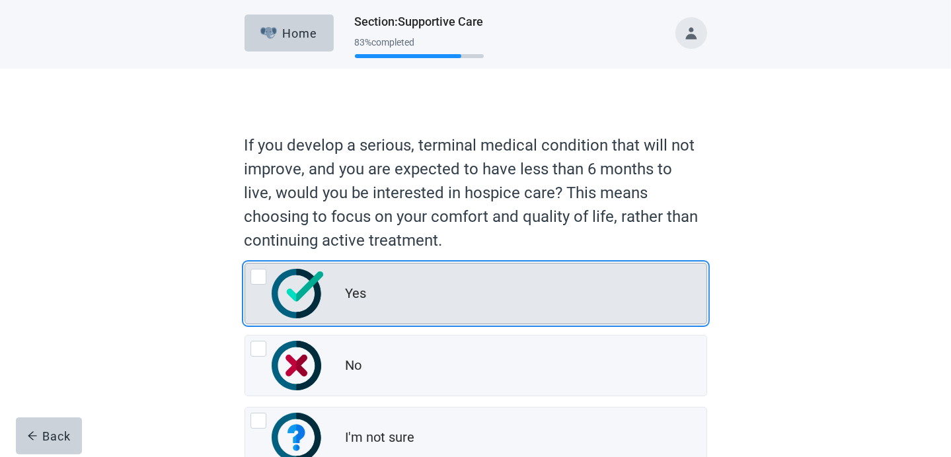
click at [279, 292] on img "Yes, radio button, not checked" at bounding box center [298, 294] width 52 height 50
click at [245, 264] on input "Yes" at bounding box center [245, 263] width 1 height 1
radio input "true"
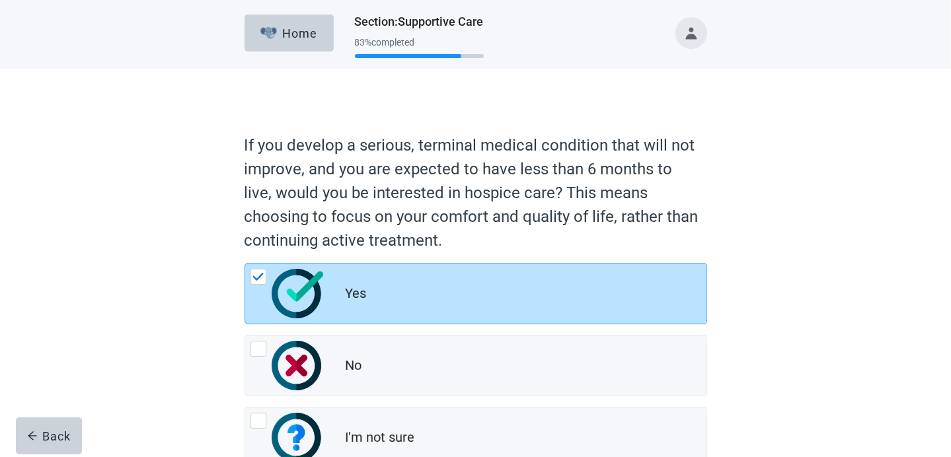
click at [245, 335] on input "No" at bounding box center [245, 335] width 1 height 1
radio input "true"
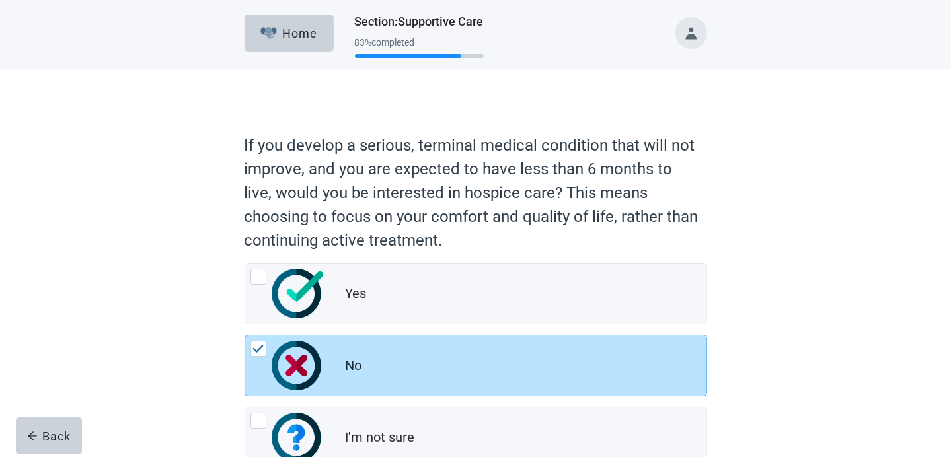
click at [245, 407] on input "I'm not sure" at bounding box center [245, 407] width 1 height 1
radio input "true"
click at [245, 263] on input "Yes" at bounding box center [245, 263] width 1 height 1
radio input "true"
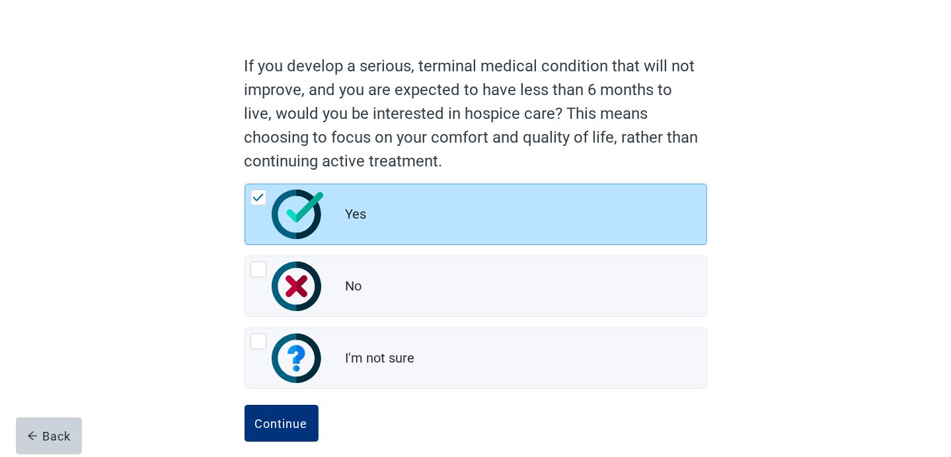
scroll to position [92, 0]
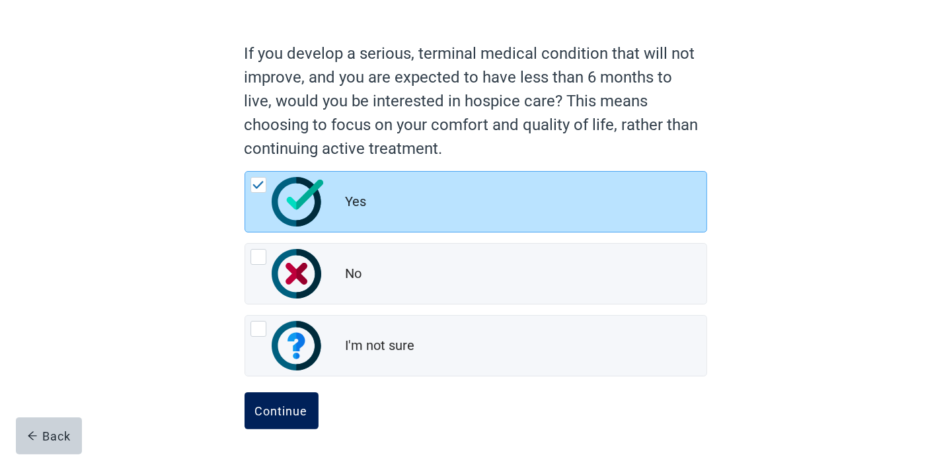
click at [287, 404] on div "Continue" at bounding box center [281, 410] width 53 height 13
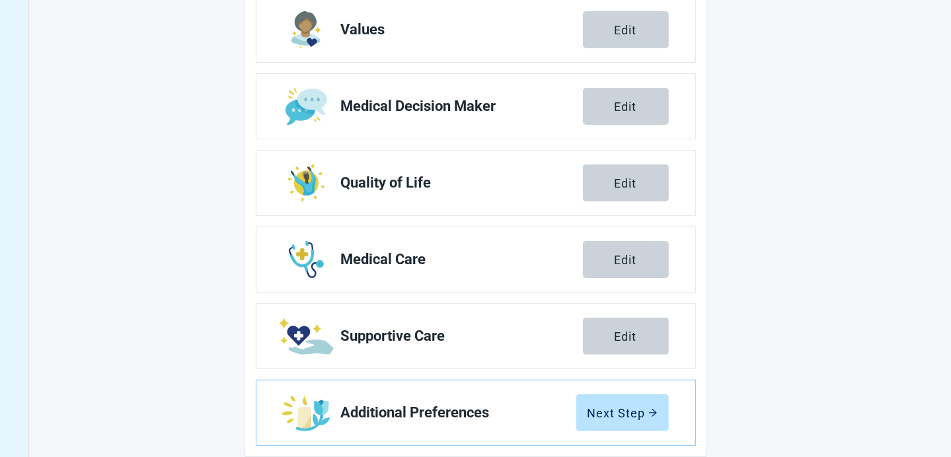
scroll to position [245, 0]
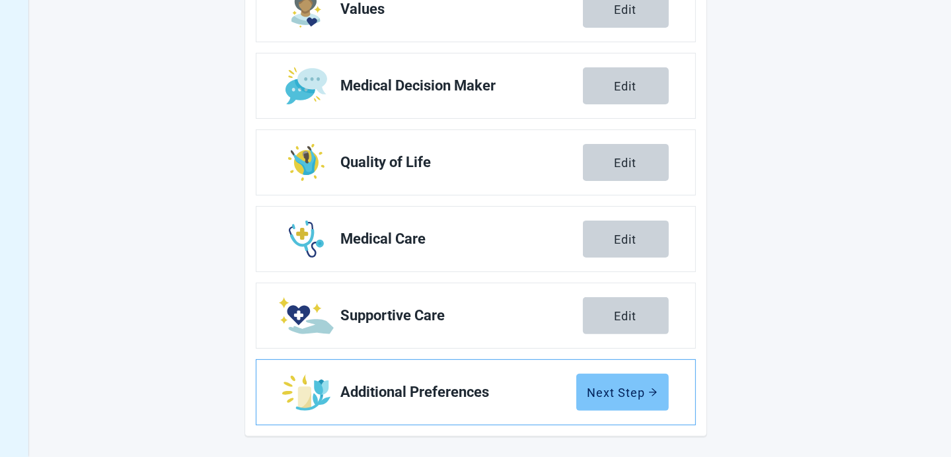
click at [616, 396] on div "Next Step" at bounding box center [622, 392] width 70 height 13
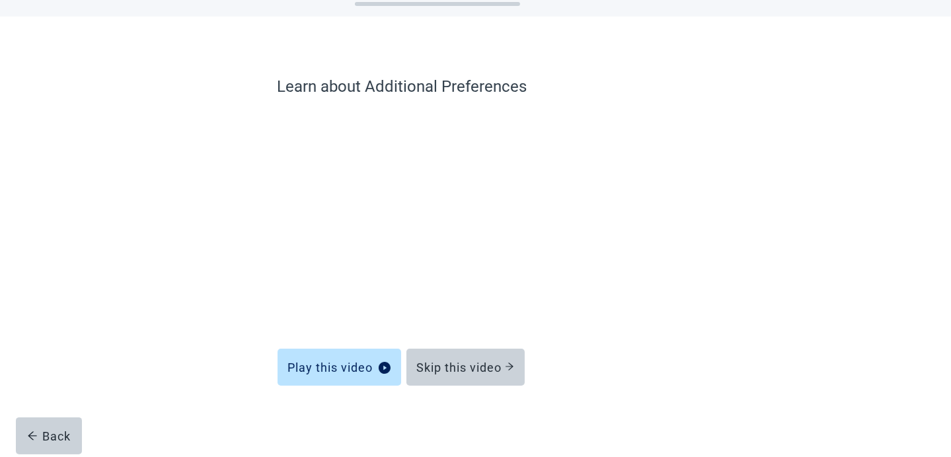
scroll to position [52, 0]
click at [473, 358] on button "Skip this video" at bounding box center [465, 368] width 118 height 37
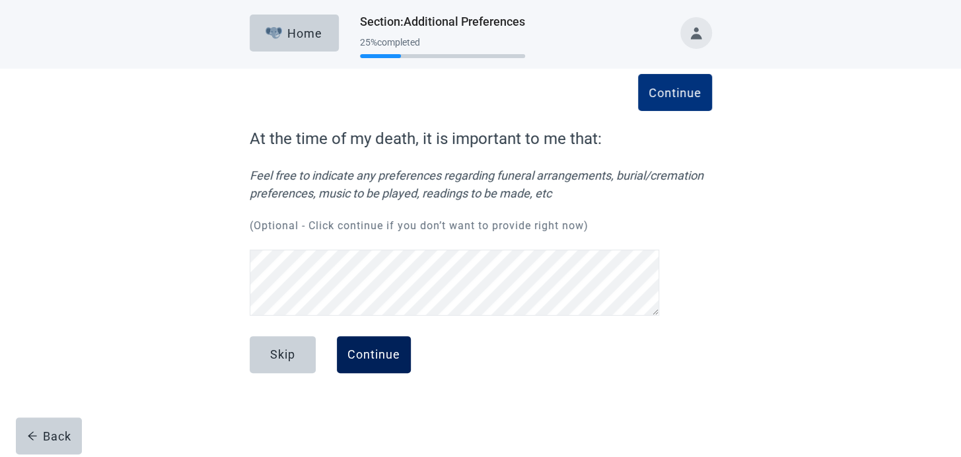
click at [369, 356] on div "Continue" at bounding box center [374, 354] width 53 height 13
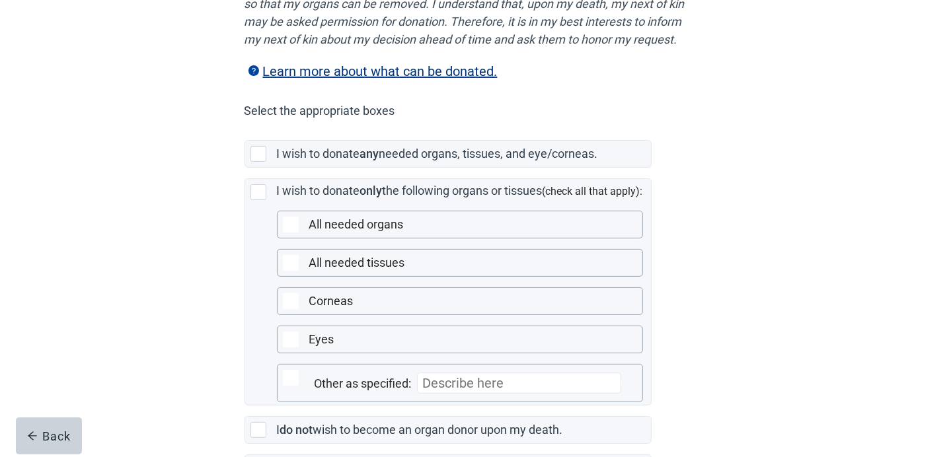
scroll to position [264, 0]
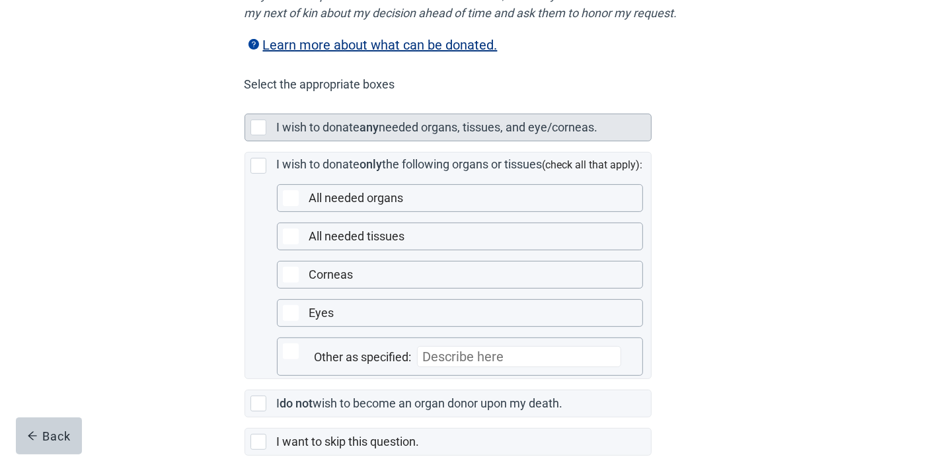
click at [266, 135] on div "Main content" at bounding box center [258, 128] width 16 height 16
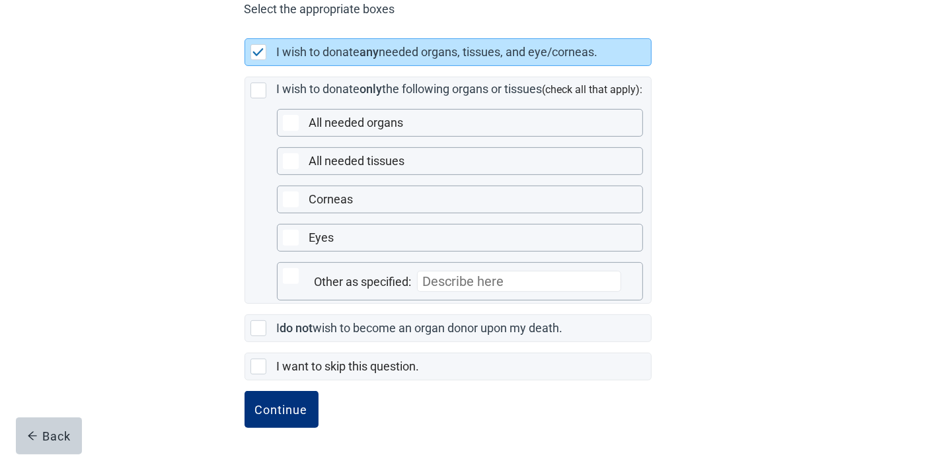
scroll to position [354, 0]
click at [266, 408] on div "Continue" at bounding box center [281, 409] width 53 height 13
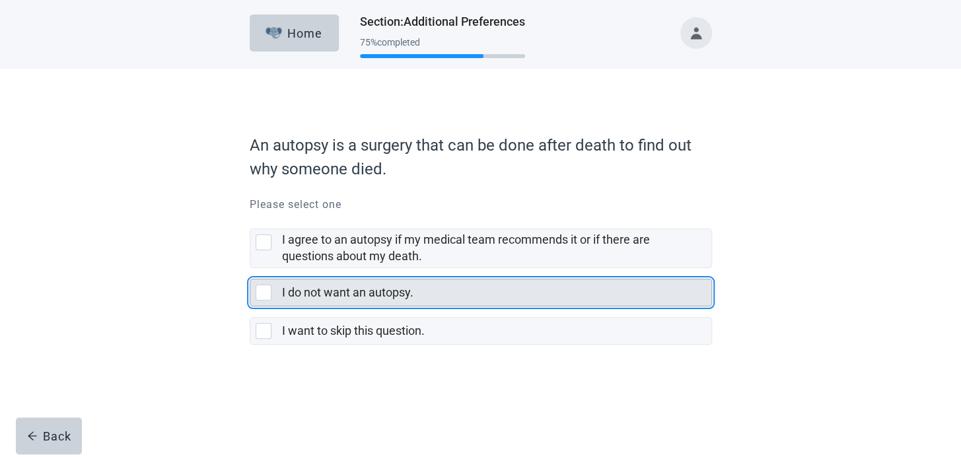
click at [260, 294] on div "I do not want an autopsy., checkbox, not selected" at bounding box center [264, 293] width 16 height 16
click at [250, 269] on input "I do not want an autopsy." at bounding box center [250, 268] width 1 height 1
checkbox input "true"
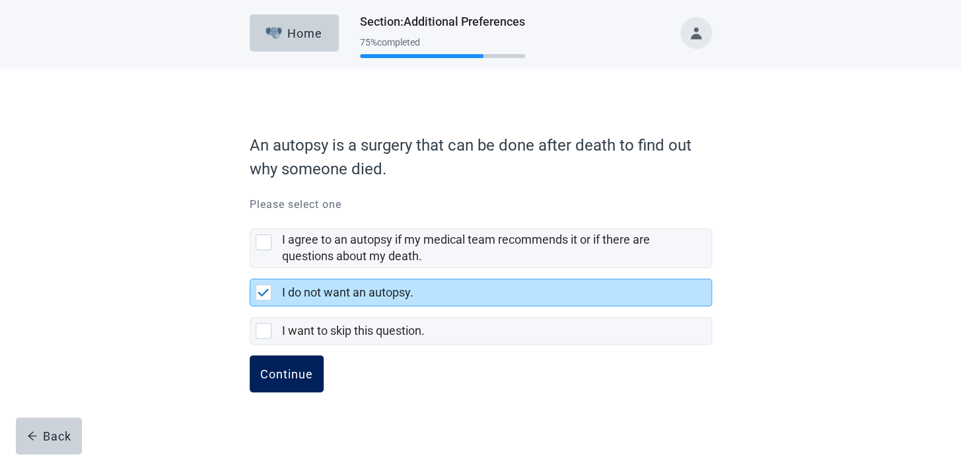
click at [292, 369] on div "Continue" at bounding box center [286, 373] width 53 height 13
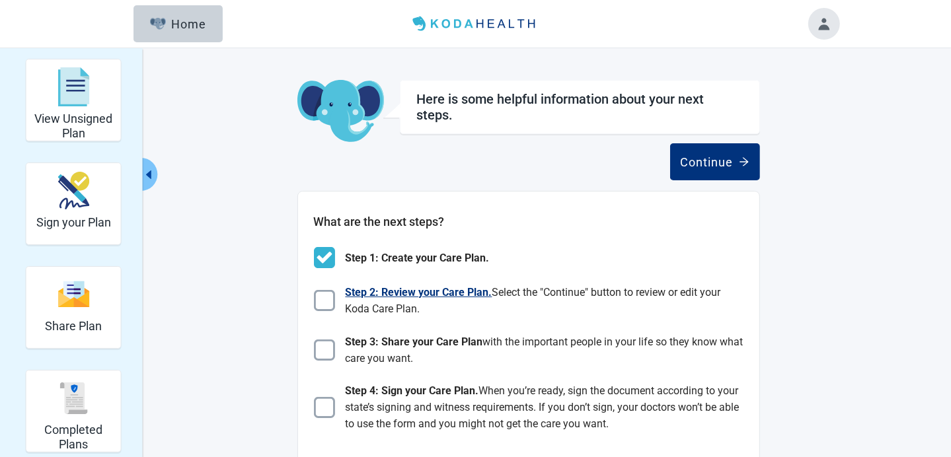
click at [327, 303] on img "Main content" at bounding box center [324, 300] width 21 height 21
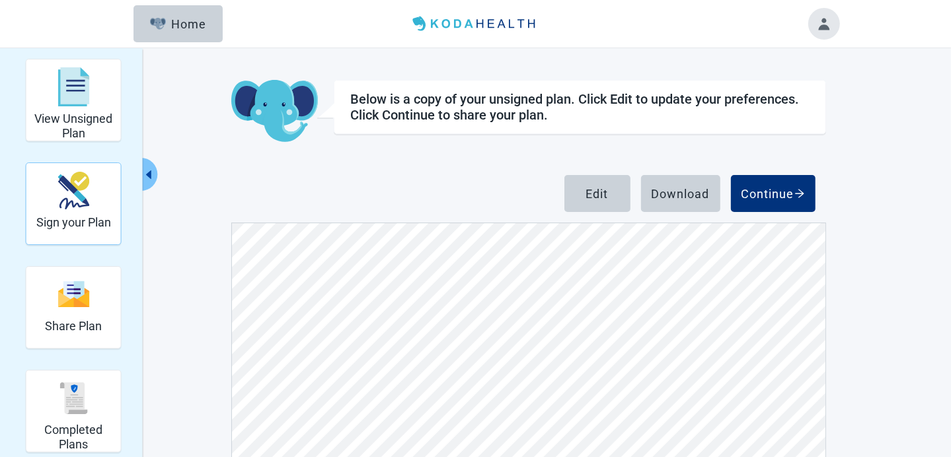
click at [76, 198] on img "Sign your Plan" at bounding box center [73, 191] width 32 height 38
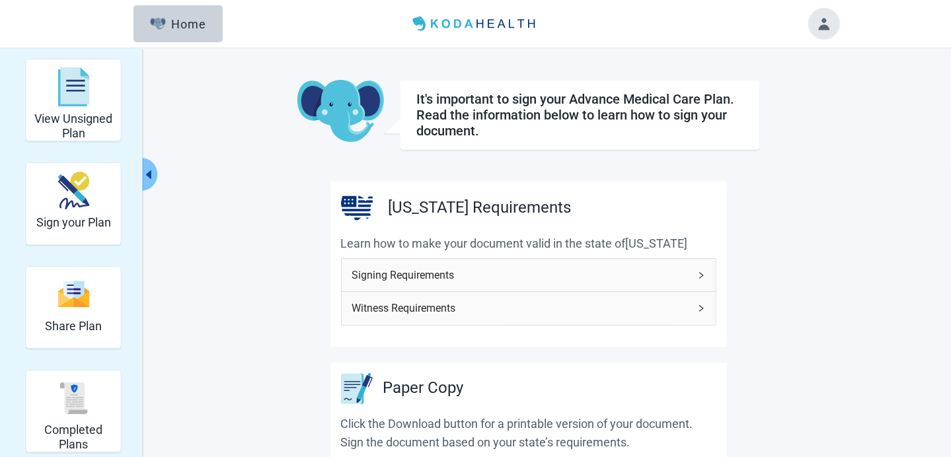
click at [694, 270] on div "Signing Requirements" at bounding box center [529, 275] width 374 height 32
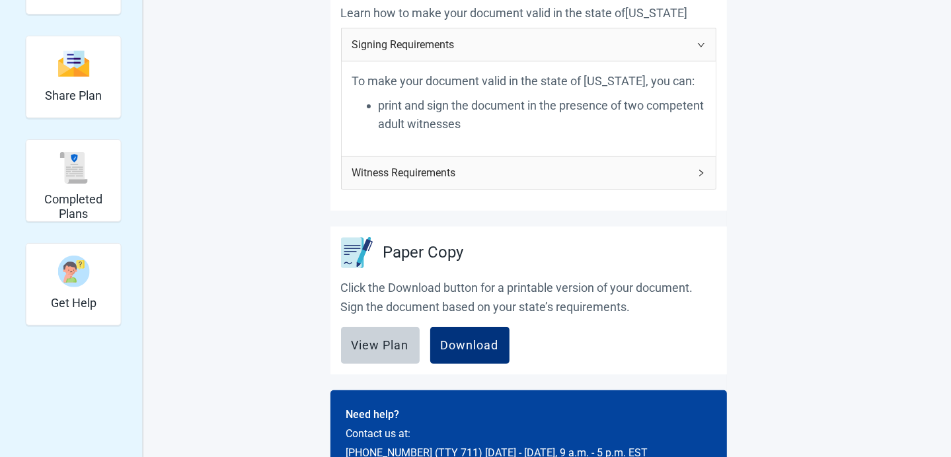
scroll to position [238, 0]
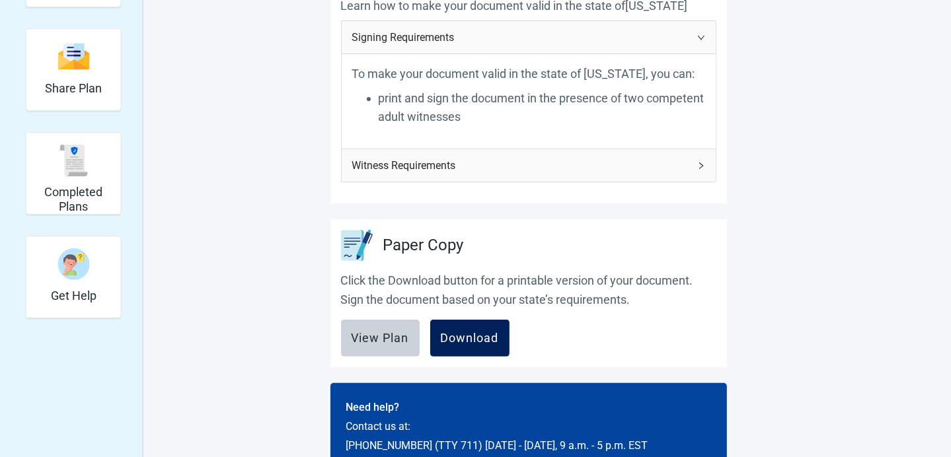
click at [480, 336] on div "Download" at bounding box center [470, 338] width 58 height 13
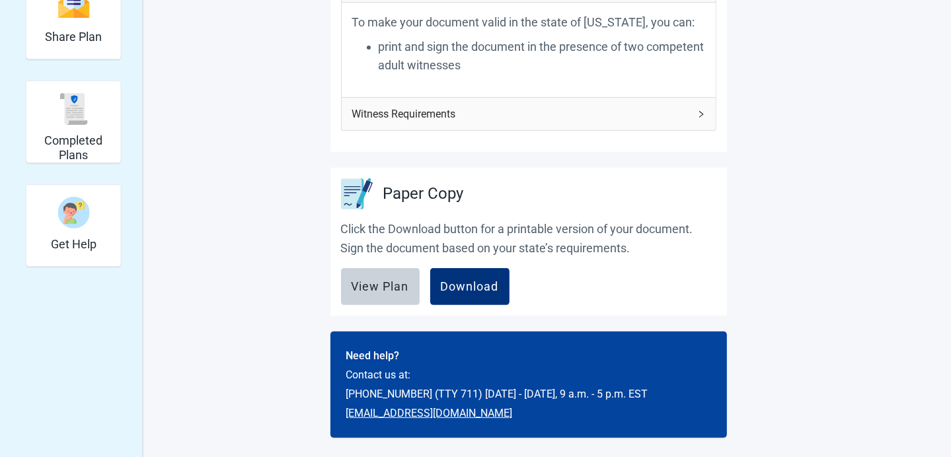
scroll to position [0, 0]
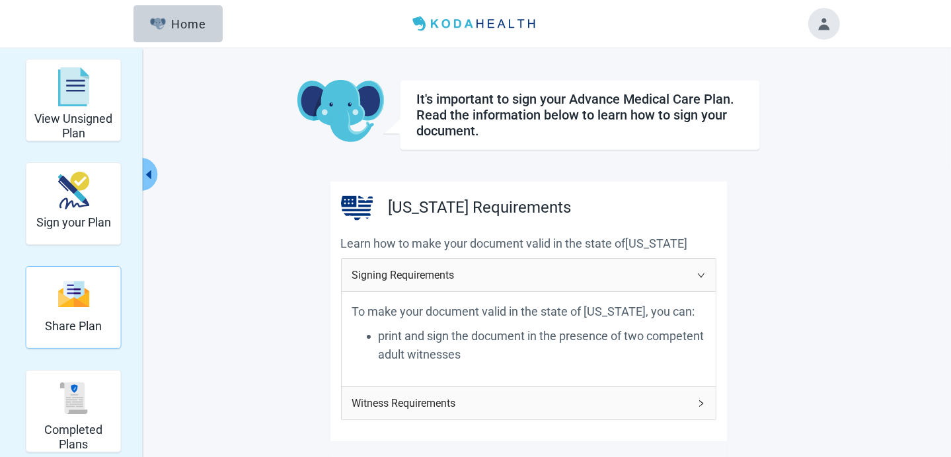
click at [103, 308] on div "Share Plan" at bounding box center [74, 307] width 96 height 83
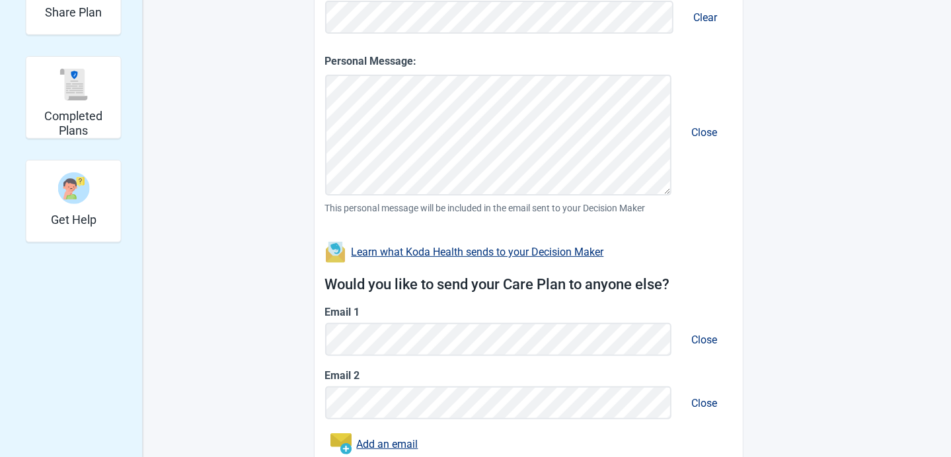
scroll to position [317, 0]
